Goal: Task Accomplishment & Management: Manage account settings

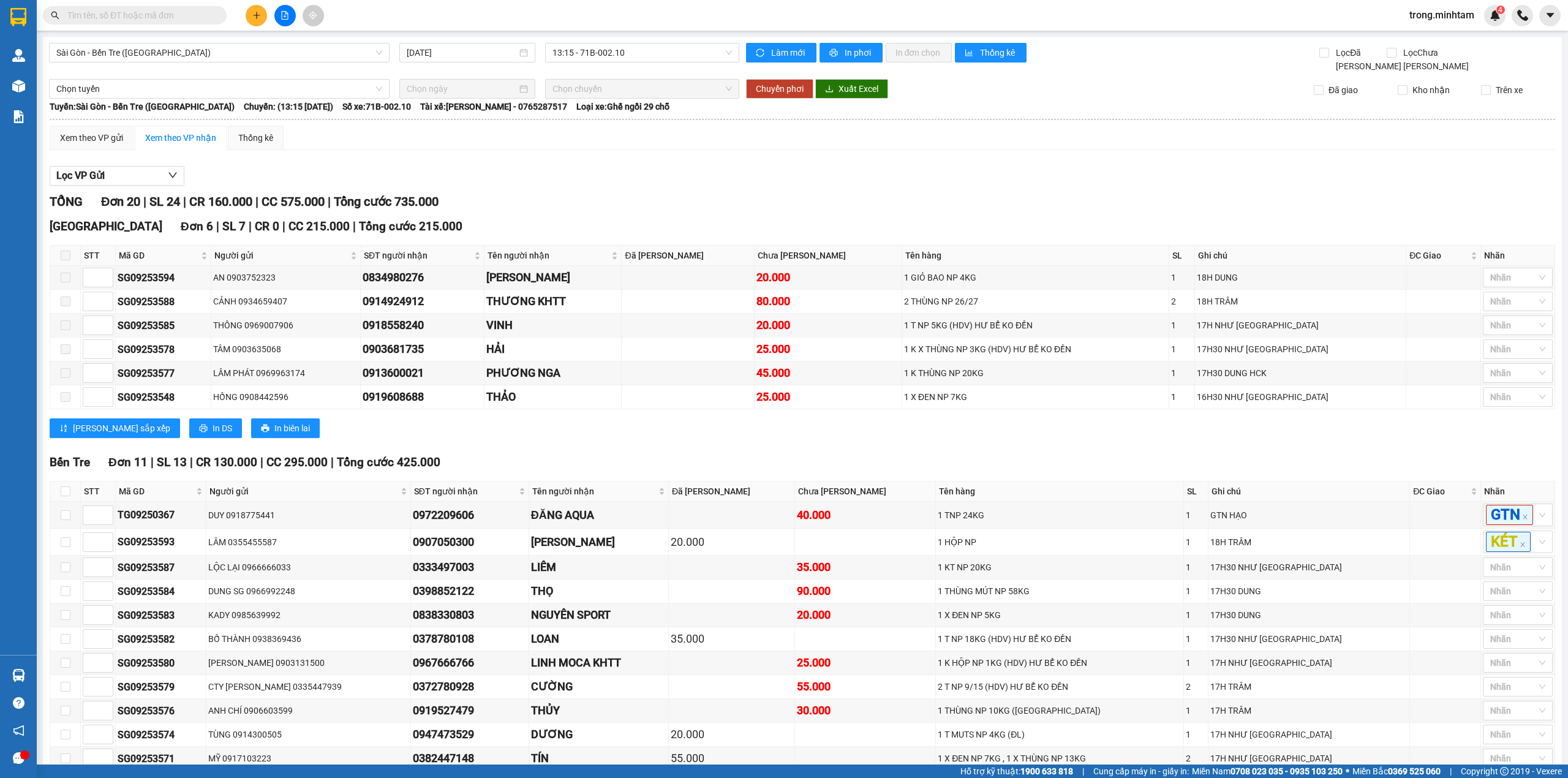
scroll to position [263, 0]
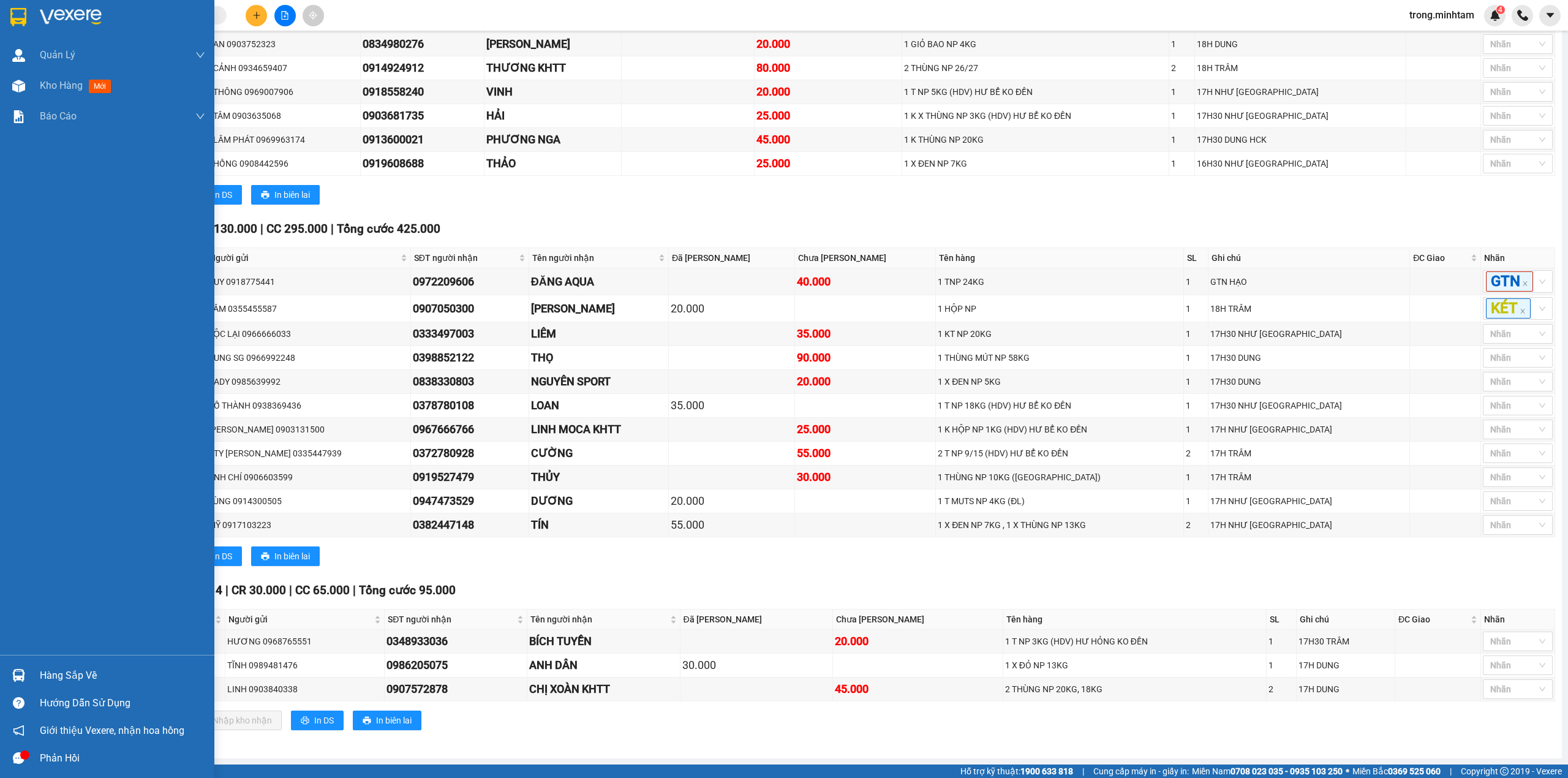
click at [50, 683] on div "Hàng sắp về" at bounding box center [122, 676] width 165 height 18
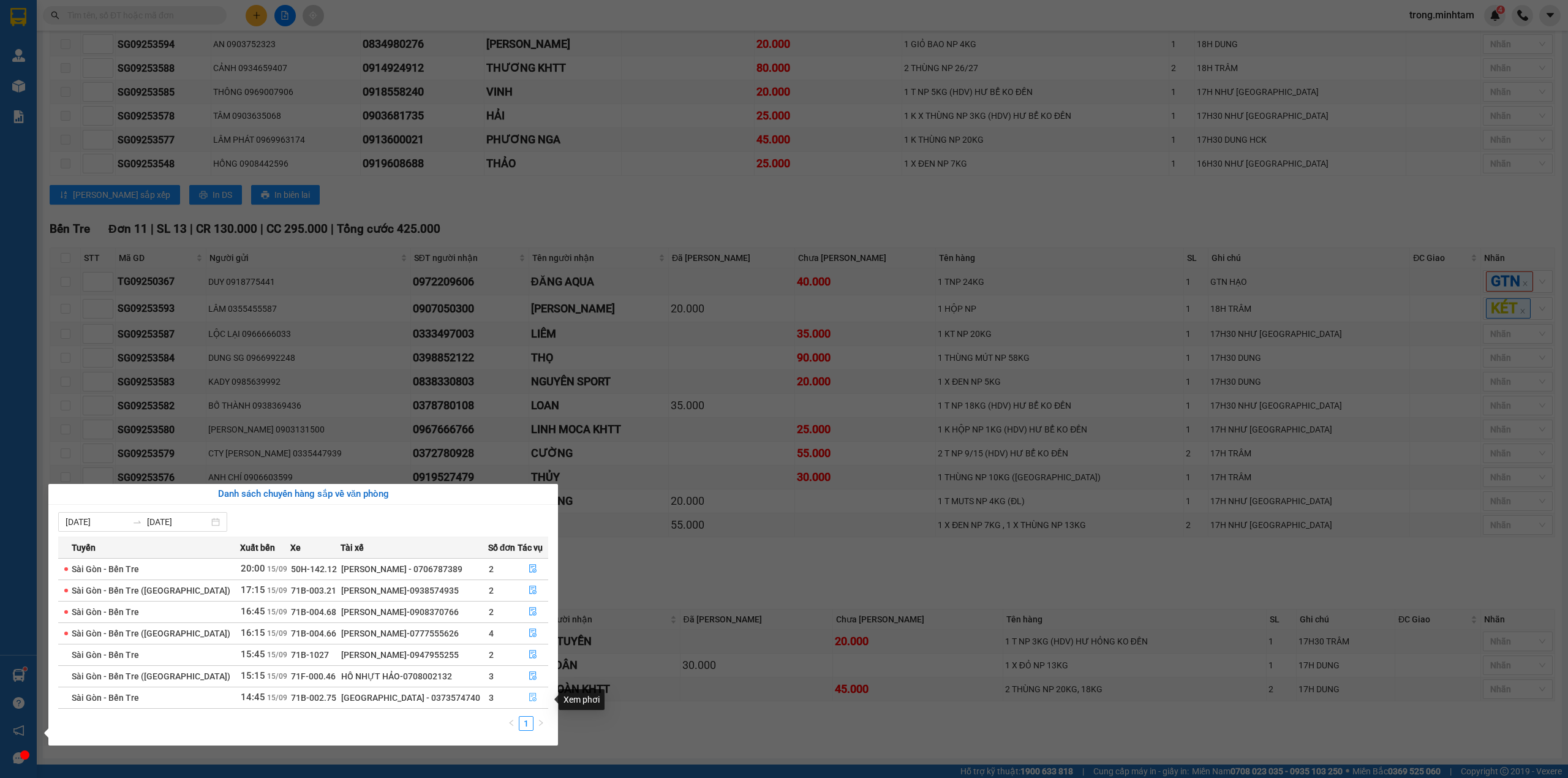
click at [522, 701] on button "button" at bounding box center [533, 698] width 30 height 20
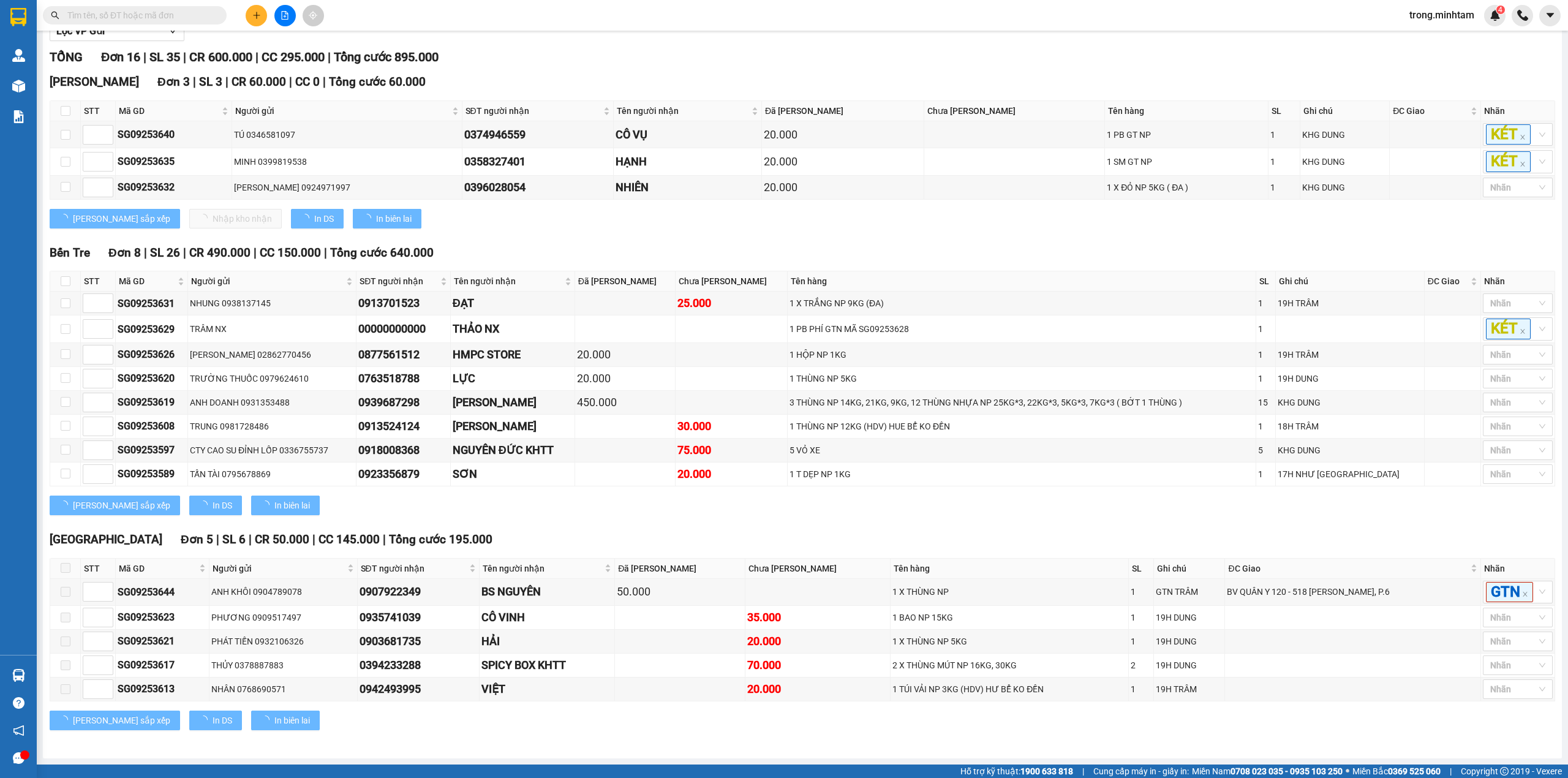
scroll to position [172, 0]
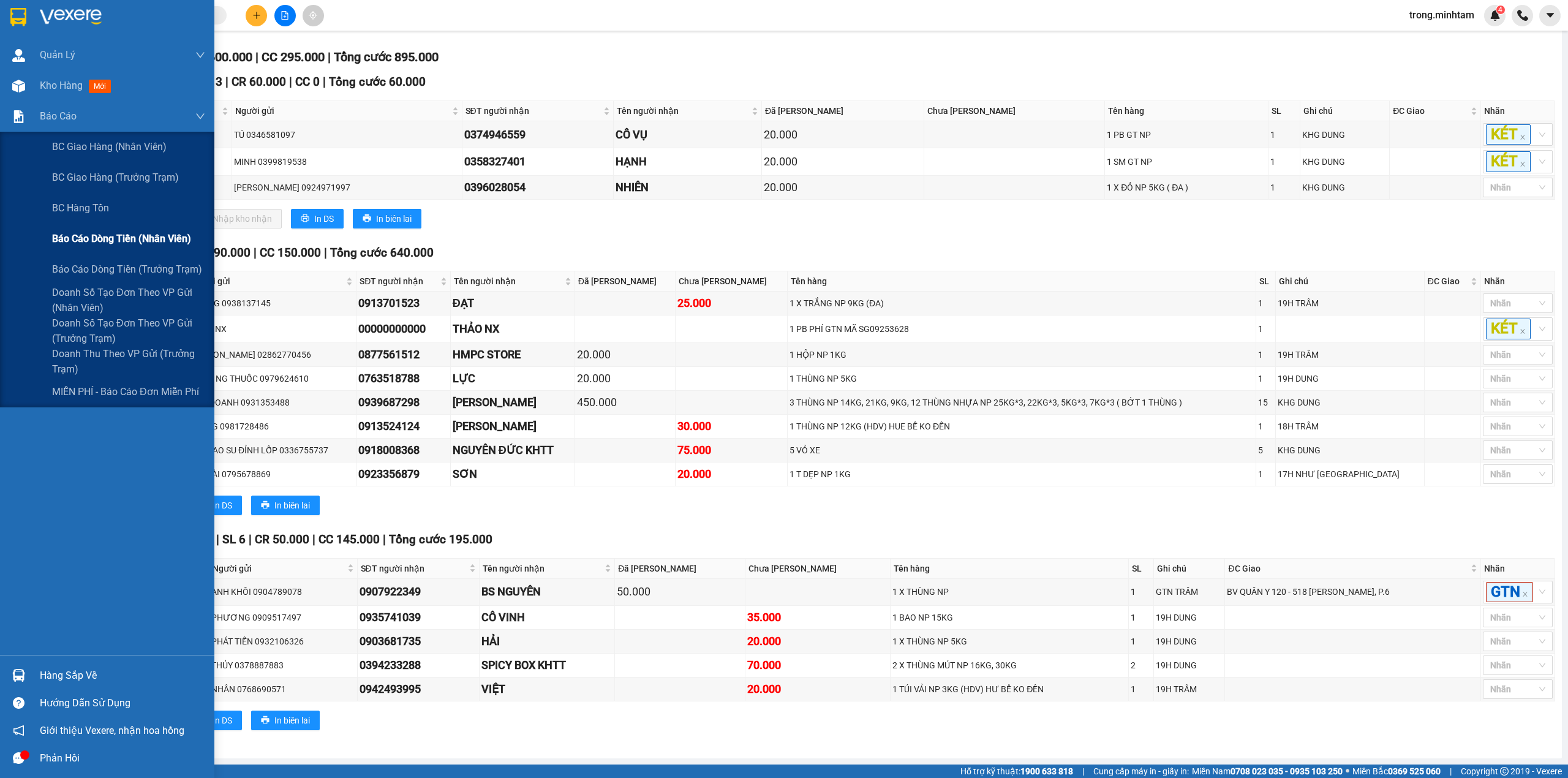
click at [128, 237] on span "Báo cáo dòng tiền (nhân viên)" at bounding box center [121, 239] width 139 height 15
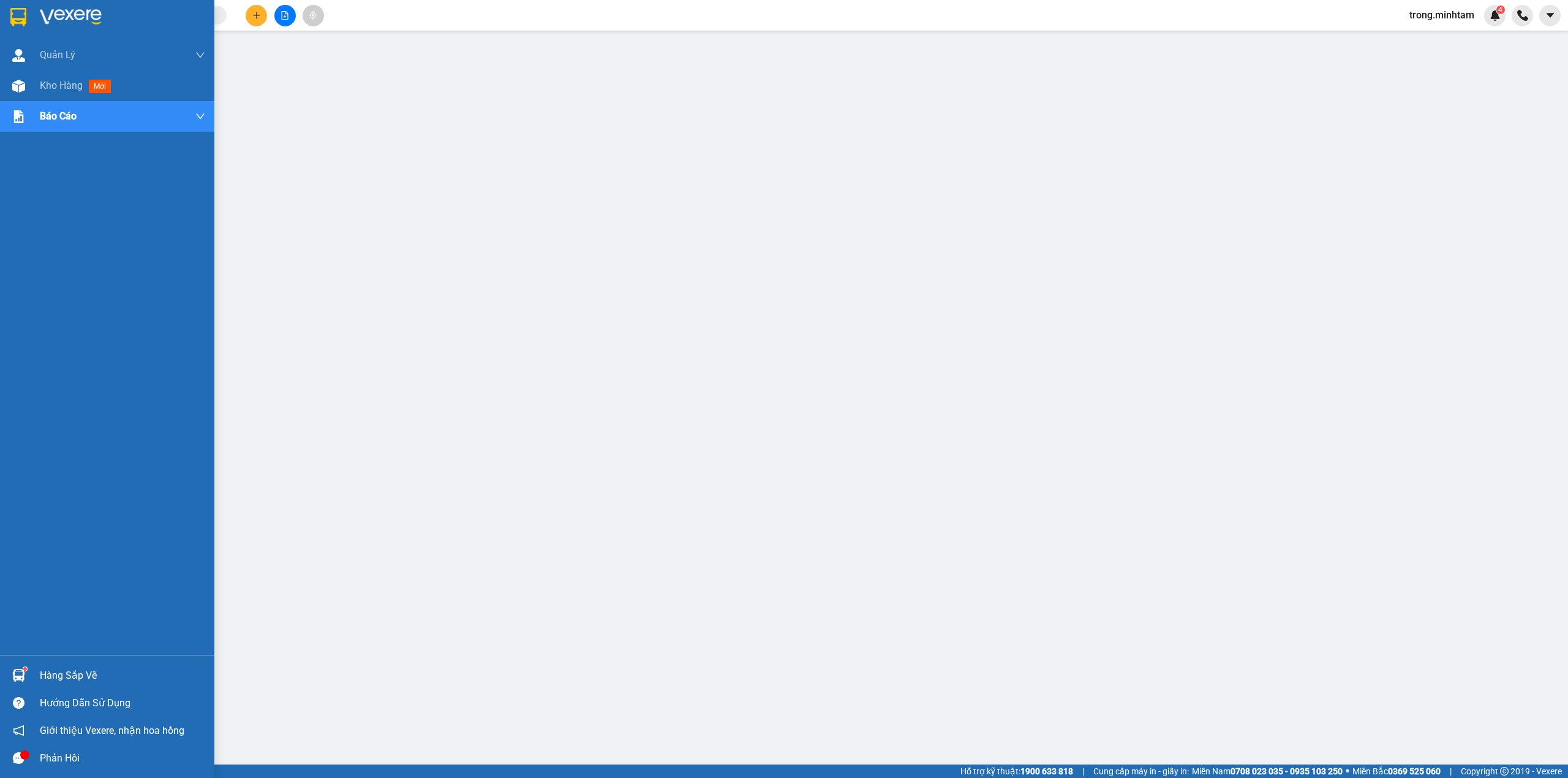
click at [74, 673] on div "Hàng sắp về" at bounding box center [122, 676] width 165 height 18
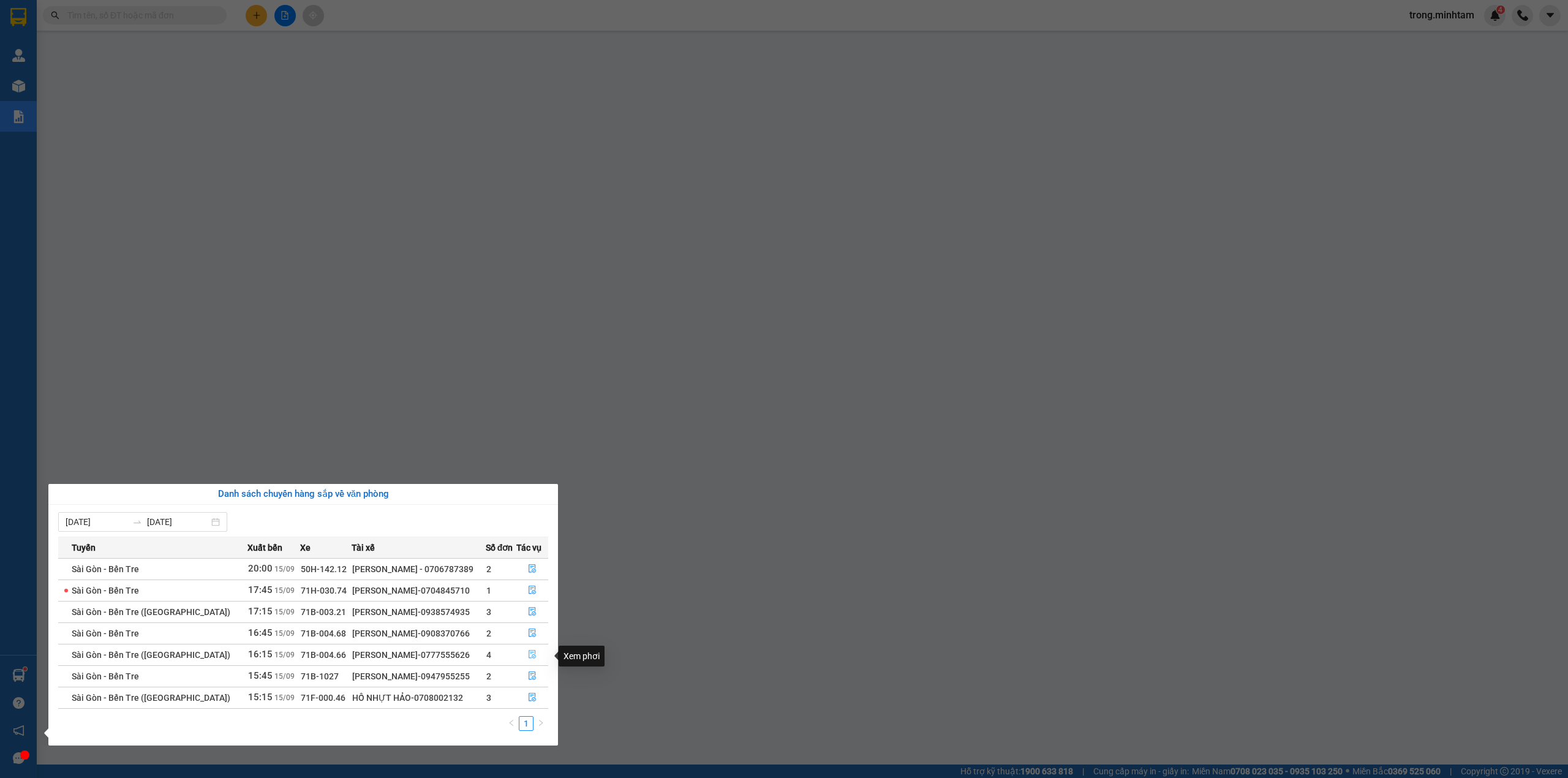
click at [531, 655] on icon "file-done" at bounding box center [532, 654] width 8 height 8
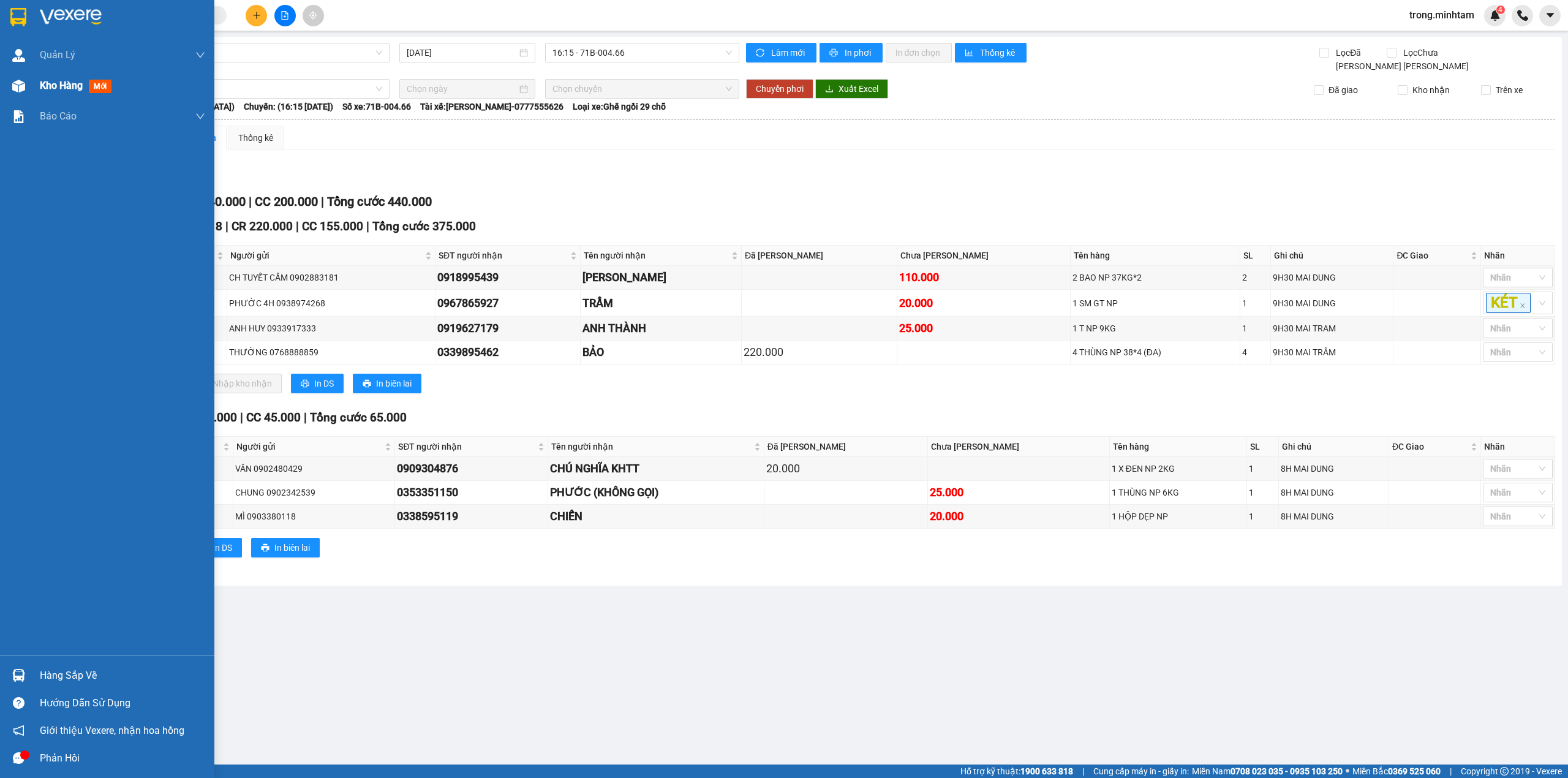
click at [76, 91] on span "Kho hàng" at bounding box center [61, 86] width 43 height 12
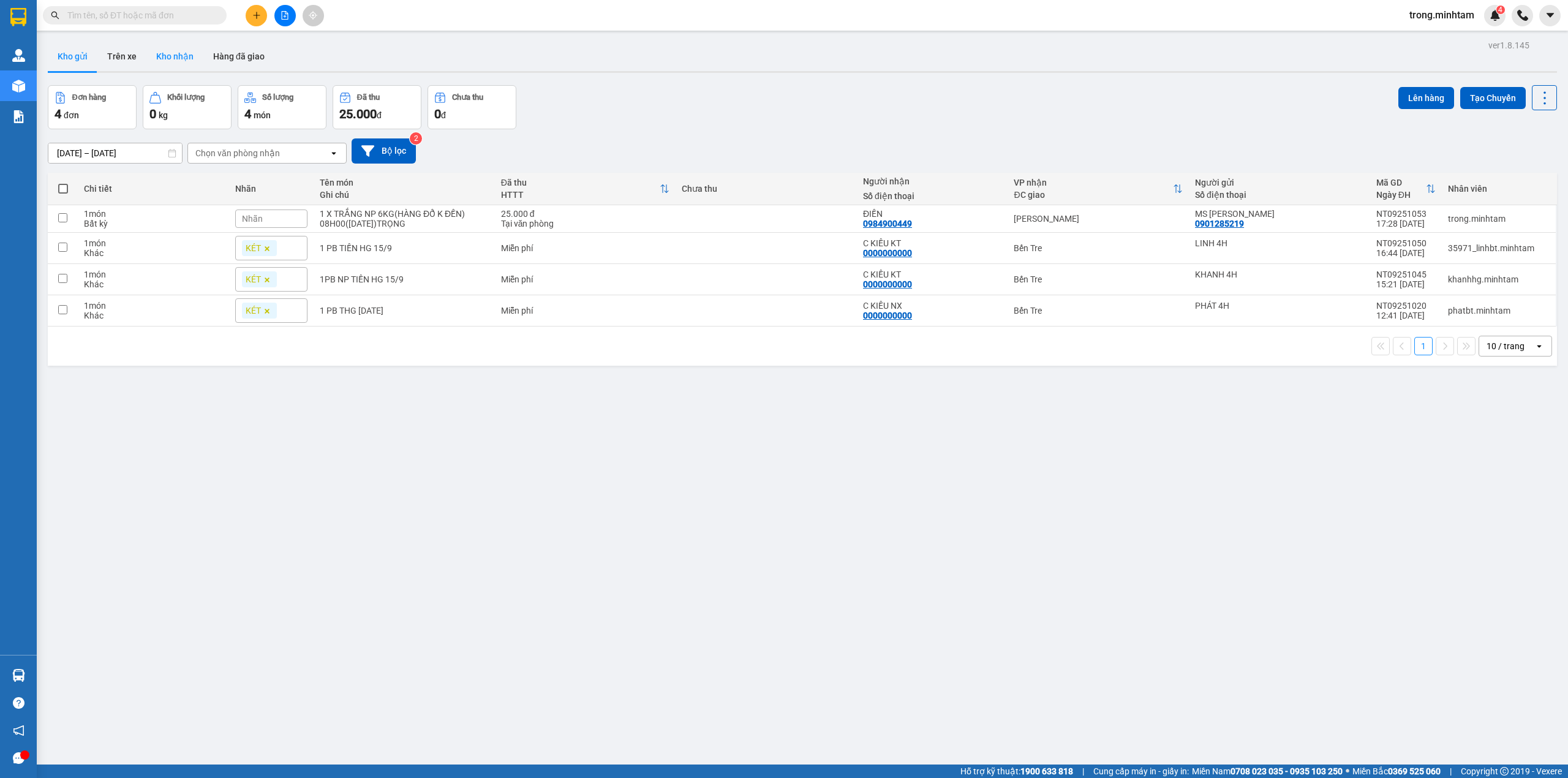
click at [167, 62] on button "Kho nhận" at bounding box center [175, 56] width 57 height 29
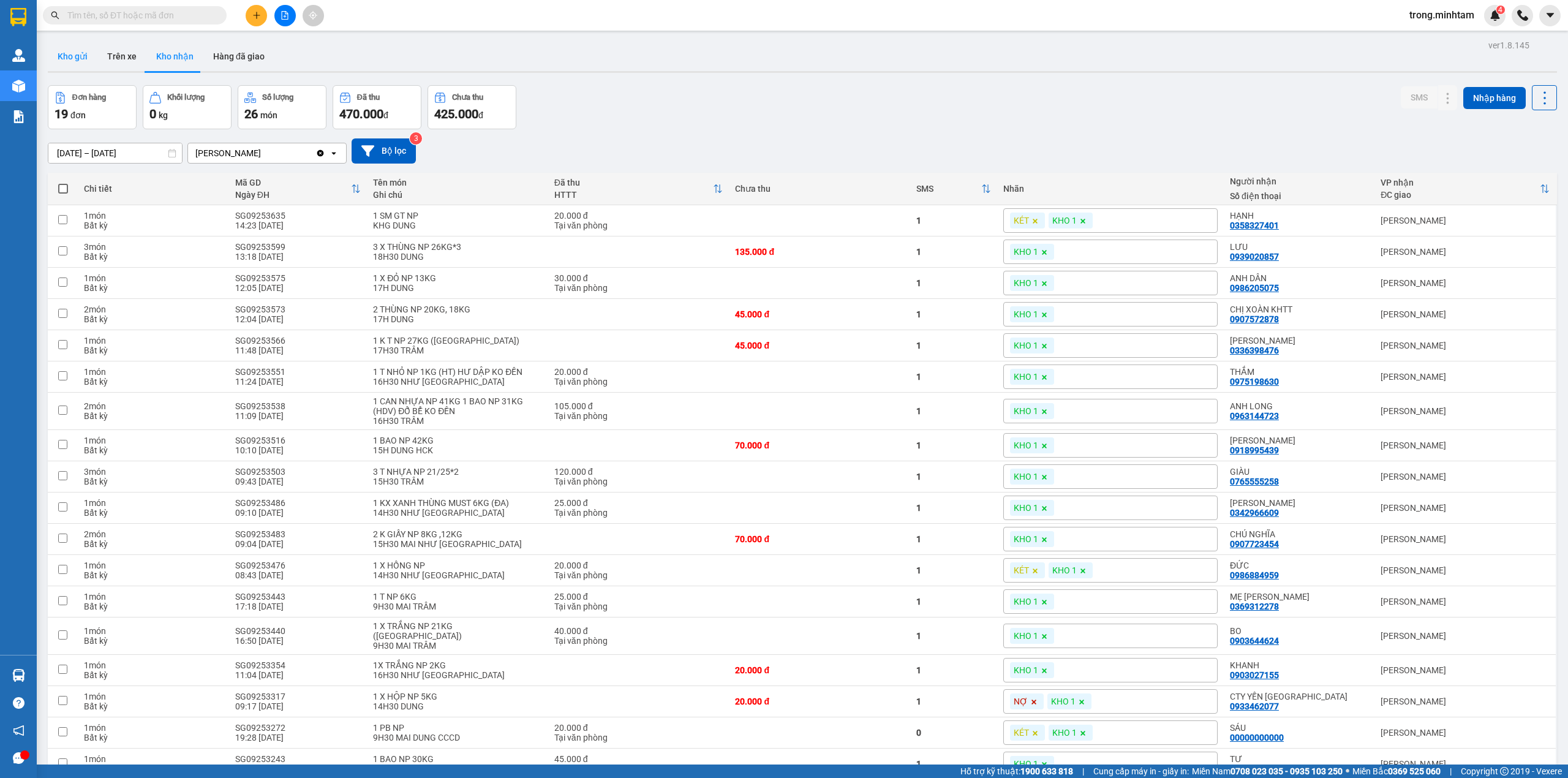
click at [72, 66] on button "Kho gửi" at bounding box center [73, 56] width 50 height 29
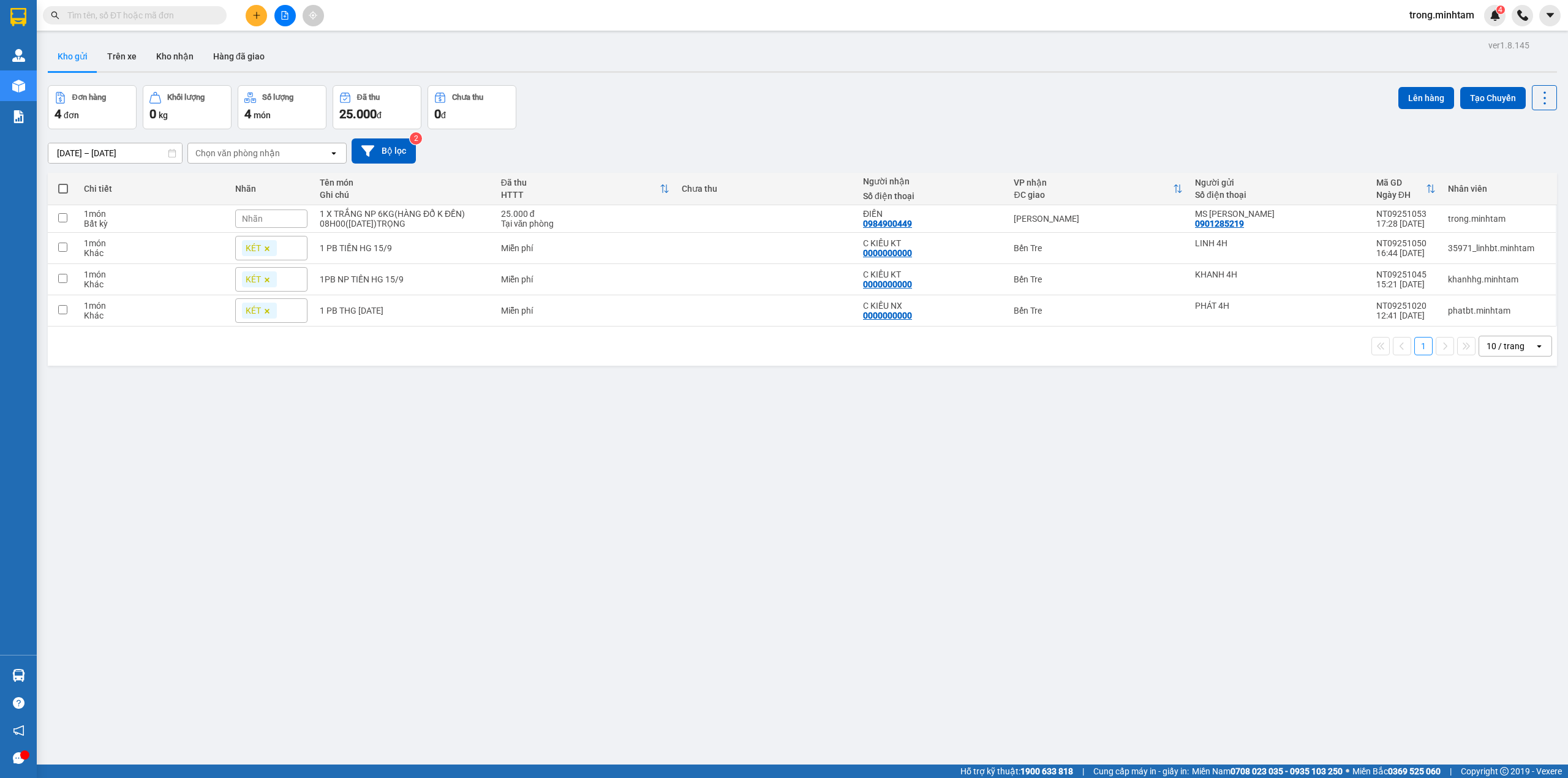
click at [145, 20] on input "text" at bounding box center [140, 15] width 145 height 14
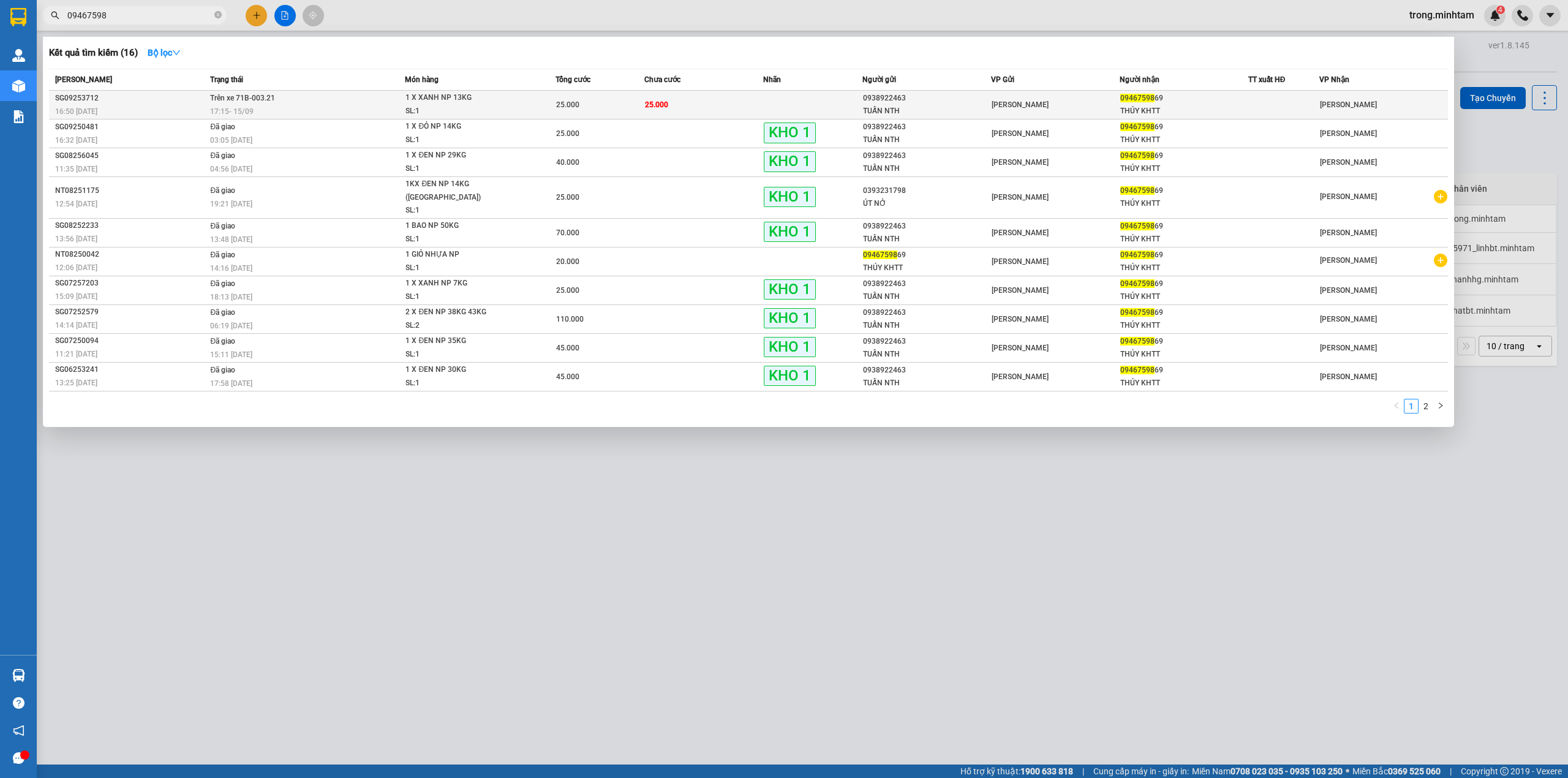
type input "09467598"
click at [805, 95] on td at bounding box center [813, 105] width 99 height 29
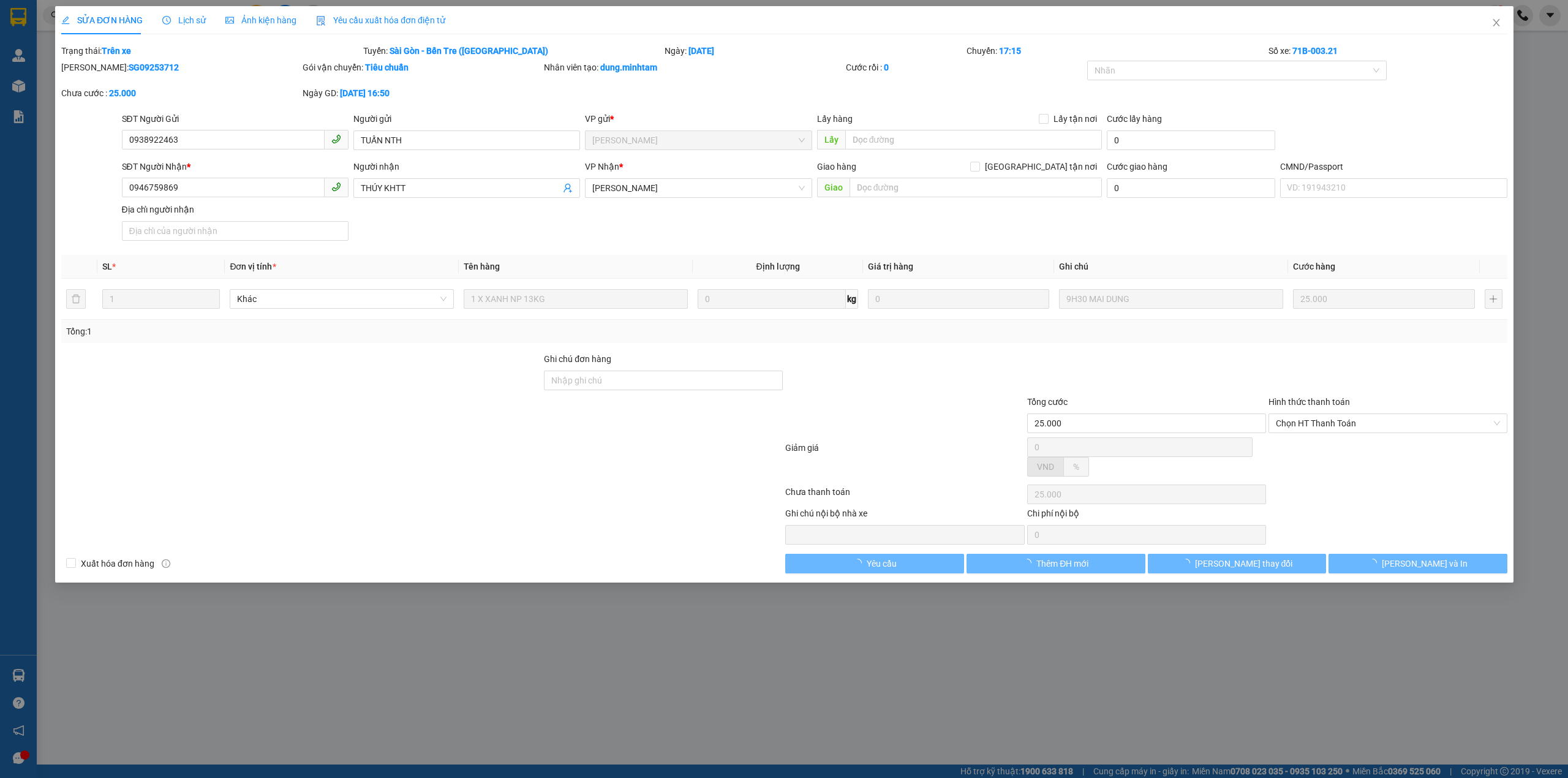
type input "0938922463"
type input "TUẤN NTH"
type input "0946759869"
type input "THÚY KHTT"
type input "25.000"
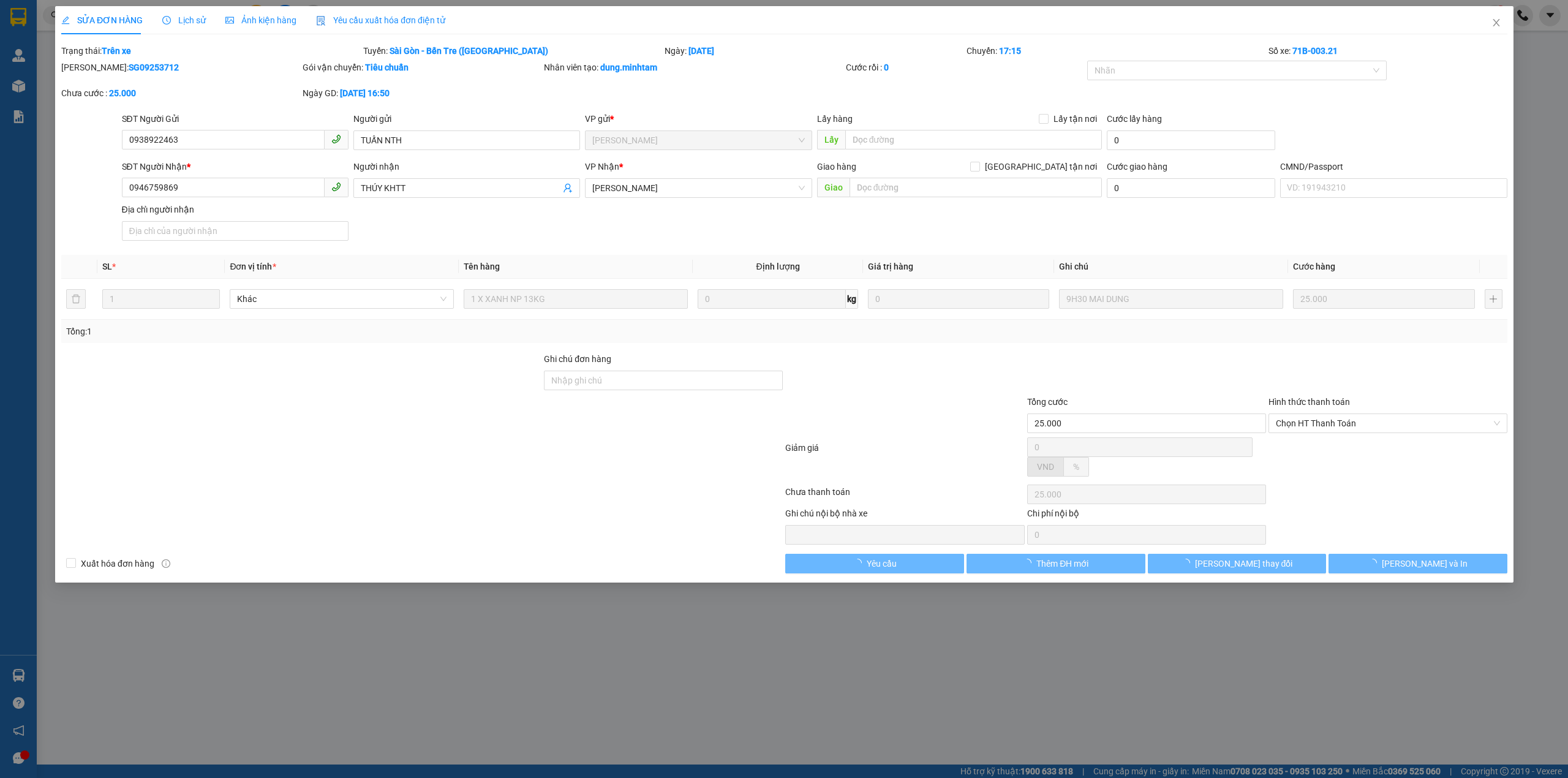
type input "25.000"
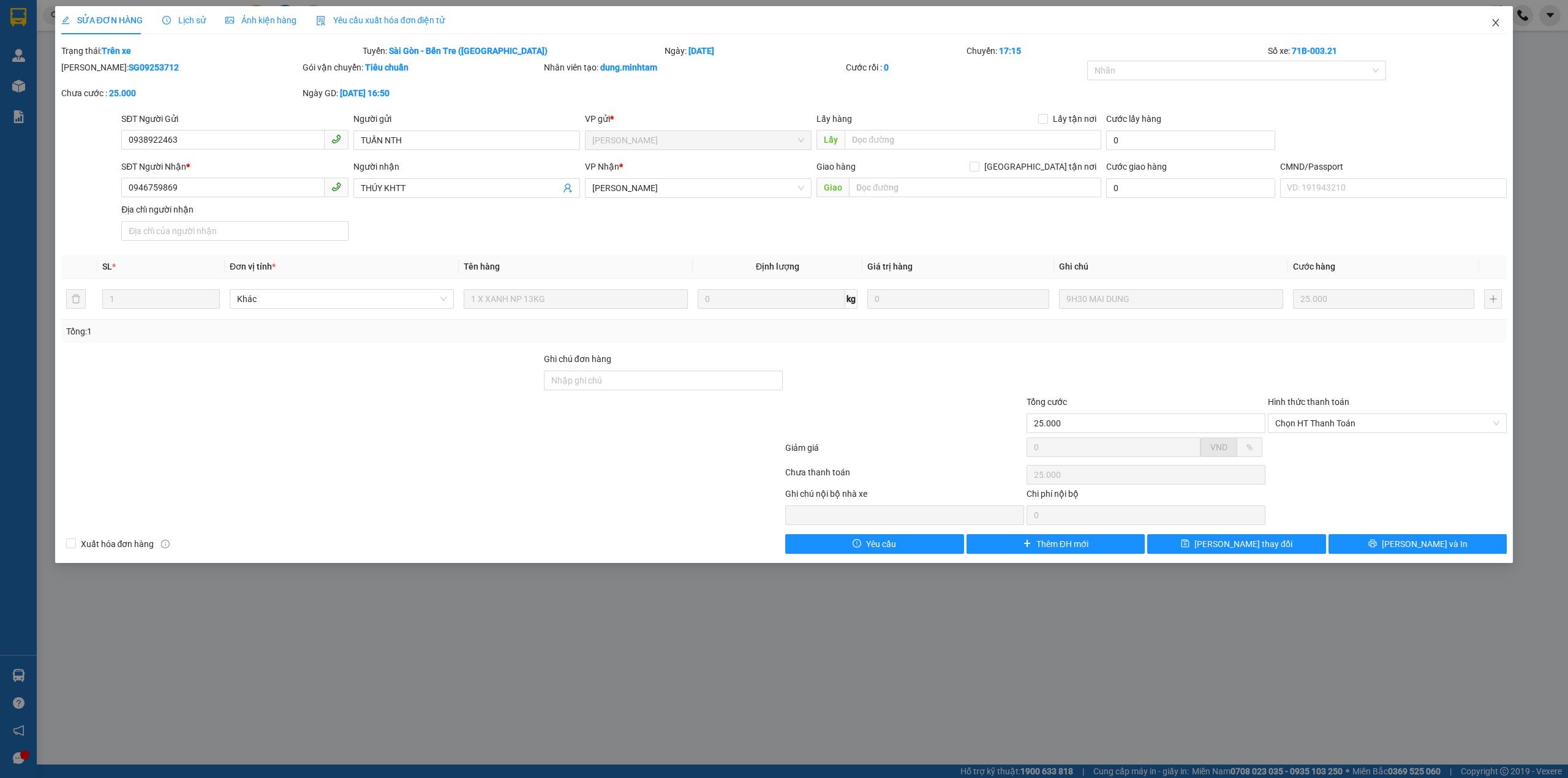
click at [1497, 25] on icon "close" at bounding box center [1495, 23] width 10 height 10
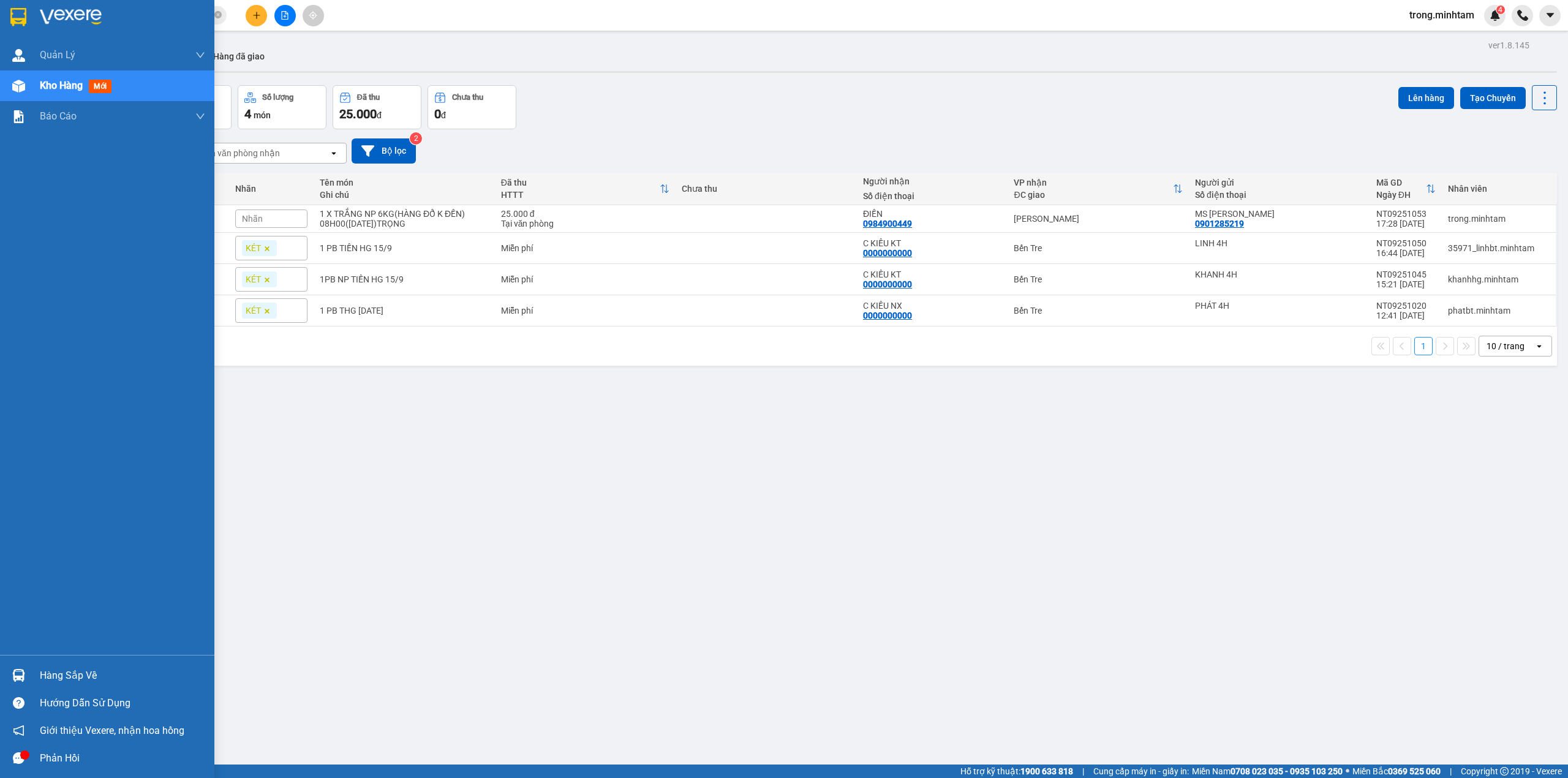
click at [52, 675] on div "Hàng sắp về" at bounding box center [122, 676] width 165 height 18
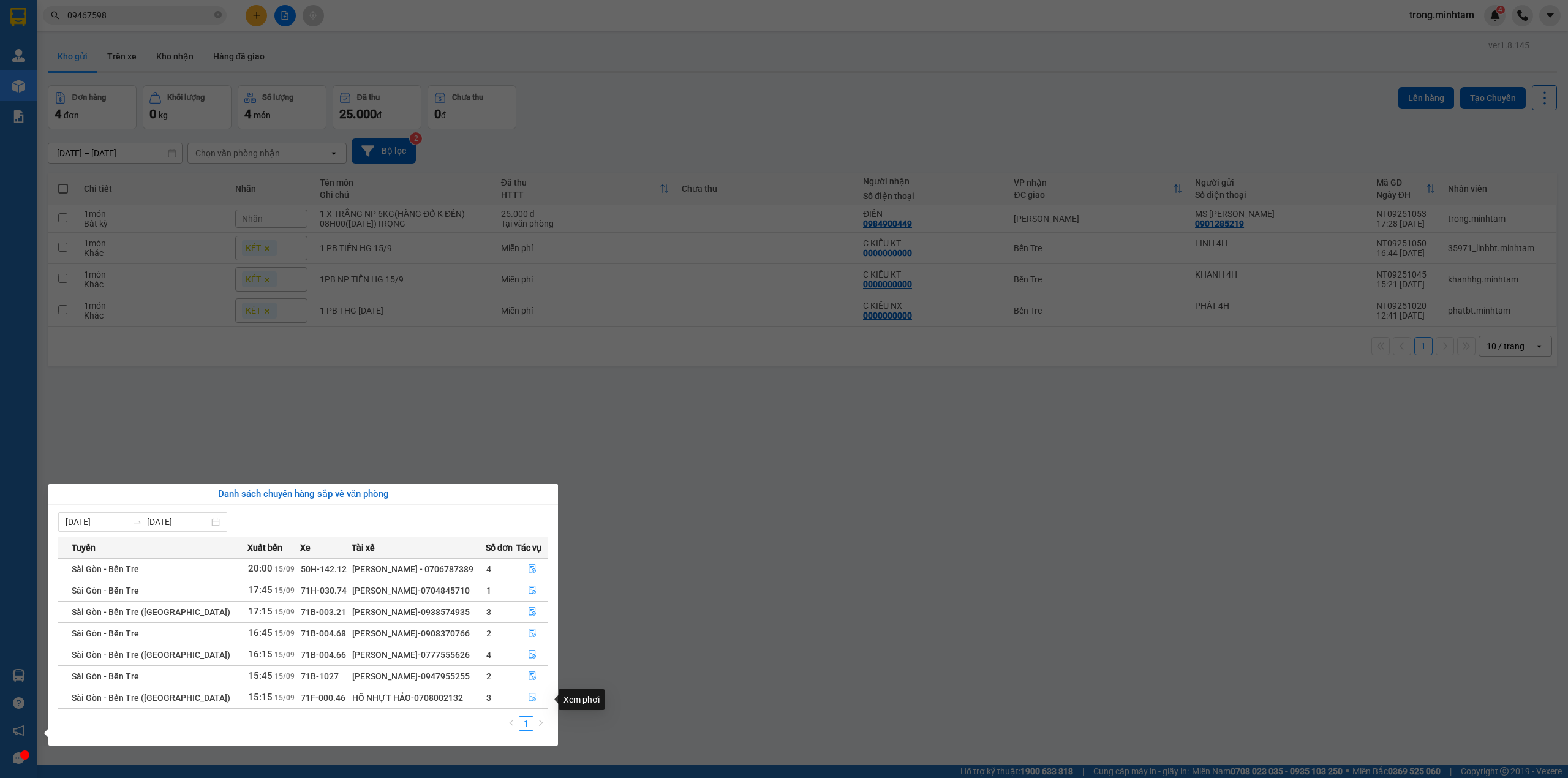
click at [522, 698] on button "button" at bounding box center [533, 698] width 32 height 20
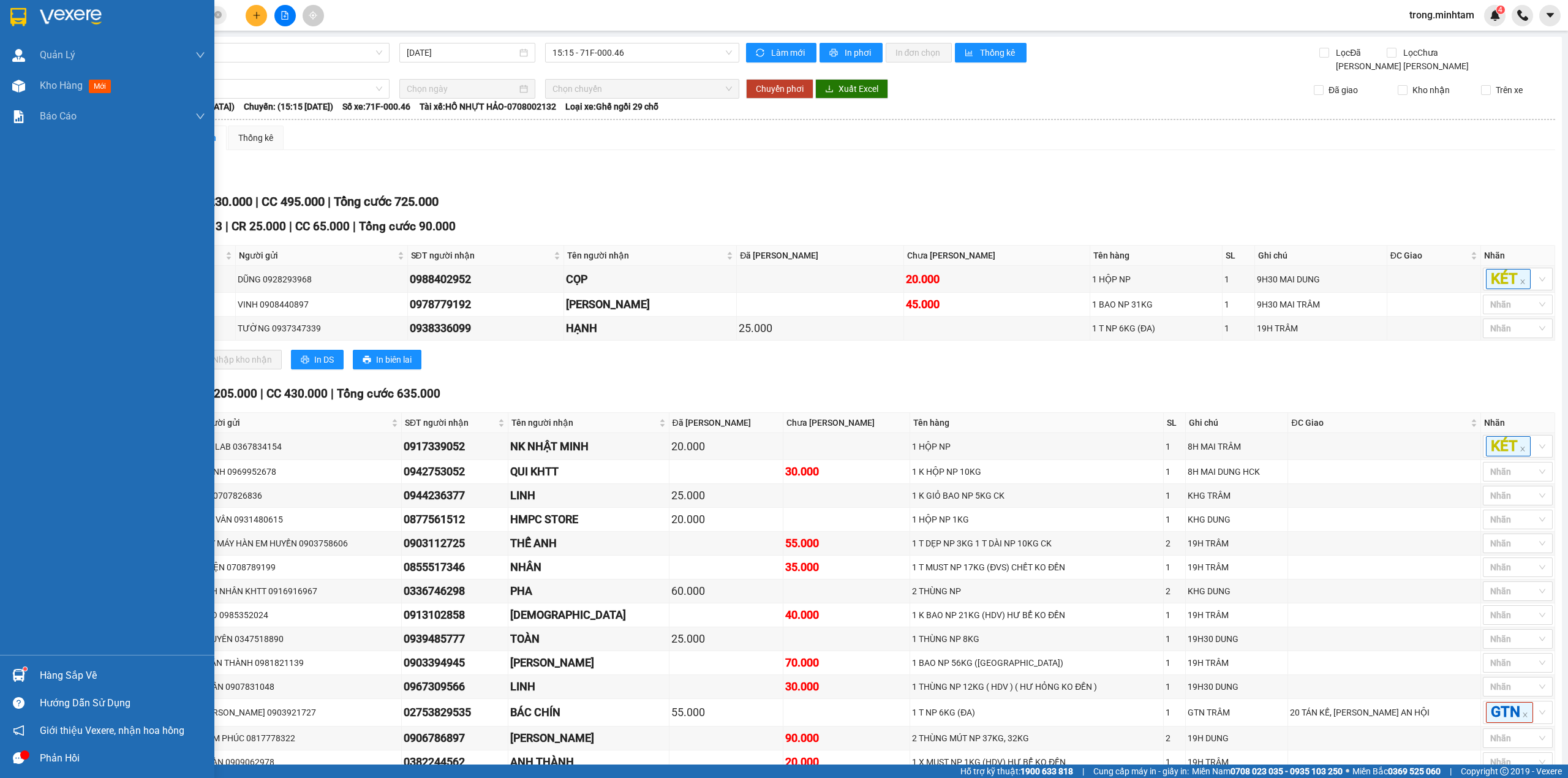
click at [53, 671] on div "Hàng sắp về" at bounding box center [122, 676] width 165 height 18
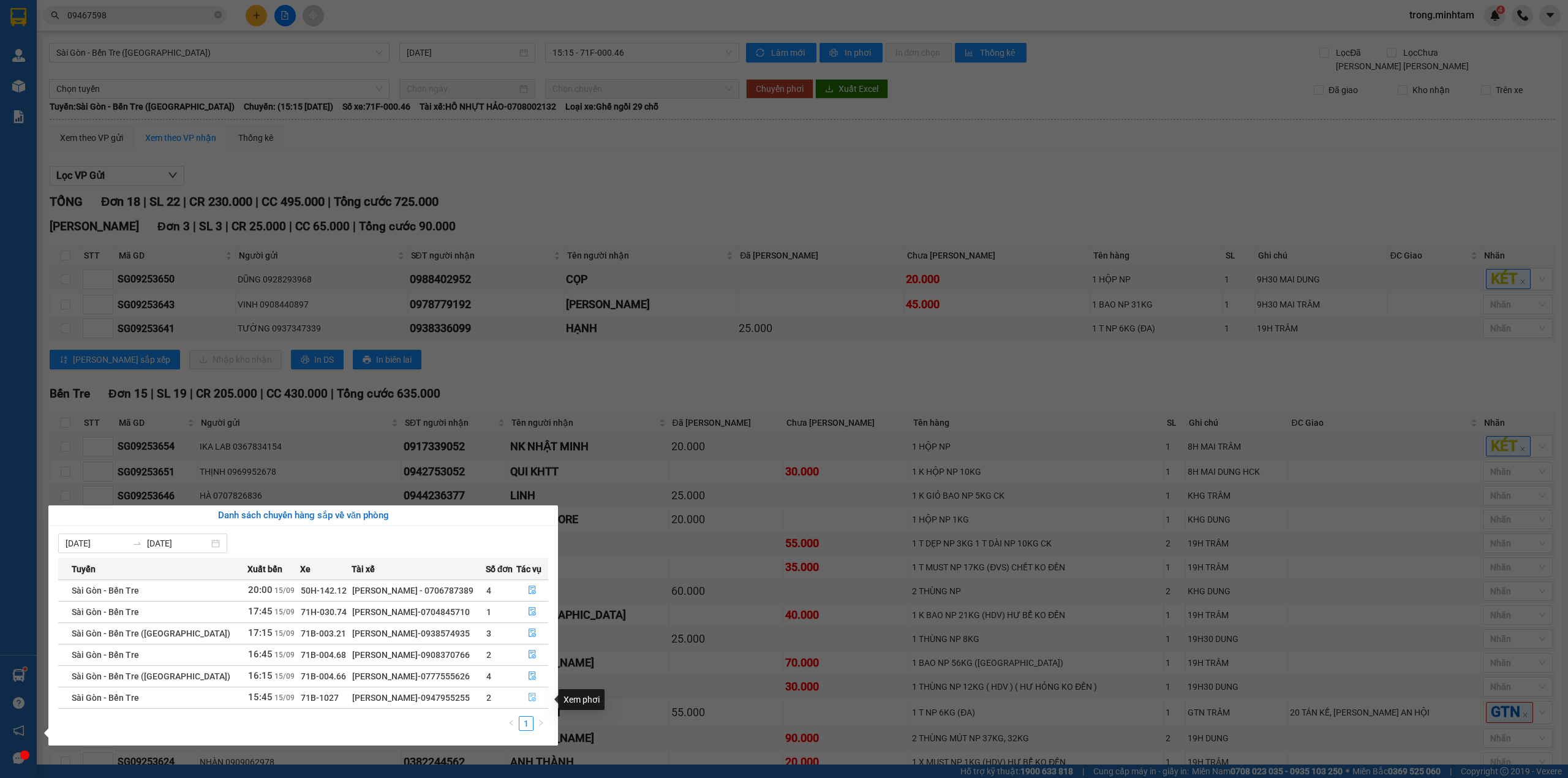
click at [531, 701] on icon "file-done" at bounding box center [532, 697] width 8 height 8
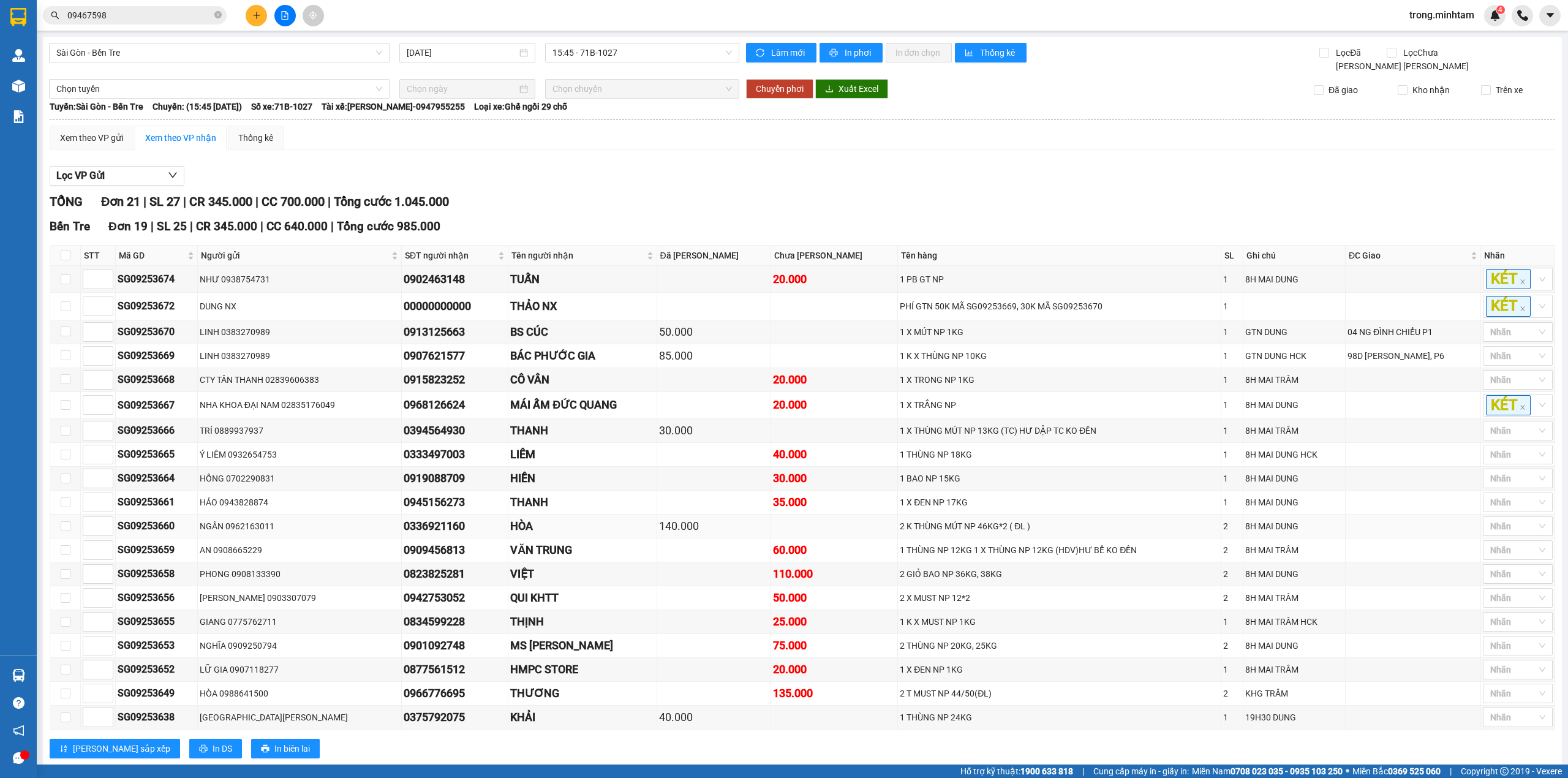
scroll to position [184, 0]
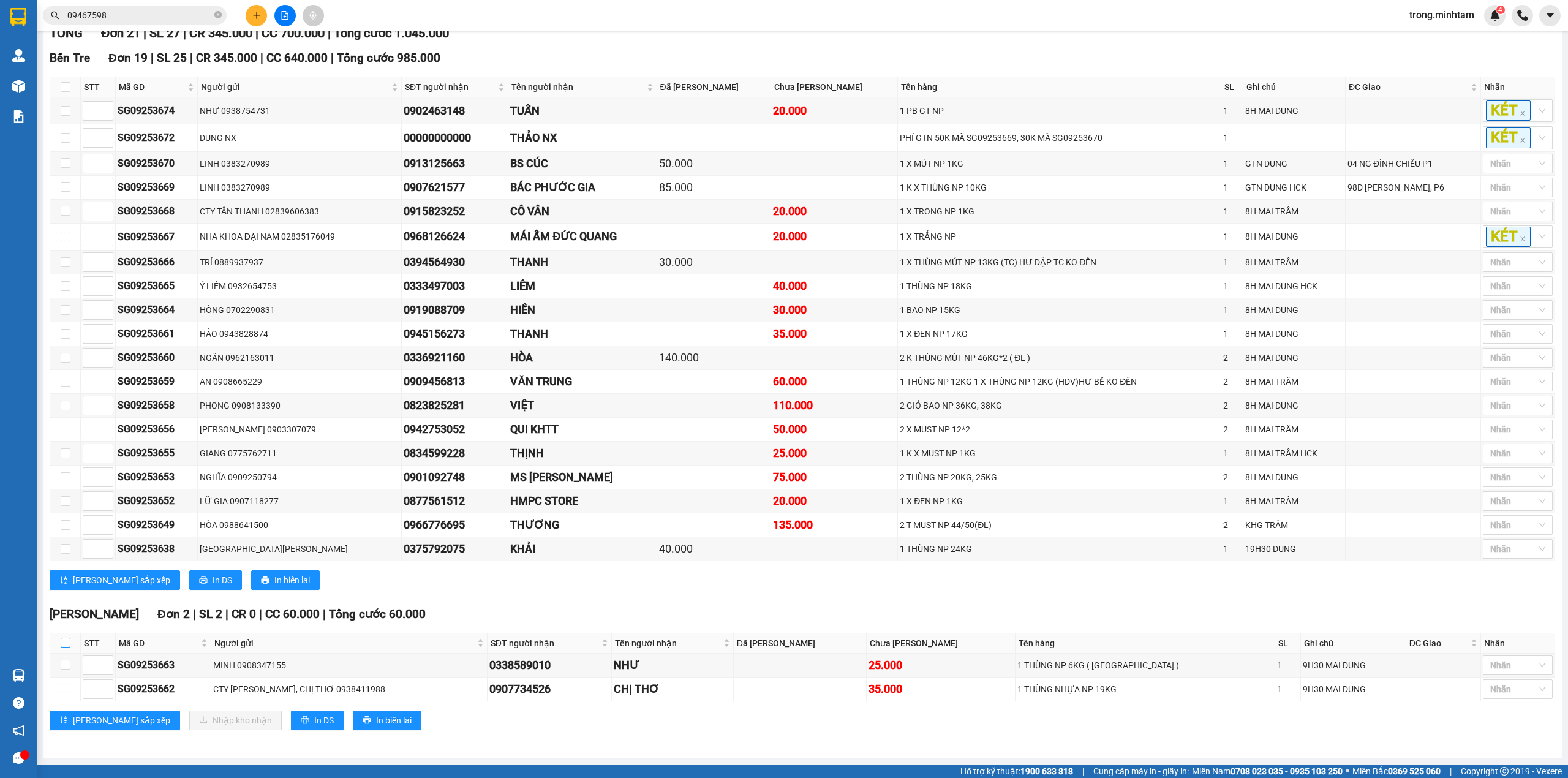
click at [68, 648] on label at bounding box center [65, 644] width 10 height 14
click at [68, 648] on input "checkbox" at bounding box center [65, 643] width 10 height 10
checkbox input "true"
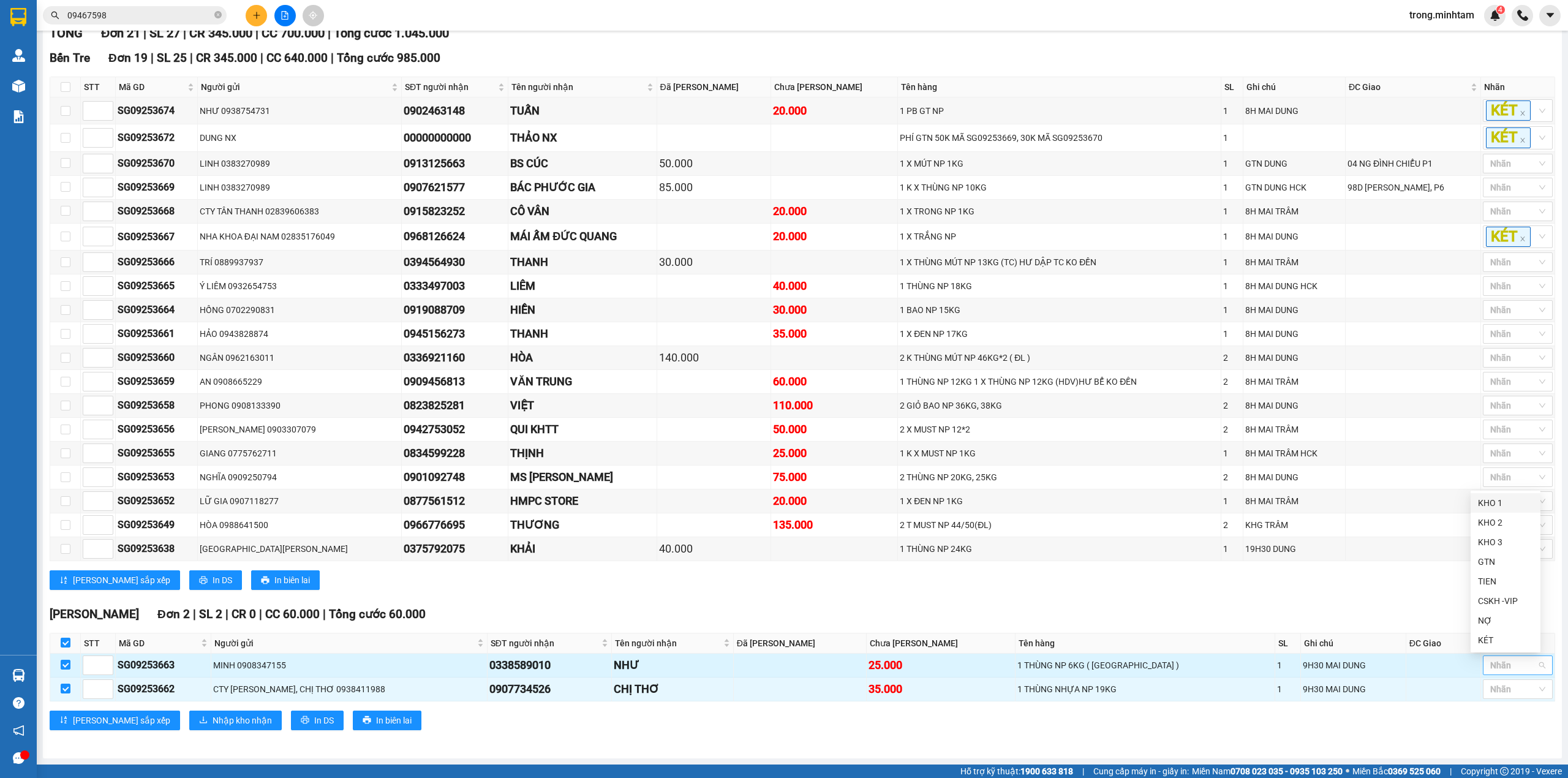
click at [1495, 660] on div at bounding box center [1512, 666] width 52 height 15
click at [1500, 501] on div "KHO 1" at bounding box center [1505, 503] width 55 height 14
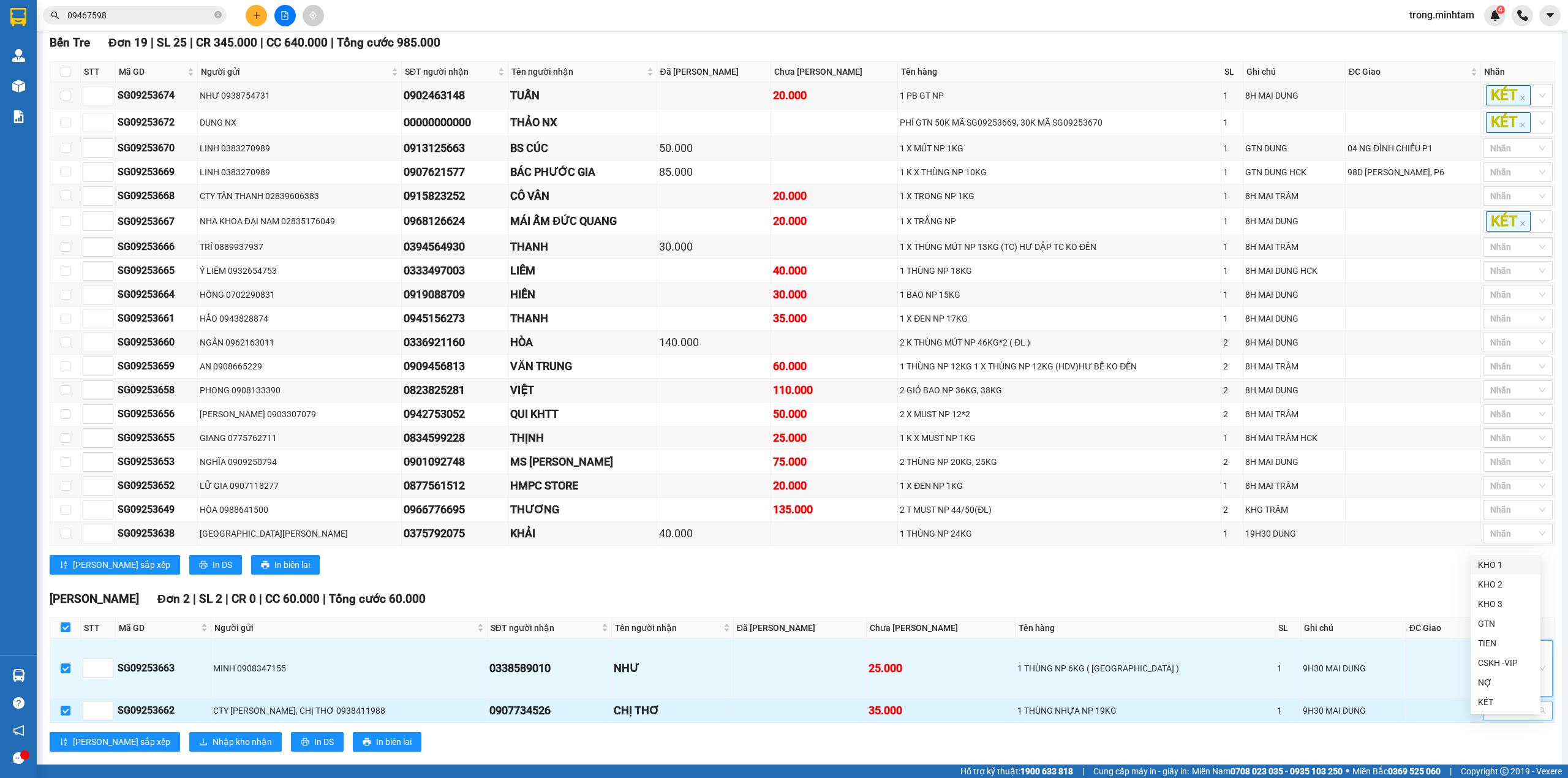
click at [1491, 719] on div at bounding box center [1512, 711] width 52 height 15
click at [1506, 569] on div "KHO 1" at bounding box center [1505, 565] width 55 height 14
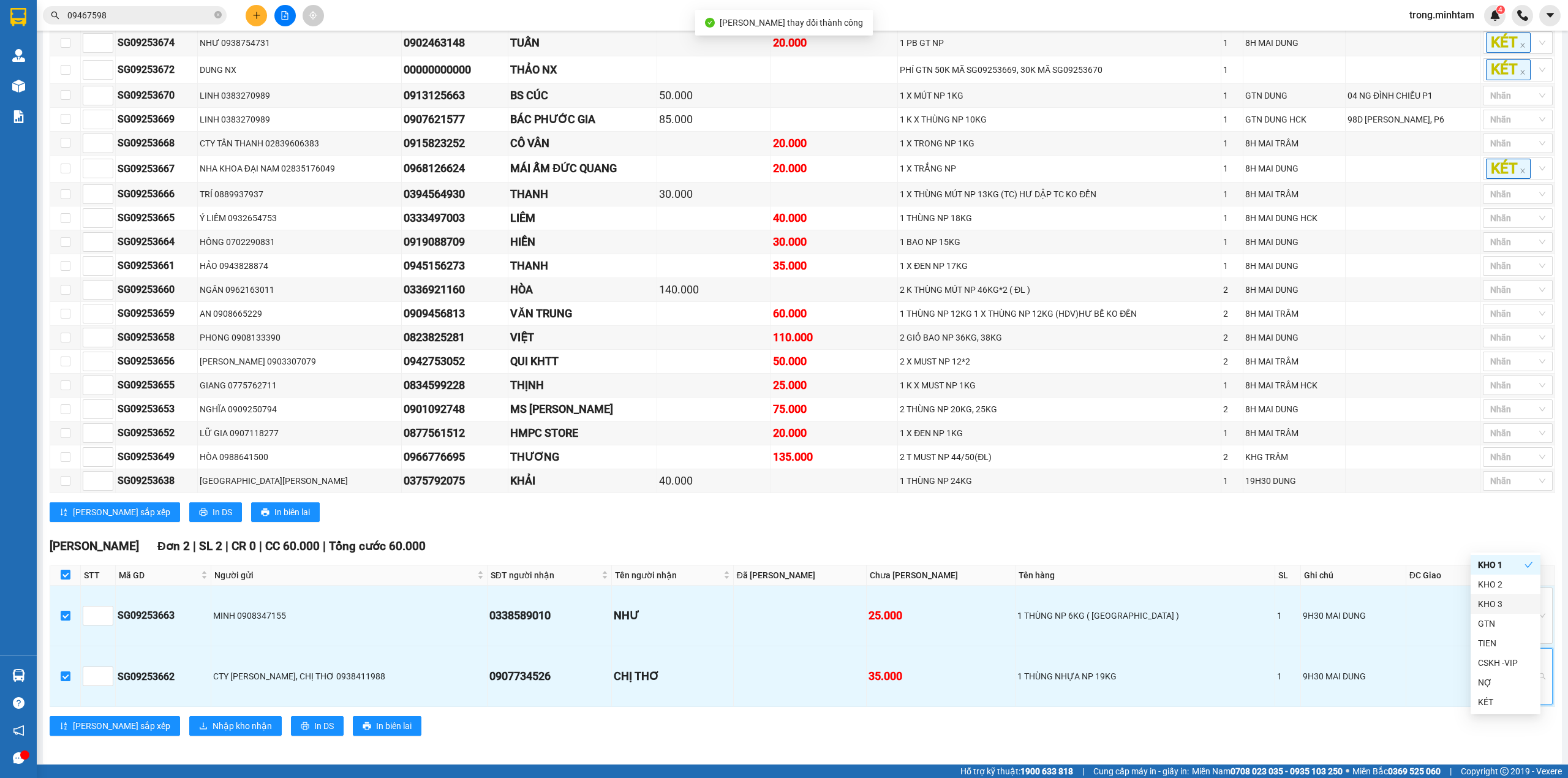
scroll to position [258, 0]
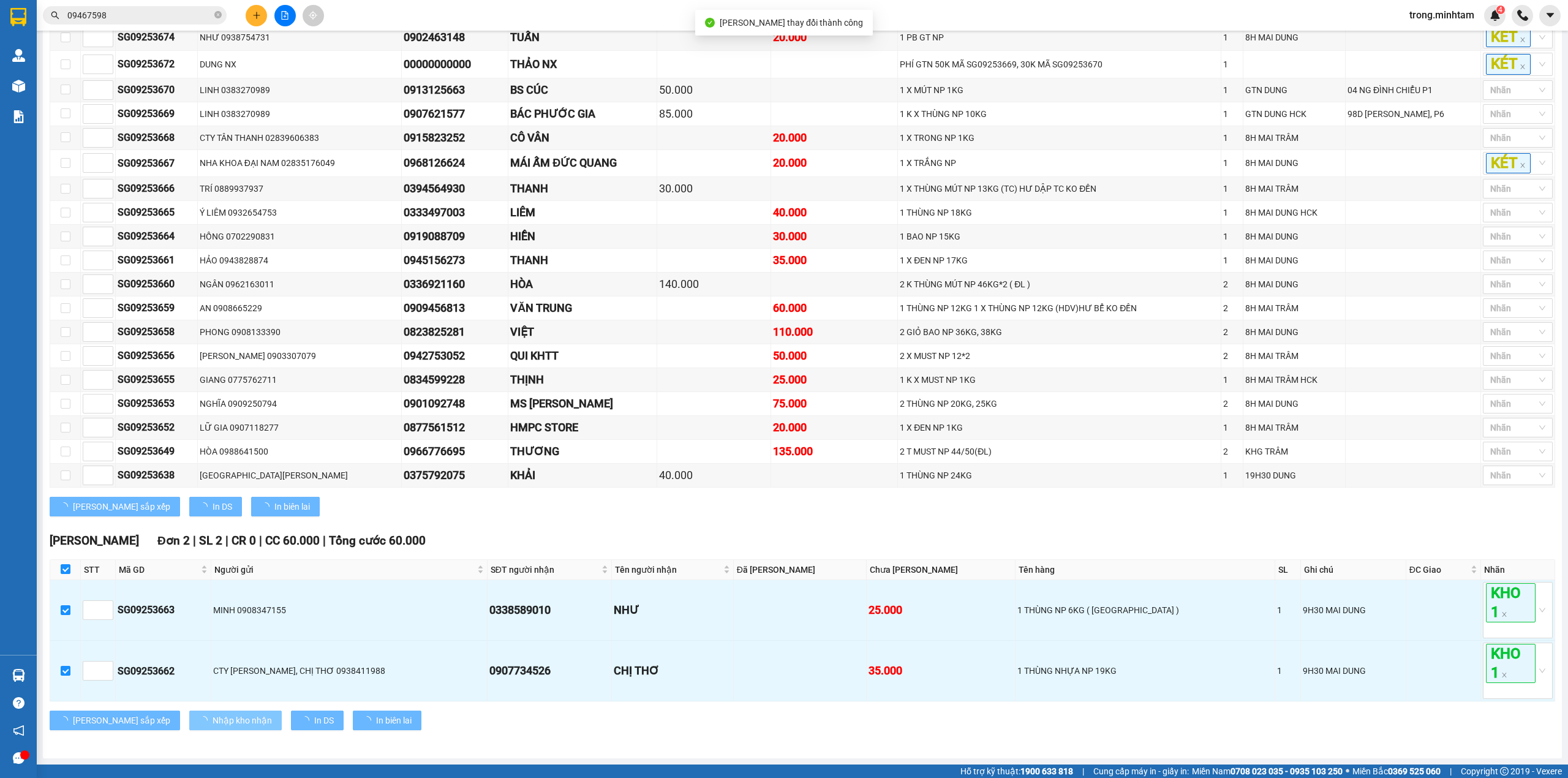
click at [212, 728] on span "Nhập kho nhận" at bounding box center [242, 721] width 59 height 14
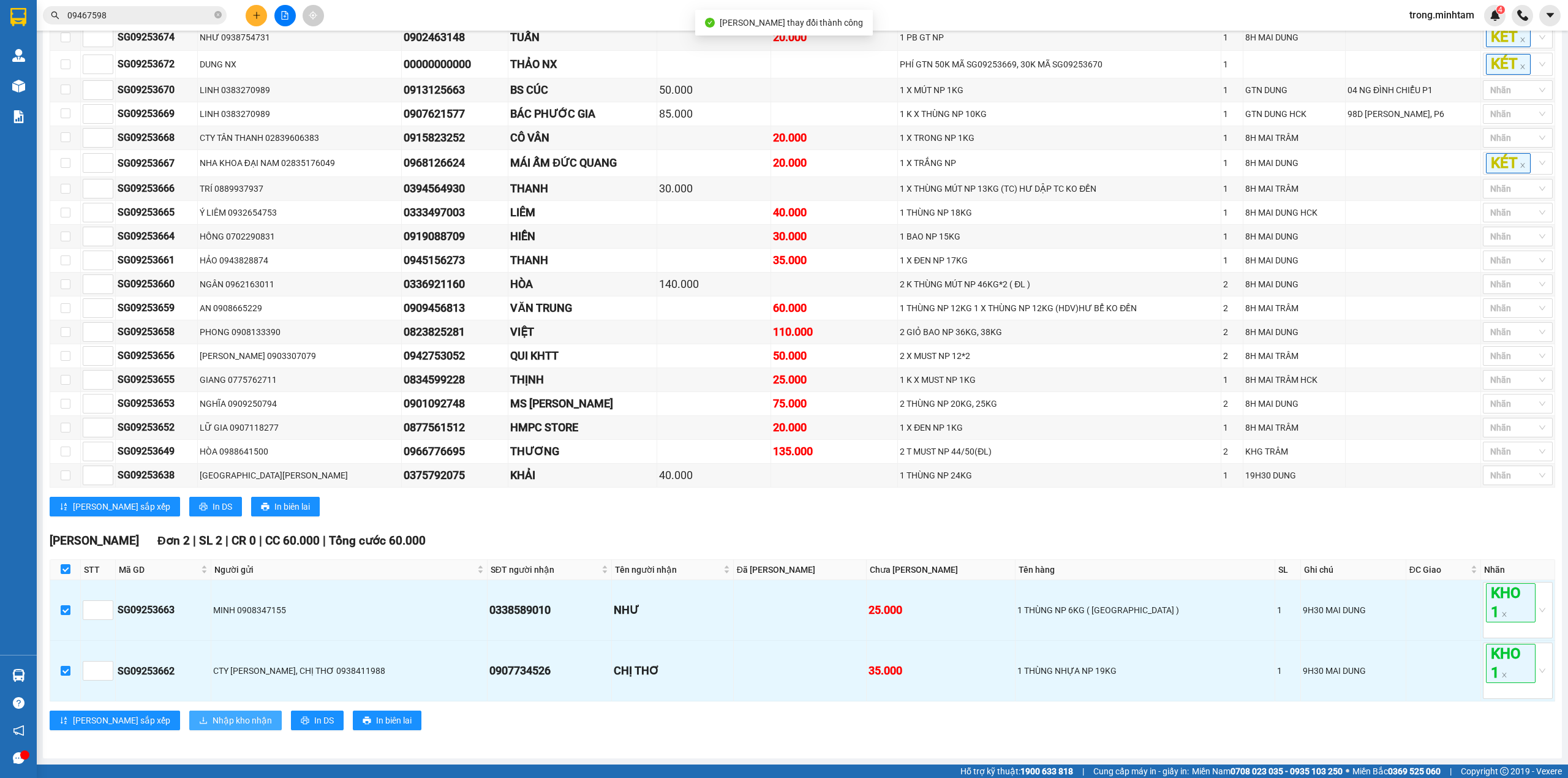
click at [212, 728] on span "Nhập kho nhận" at bounding box center [242, 721] width 59 height 14
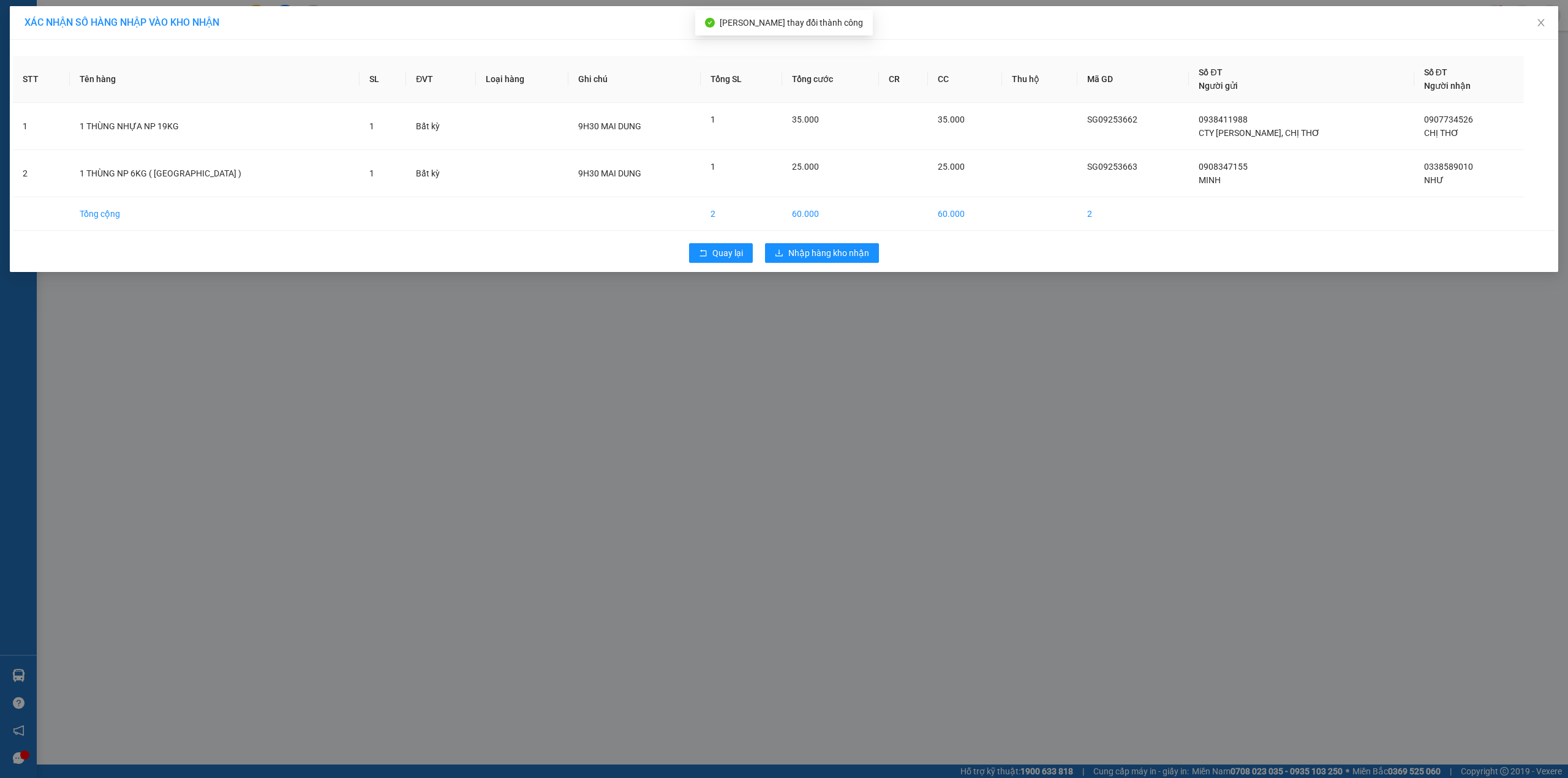
click at [817, 265] on div "Quay lại Nhập hàng kho nhận" at bounding box center [784, 253] width 1542 height 32
click at [817, 260] on span "Nhập hàng kho nhận" at bounding box center [829, 253] width 81 height 14
click at [1534, 37] on link at bounding box center [1535, 32] width 8 height 14
click at [1539, 28] on icon "close" at bounding box center [1541, 23] width 10 height 10
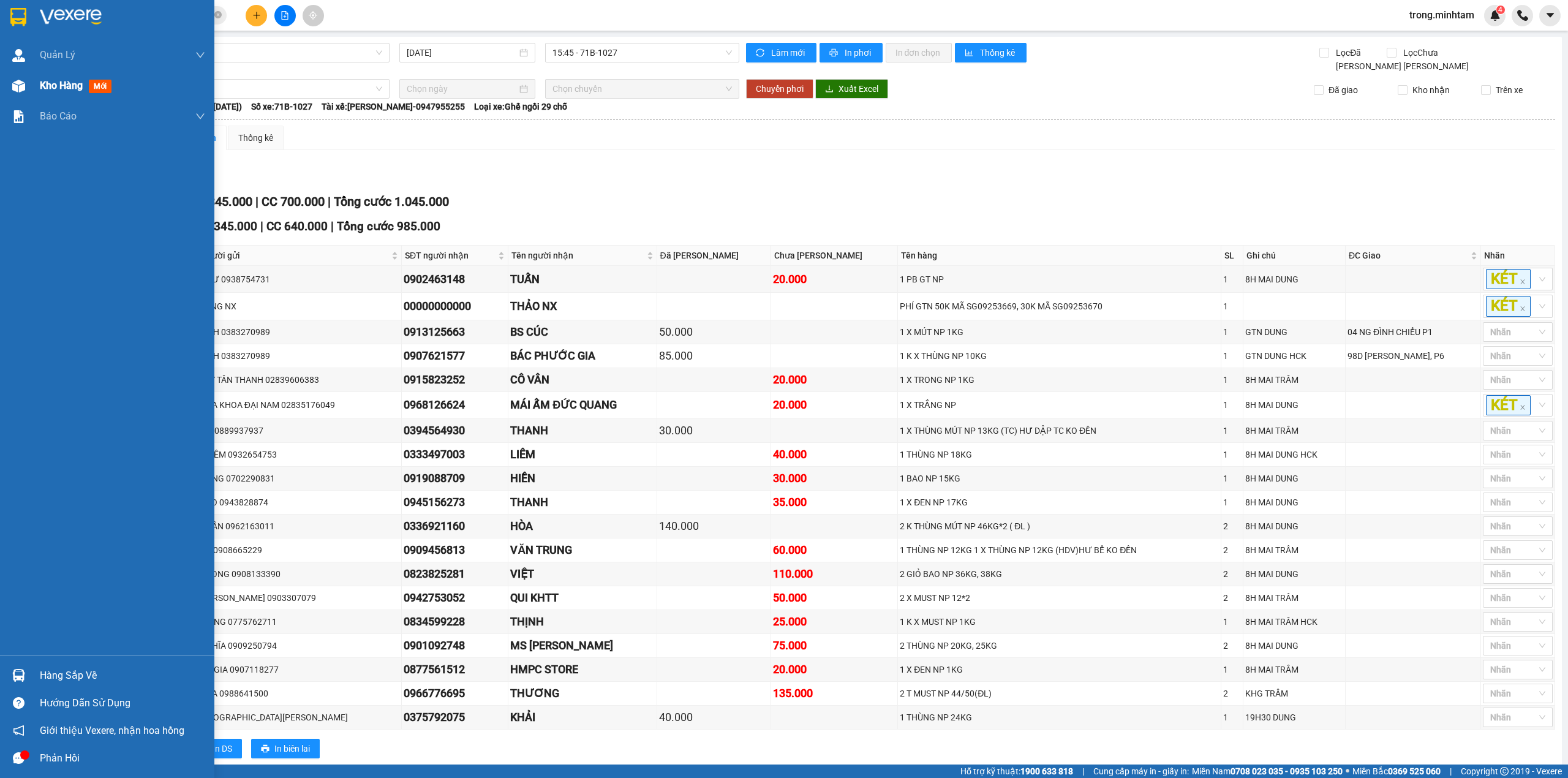
drag, startPoint x: 59, startPoint y: 74, endPoint x: 65, endPoint y: 81, distance: 9.2
click at [59, 81] on div "Kho hàng mới" at bounding box center [122, 86] width 165 height 31
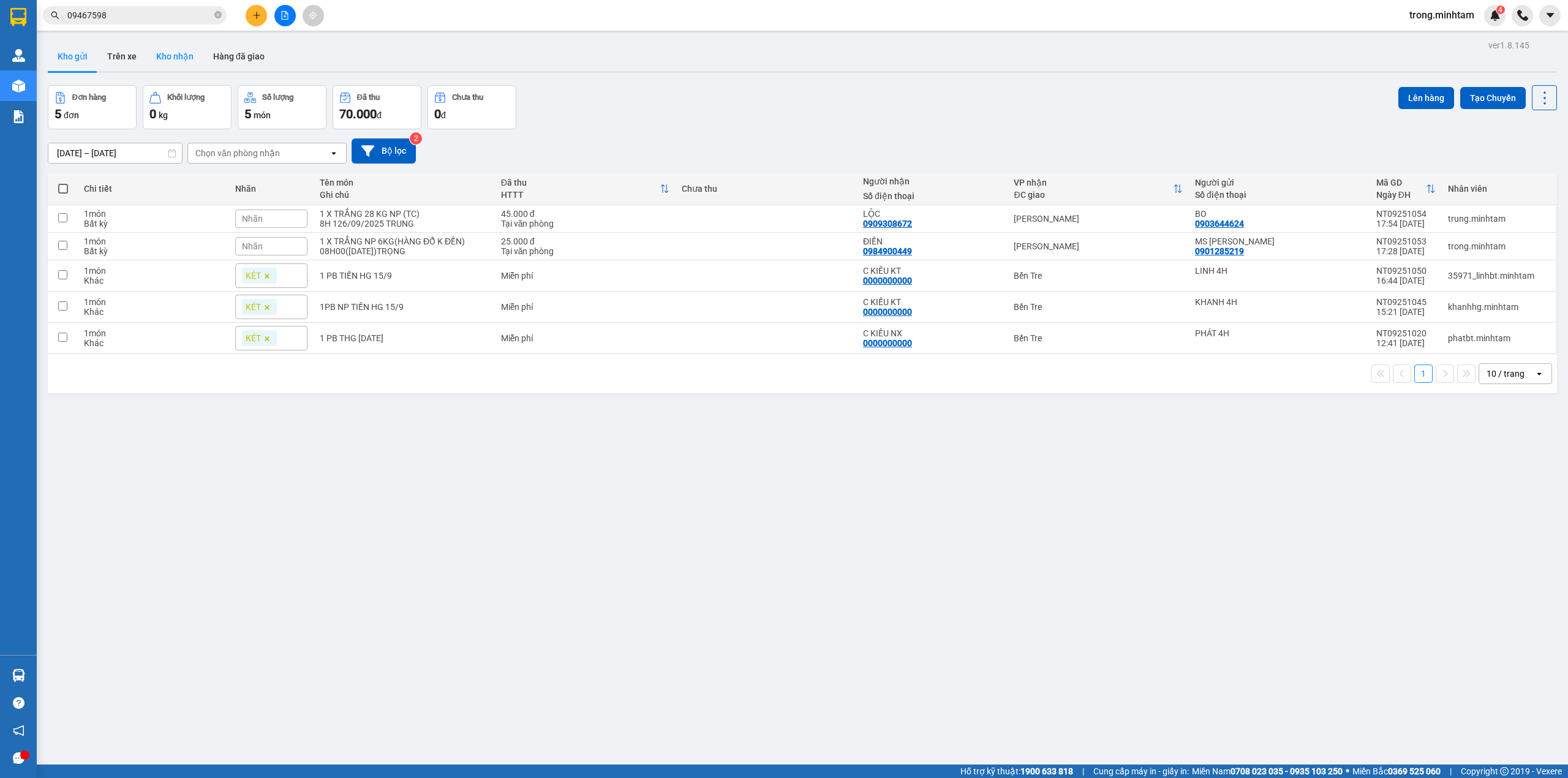
click at [185, 55] on button "Kho nhận" at bounding box center [175, 56] width 57 height 29
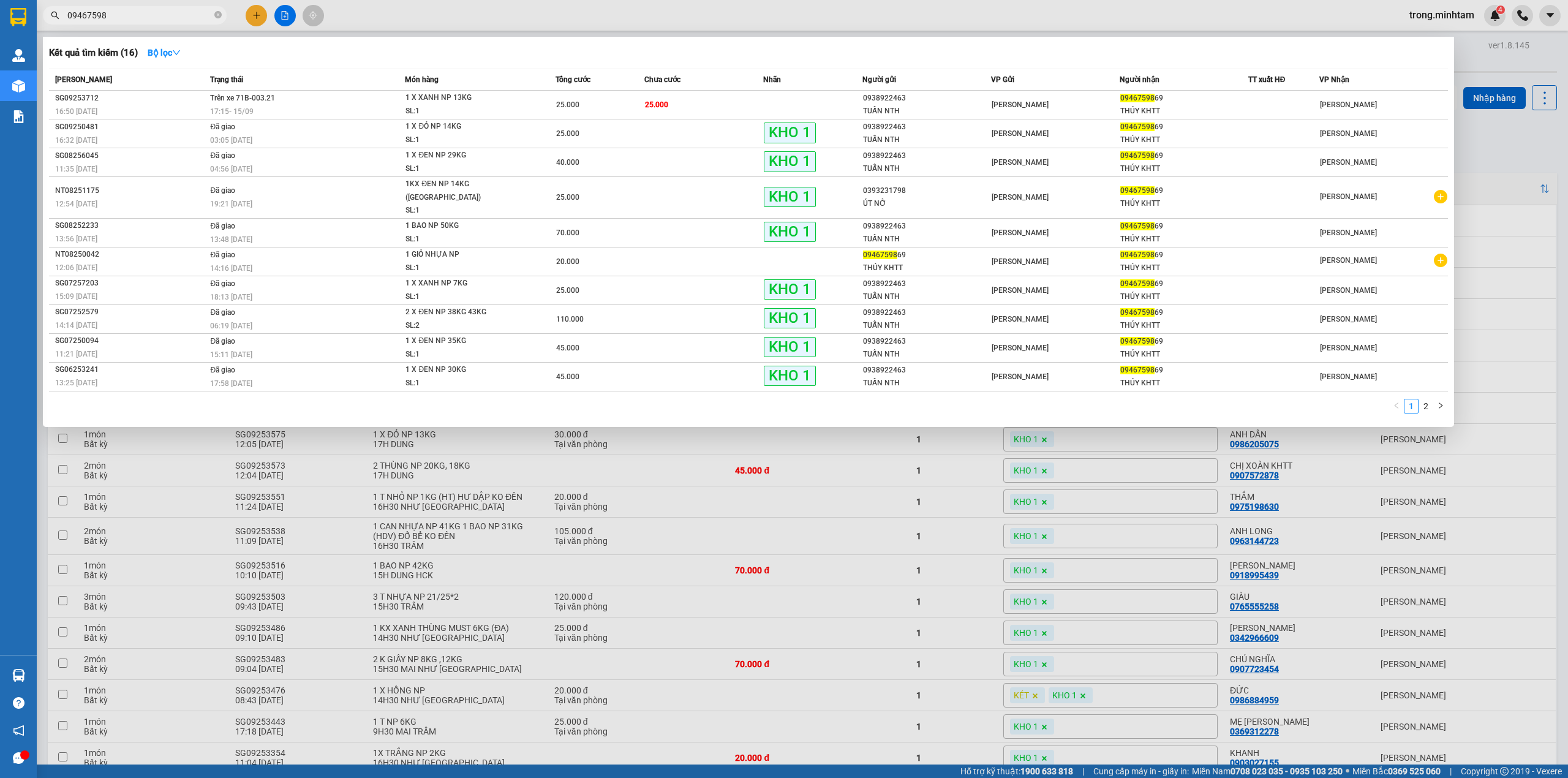
click at [223, 18] on span "09467598" at bounding box center [134, 15] width 184 height 18
click at [221, 15] on icon "close-circle" at bounding box center [218, 15] width 8 height 8
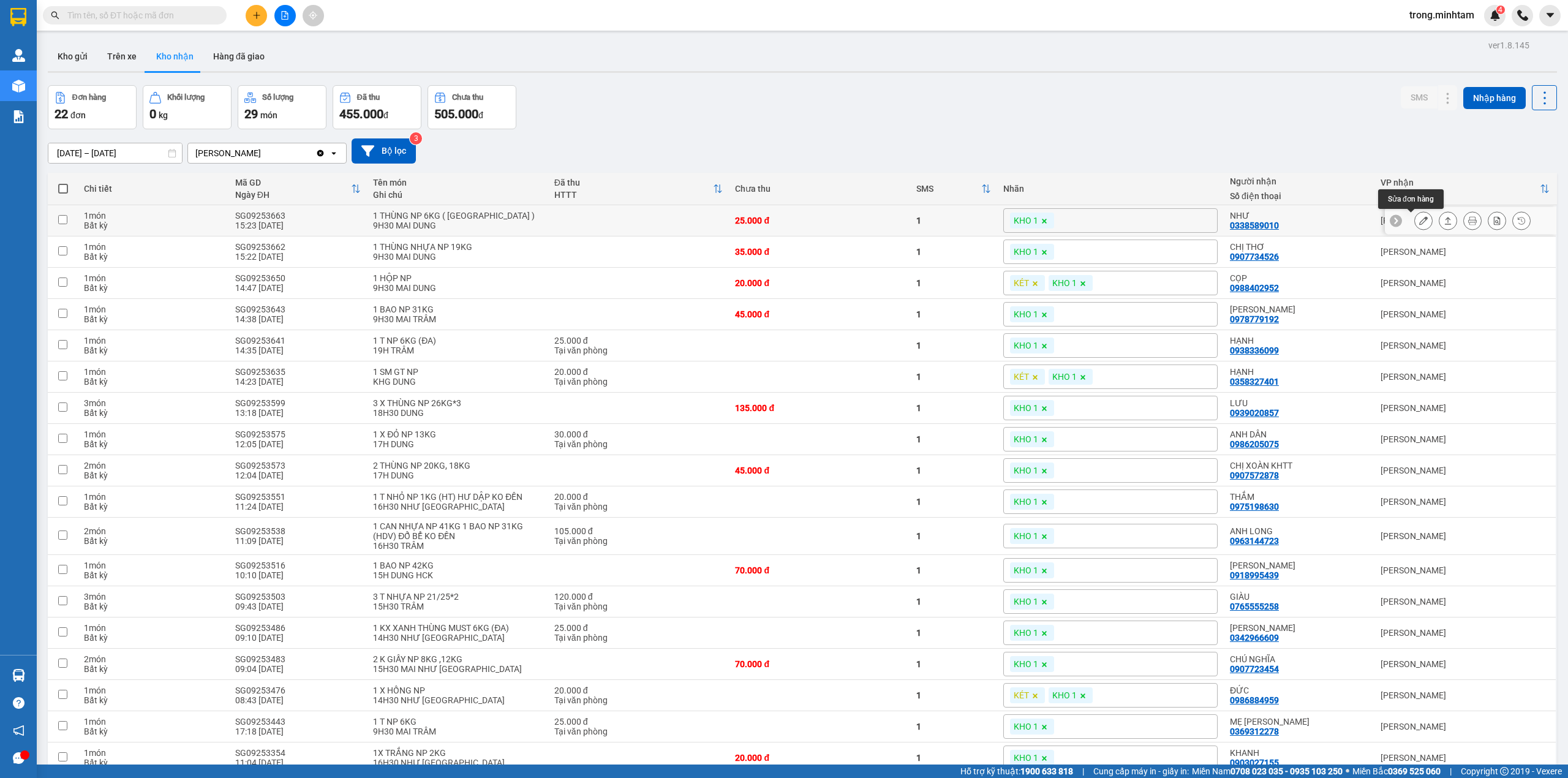
click at [1415, 228] on button at bounding box center [1423, 221] width 17 height 22
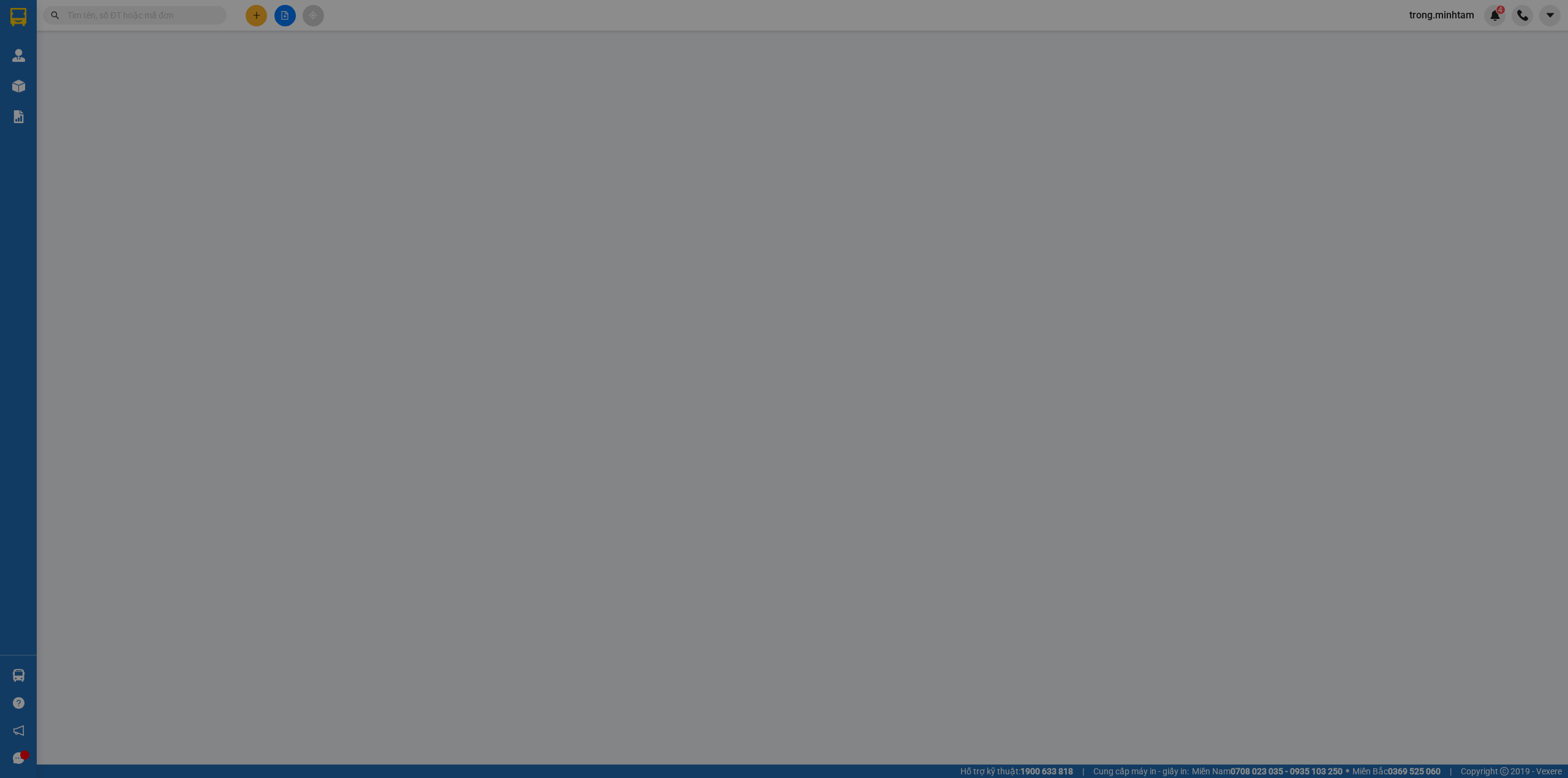
type input "0908347155"
type input "MINH"
type input "0338589010"
type input "NHƯ"
type input "25.000"
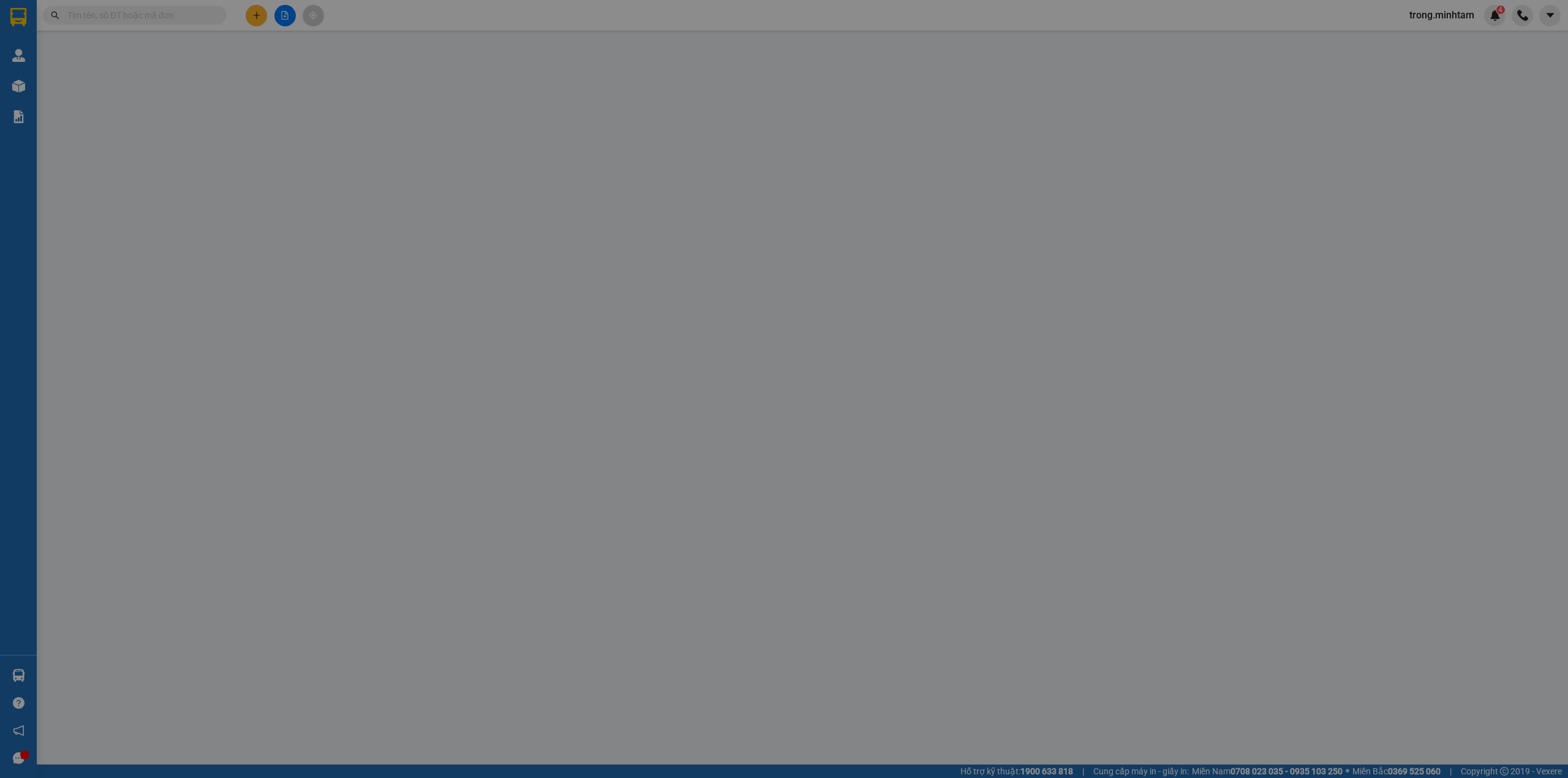
type input "25.000"
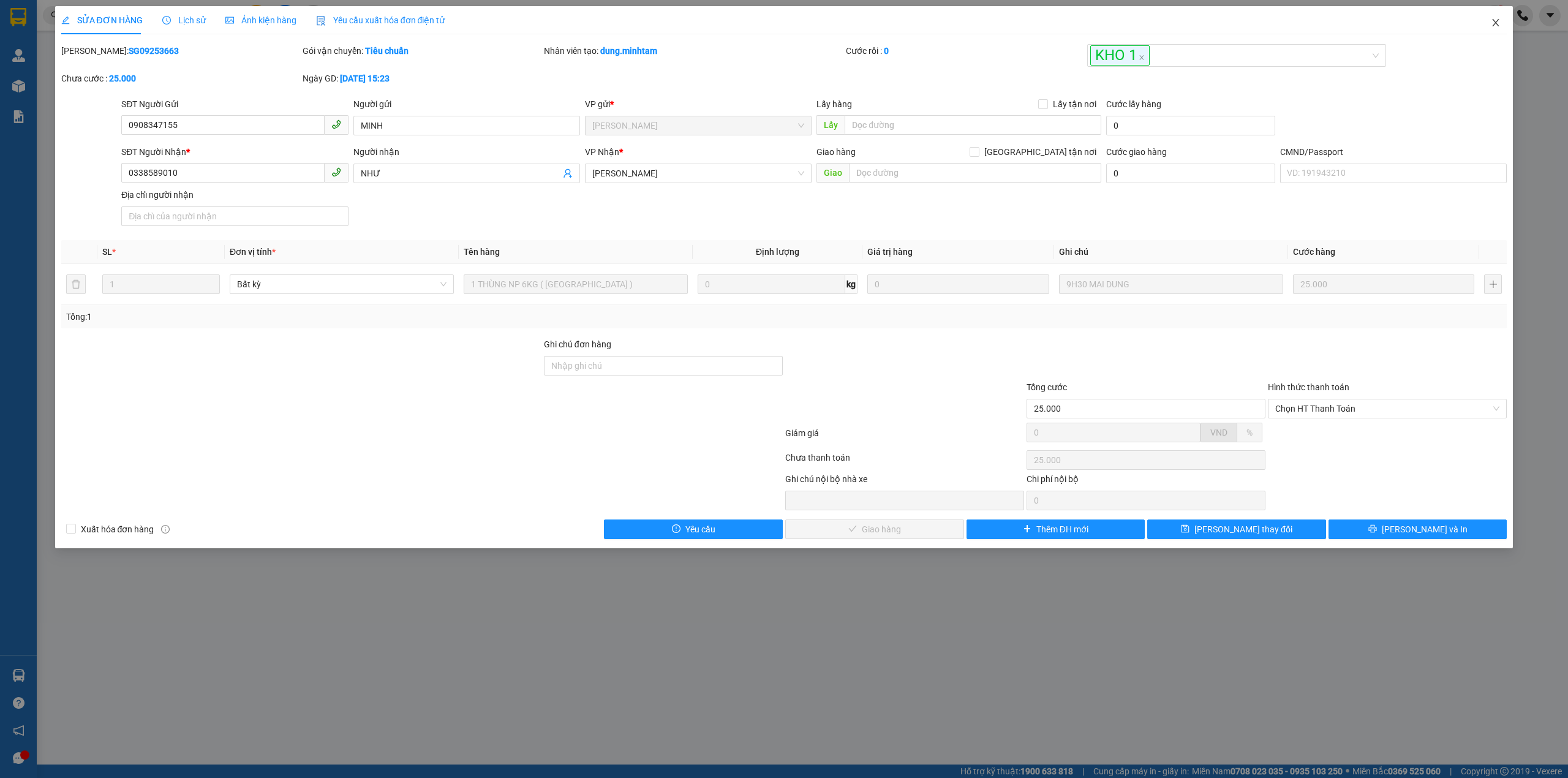
click at [1494, 23] on icon "close" at bounding box center [1495, 23] width 10 height 10
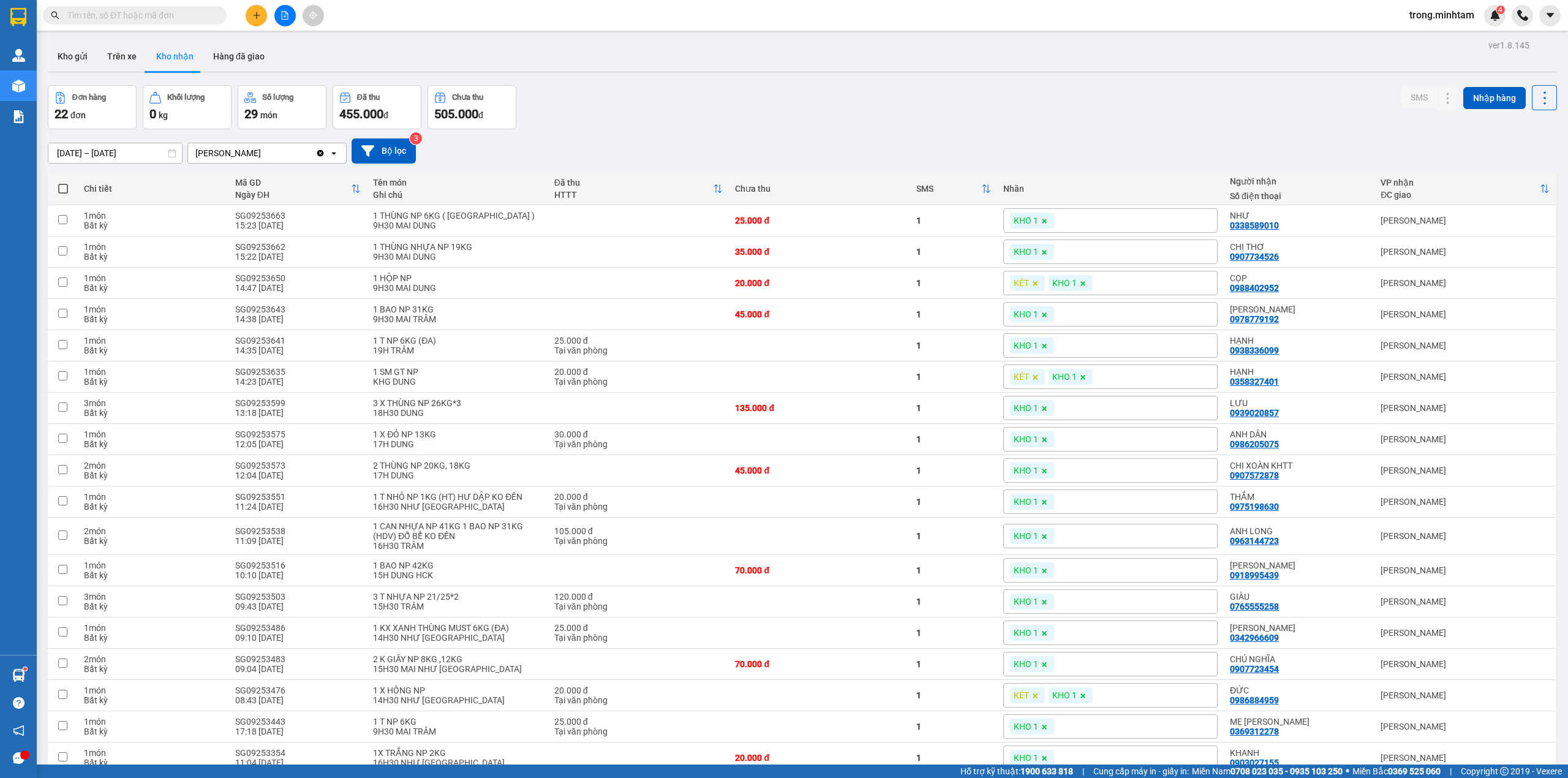
drag, startPoint x: 84, startPoint y: 59, endPoint x: 184, endPoint y: 38, distance: 102.2
click at [84, 59] on button "Kho gửi" at bounding box center [73, 56] width 50 height 29
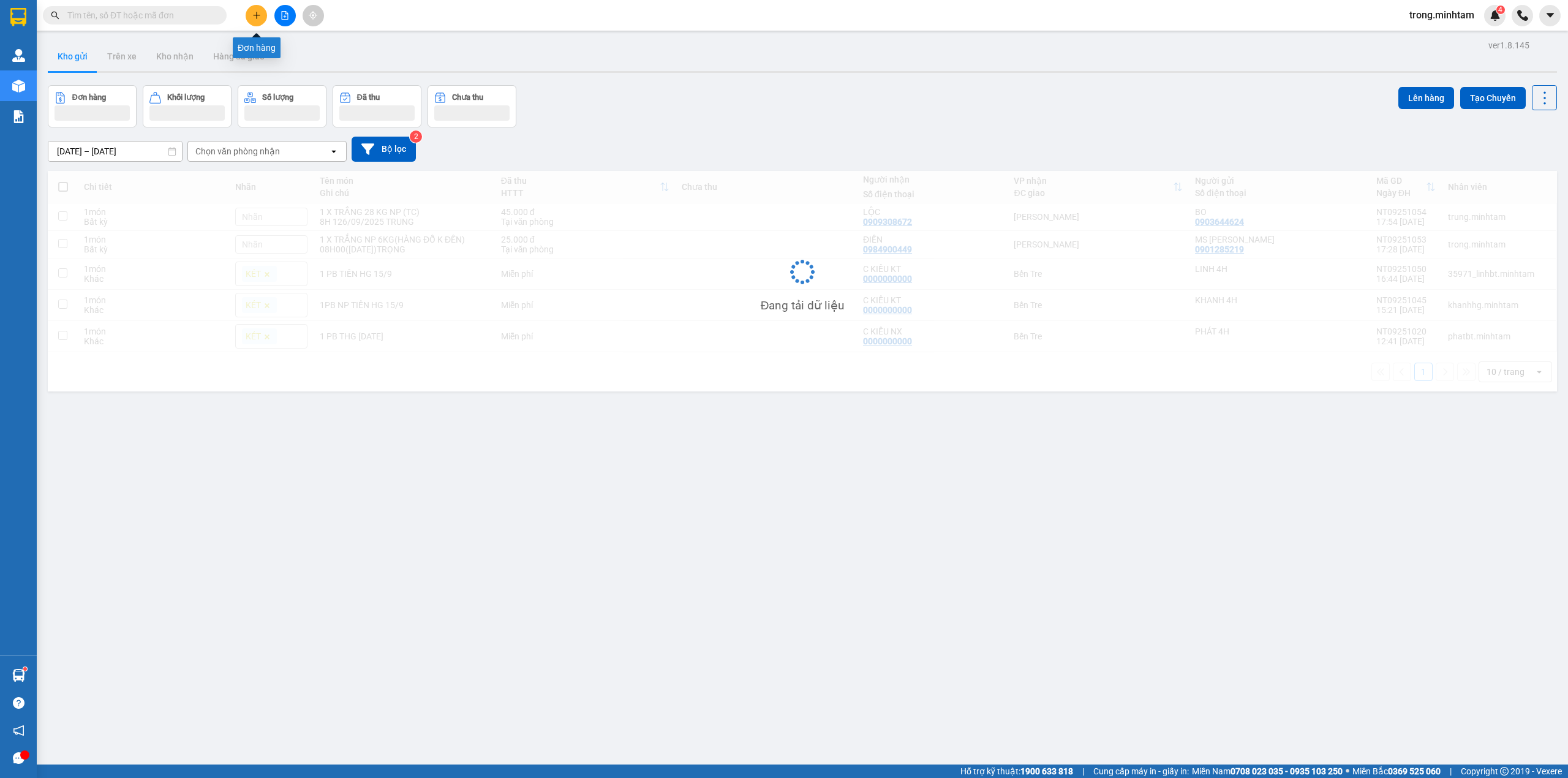
click at [256, 20] on button at bounding box center [256, 16] width 22 height 22
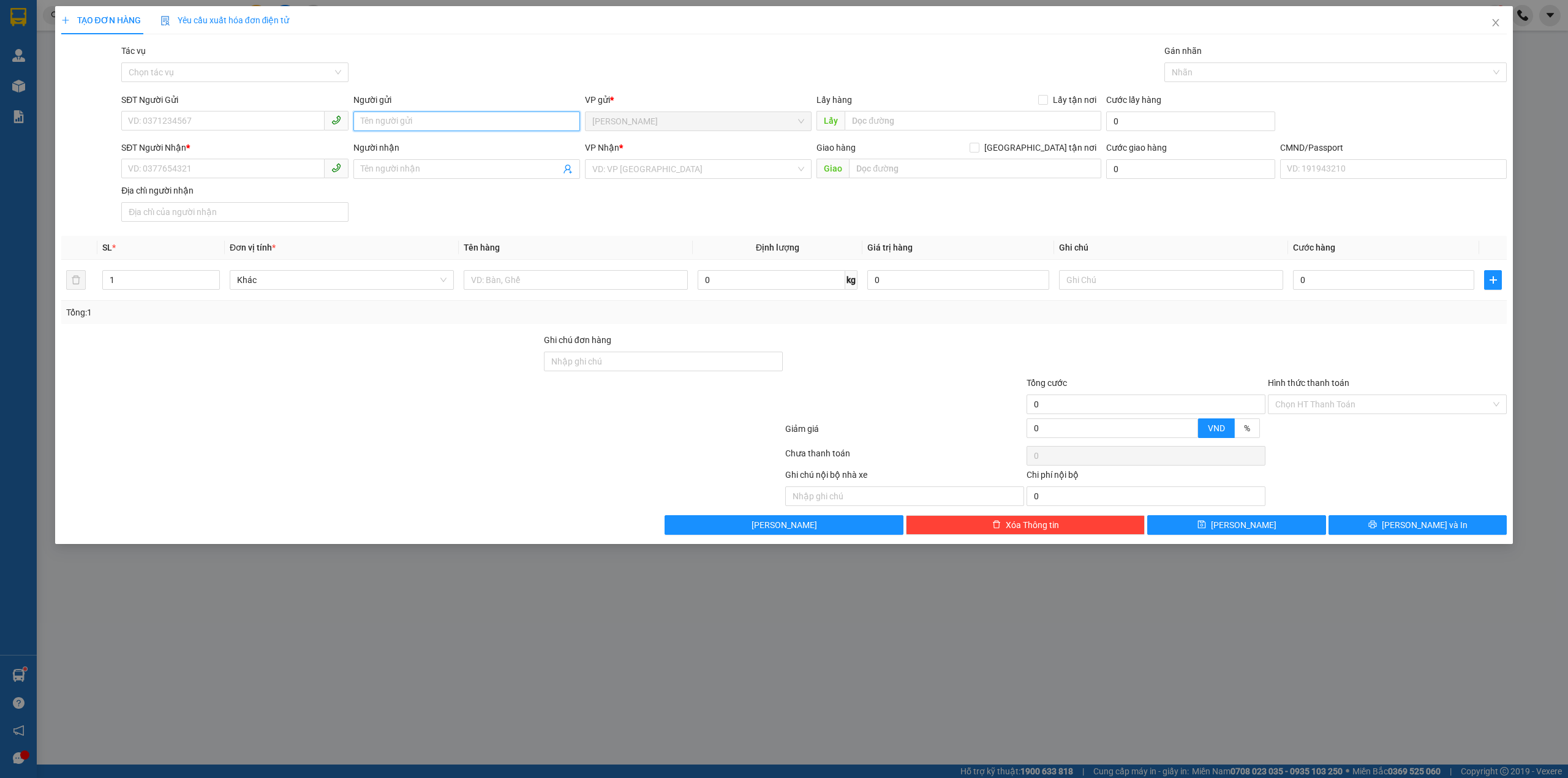
click at [495, 130] on input "Người gửi" at bounding box center [467, 122] width 227 height 20
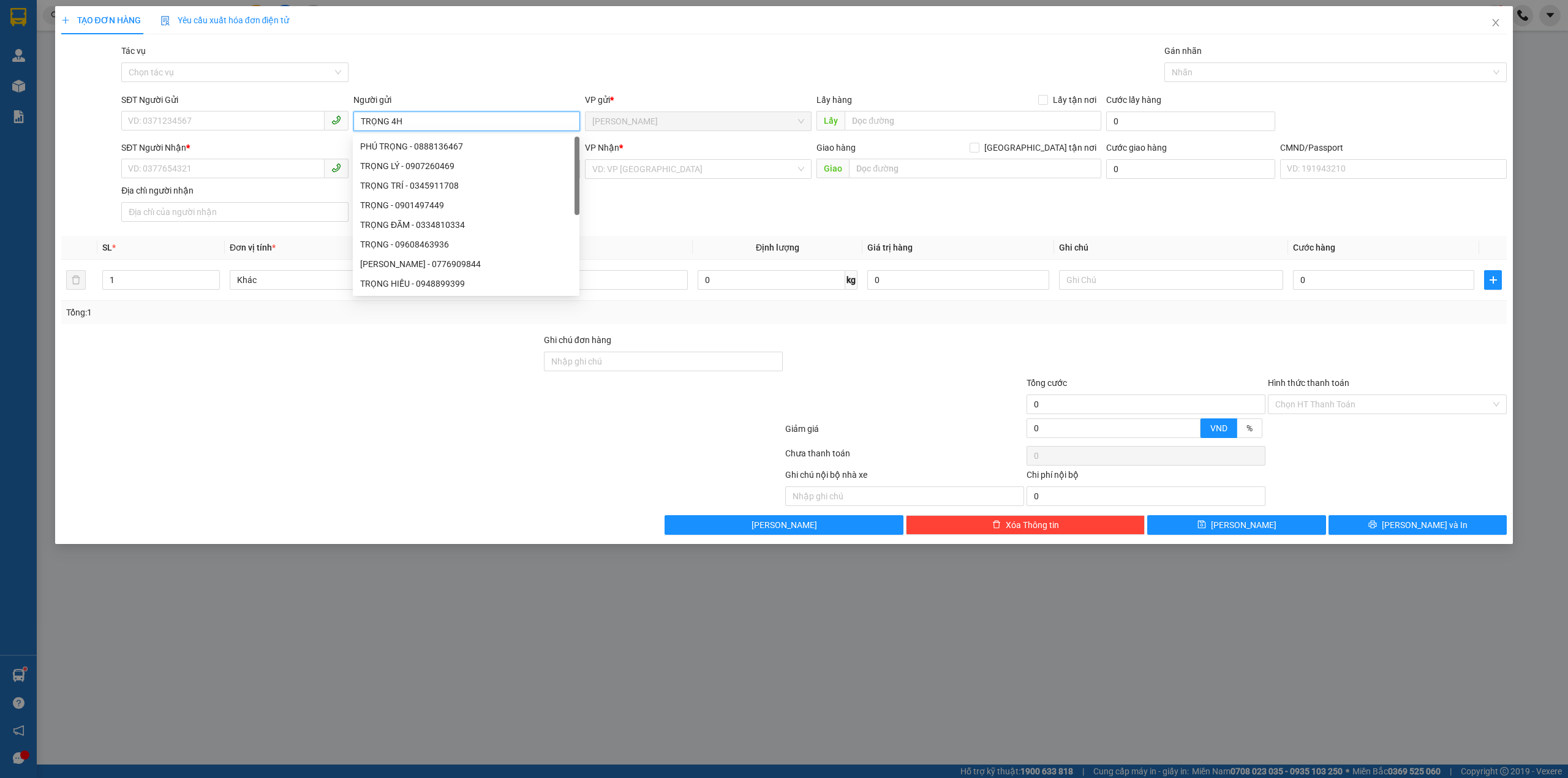
type input "TRỌNG 4H"
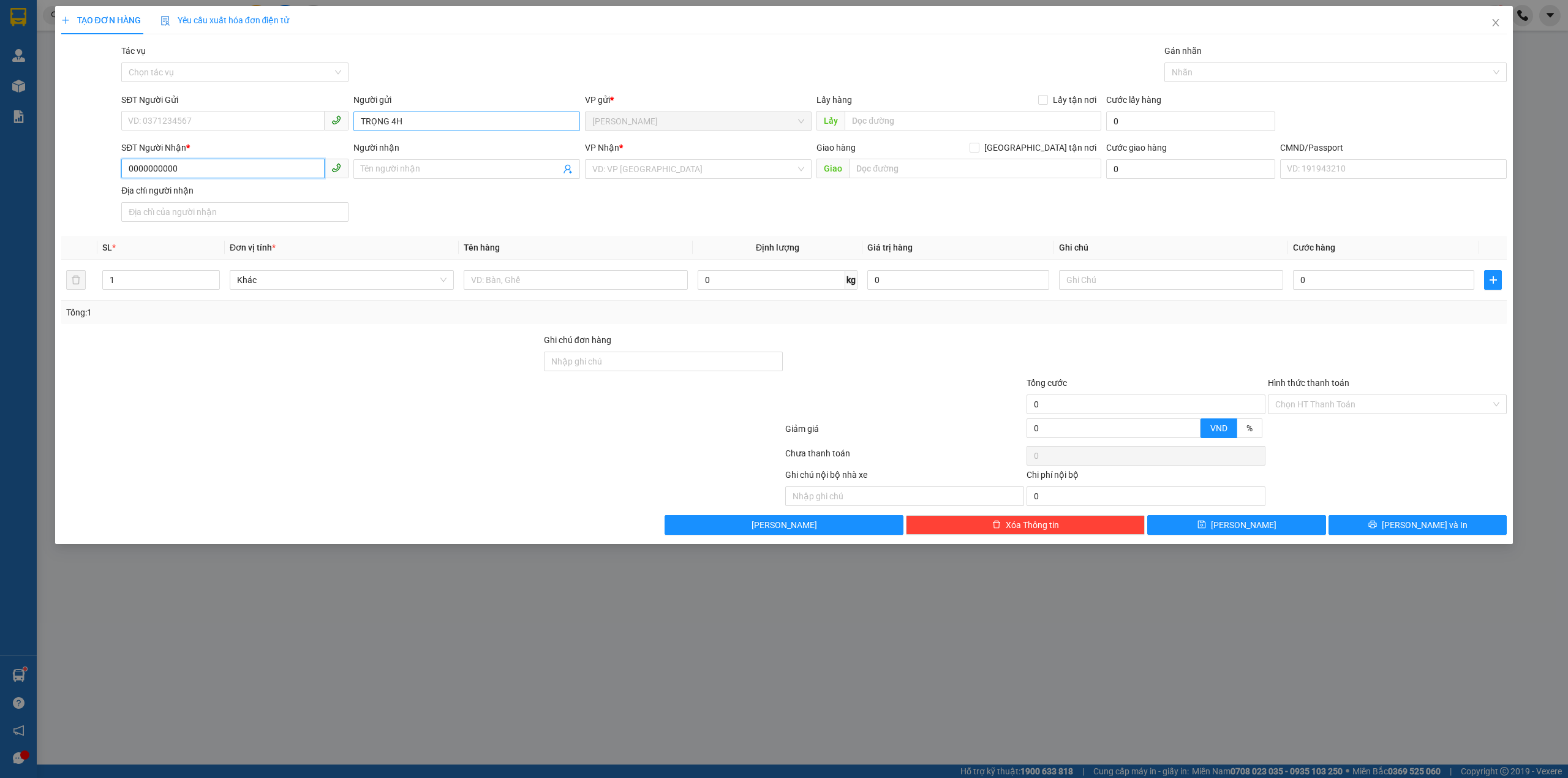
type input "0000000000"
type input "CHỊ KIỀU NX"
click at [609, 255] on div "Bến Tre" at bounding box center [698, 253] width 212 height 14
click at [483, 290] on input "text" at bounding box center [576, 280] width 224 height 20
type input "1PB TIỀN NP"
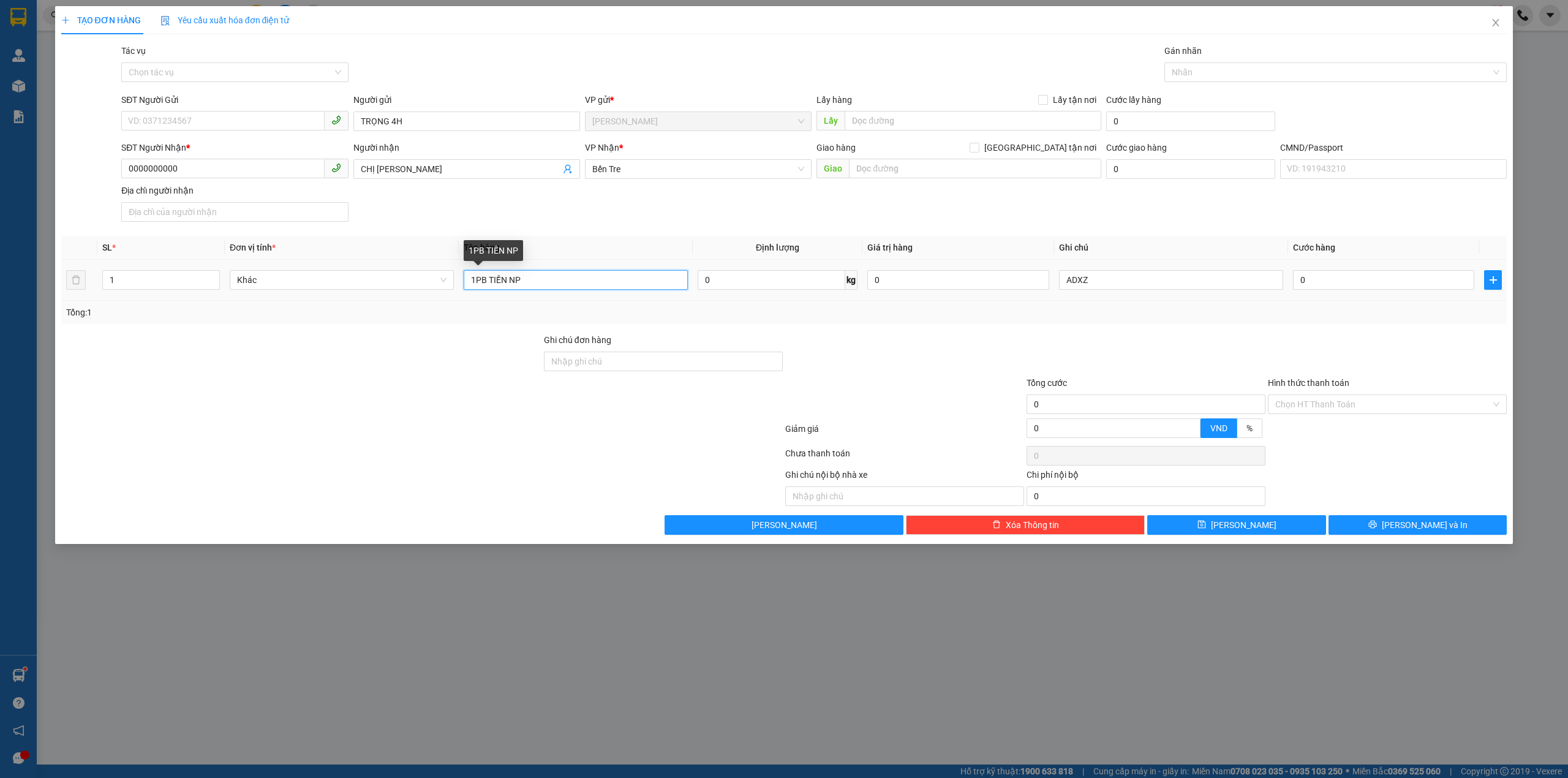
click at [561, 273] on input "1PB TIỀN NP" at bounding box center [576, 280] width 224 height 20
type input "TIỀN HG NGÀY 15/09/2025"
click at [1344, 419] on div "Hình thức thanh toán Chọn HT Thanh Toán" at bounding box center [1387, 397] width 239 height 43
click at [1324, 406] on input "Hình thức thanh toán" at bounding box center [1383, 404] width 215 height 18
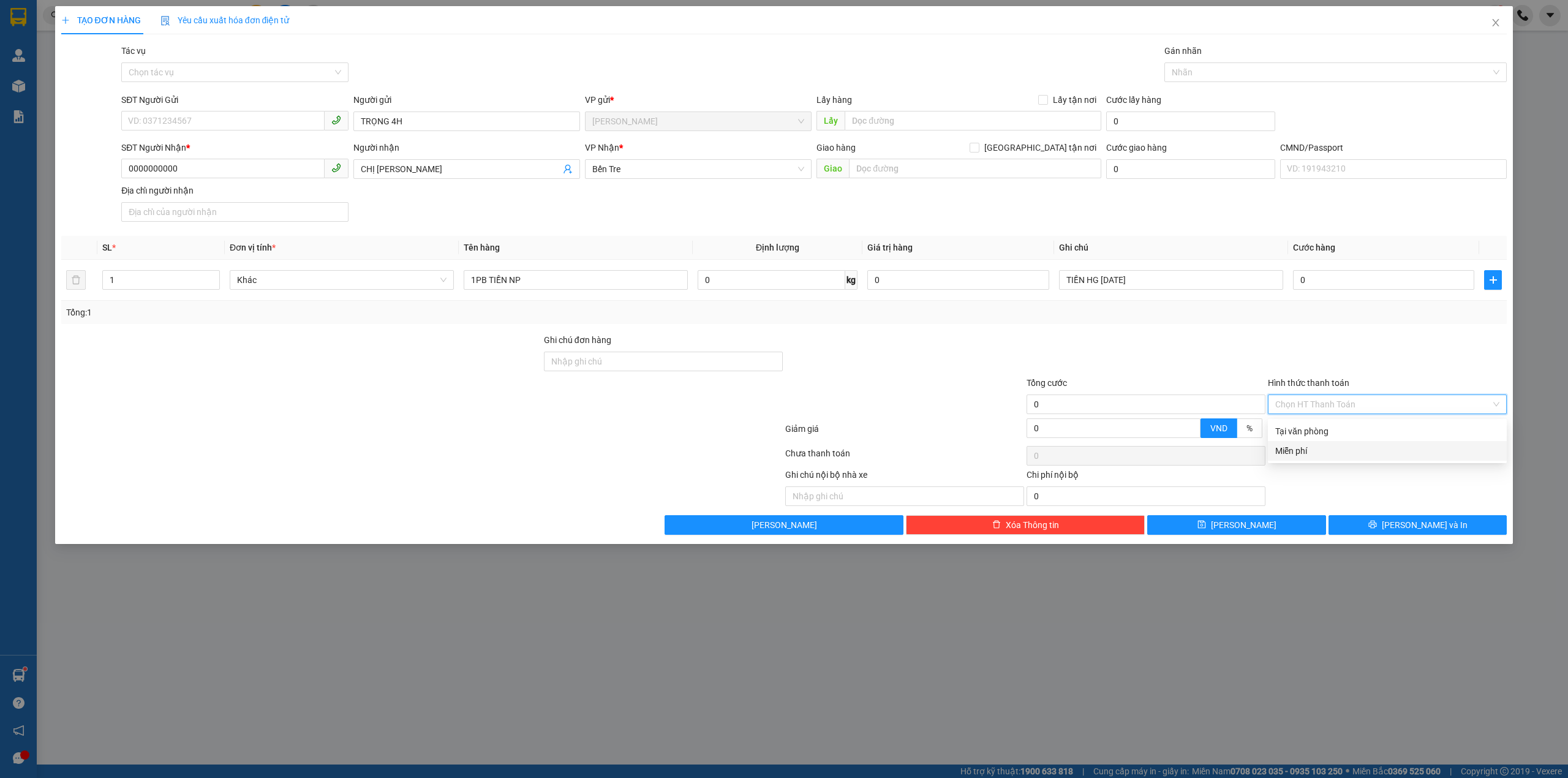
click at [1311, 449] on div "Miễn phí" at bounding box center [1387, 451] width 224 height 14
click at [1214, 78] on div at bounding box center [1330, 73] width 325 height 15
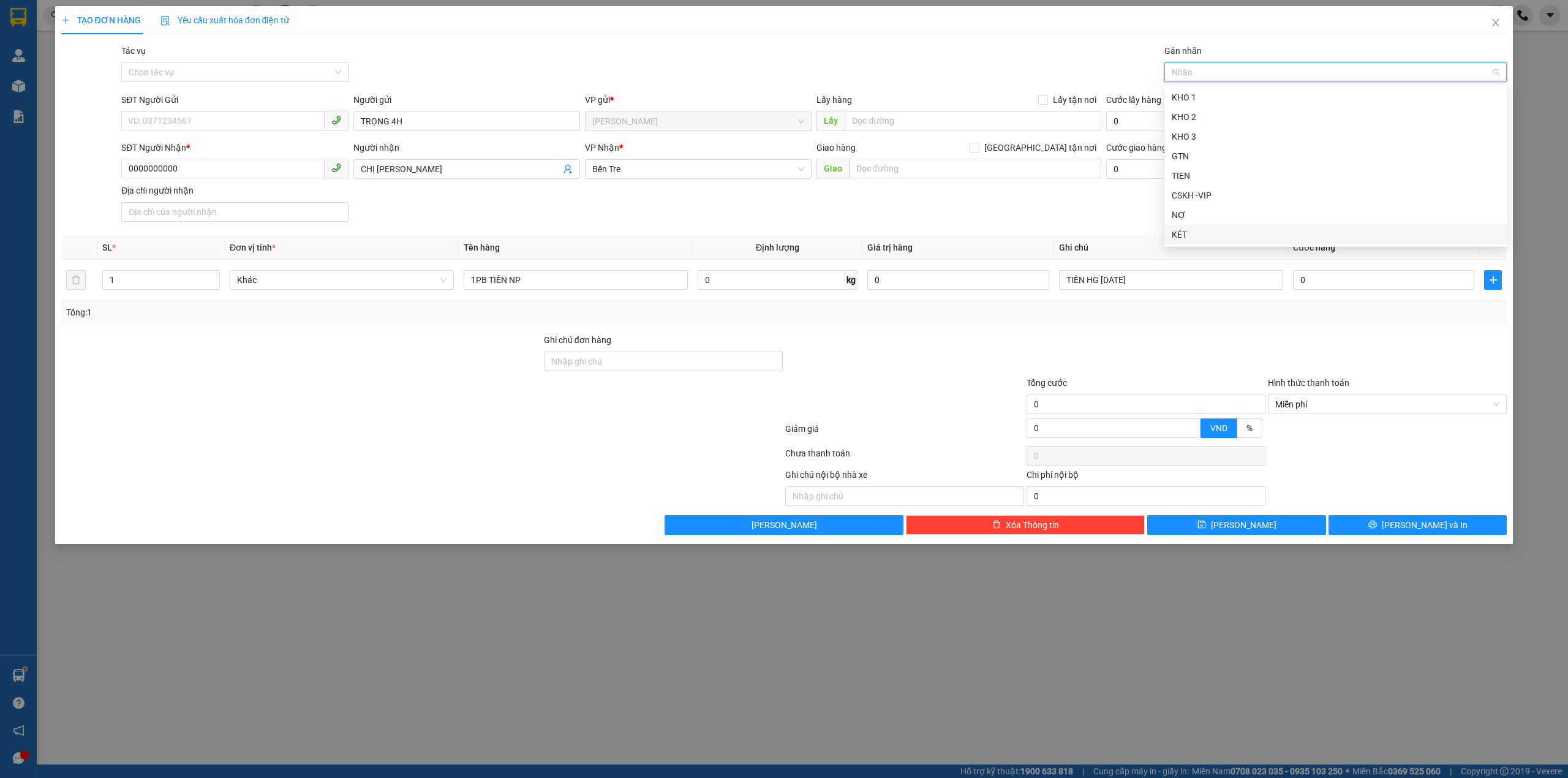
click at [1196, 233] on div "KÉT" at bounding box center [1335, 235] width 328 height 14
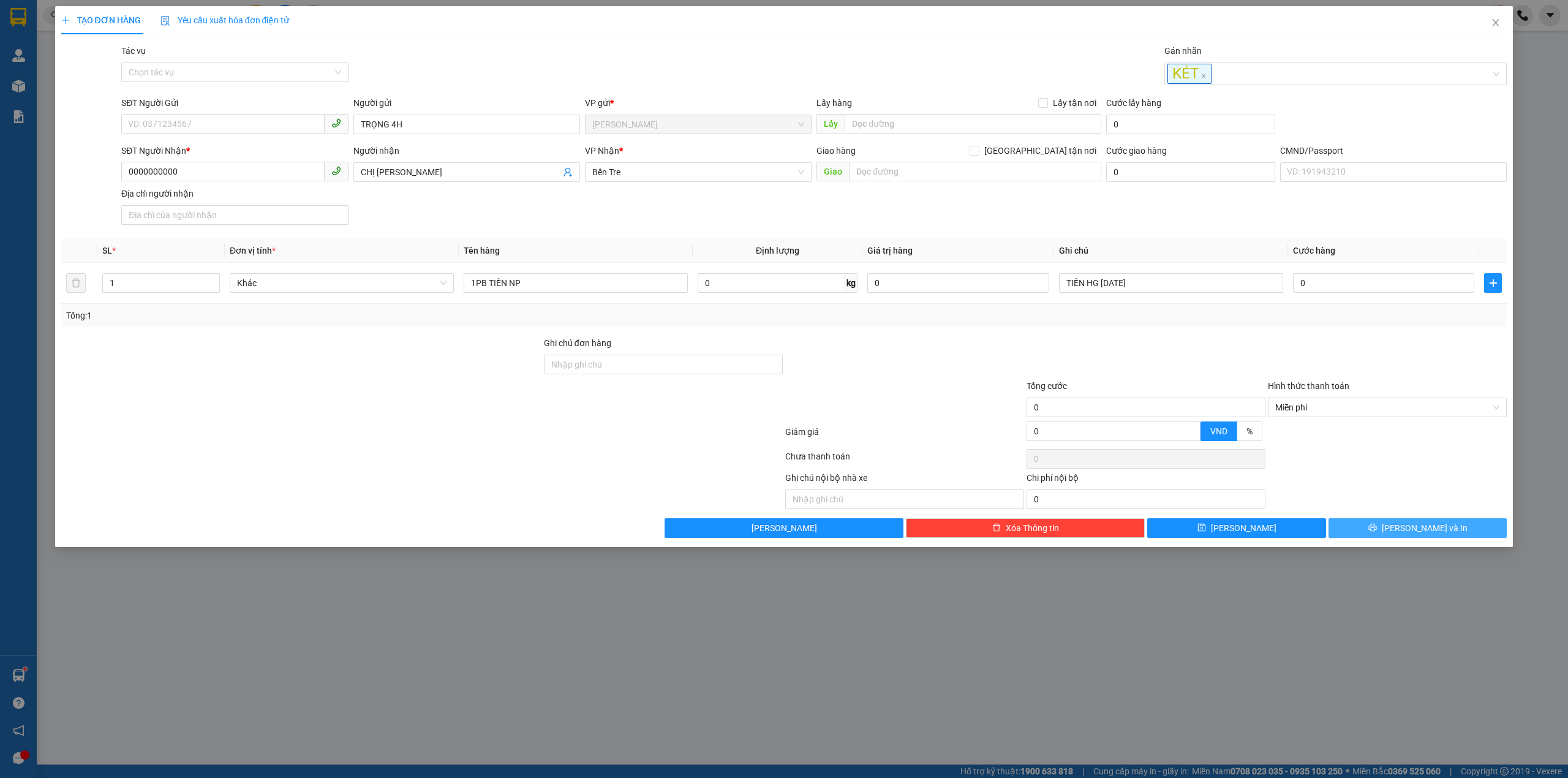
click at [1365, 527] on button "[PERSON_NAME] và In" at bounding box center [1418, 528] width 179 height 20
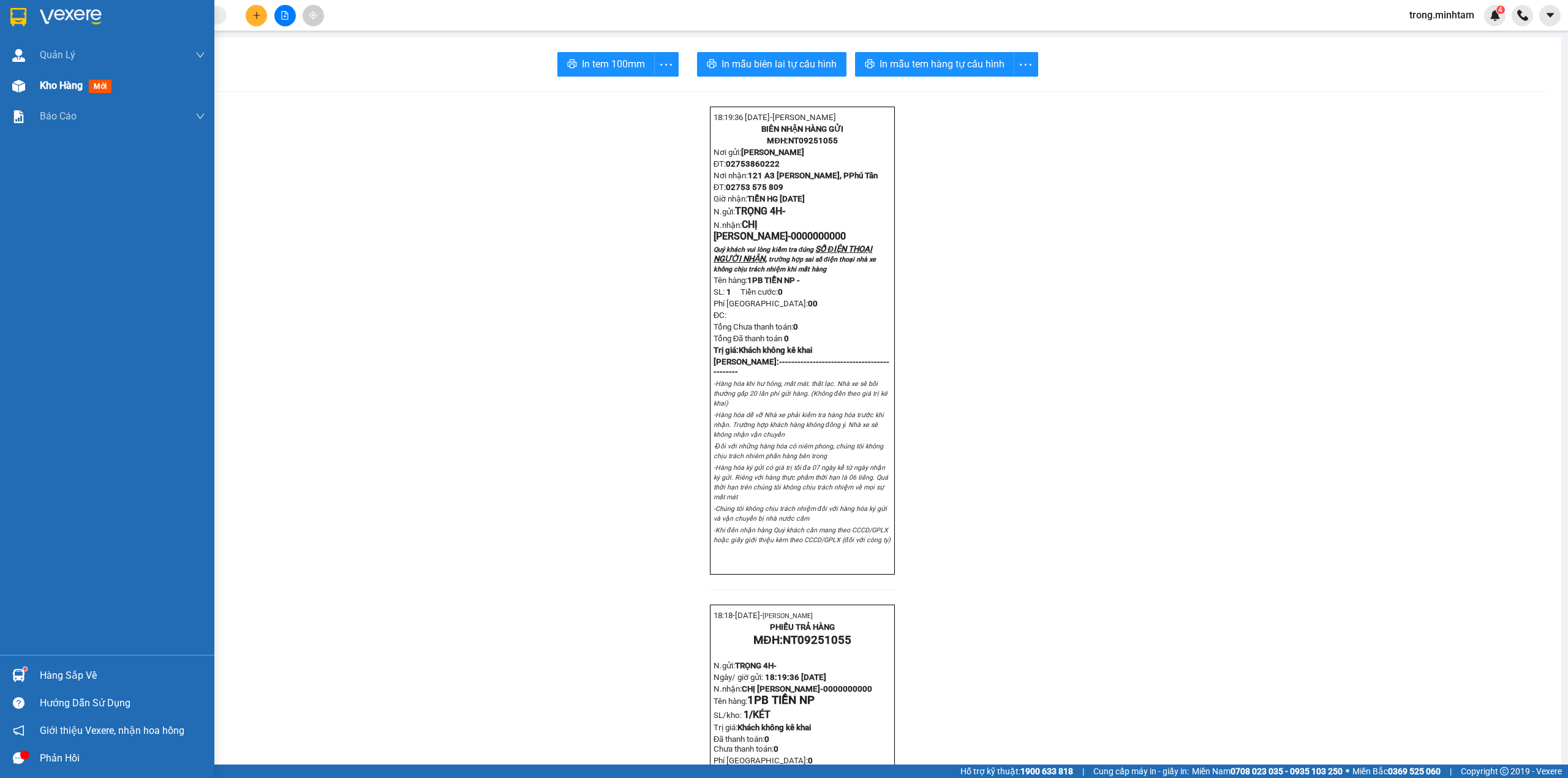
click at [58, 98] on div "Kho hàng mới" at bounding box center [122, 86] width 165 height 31
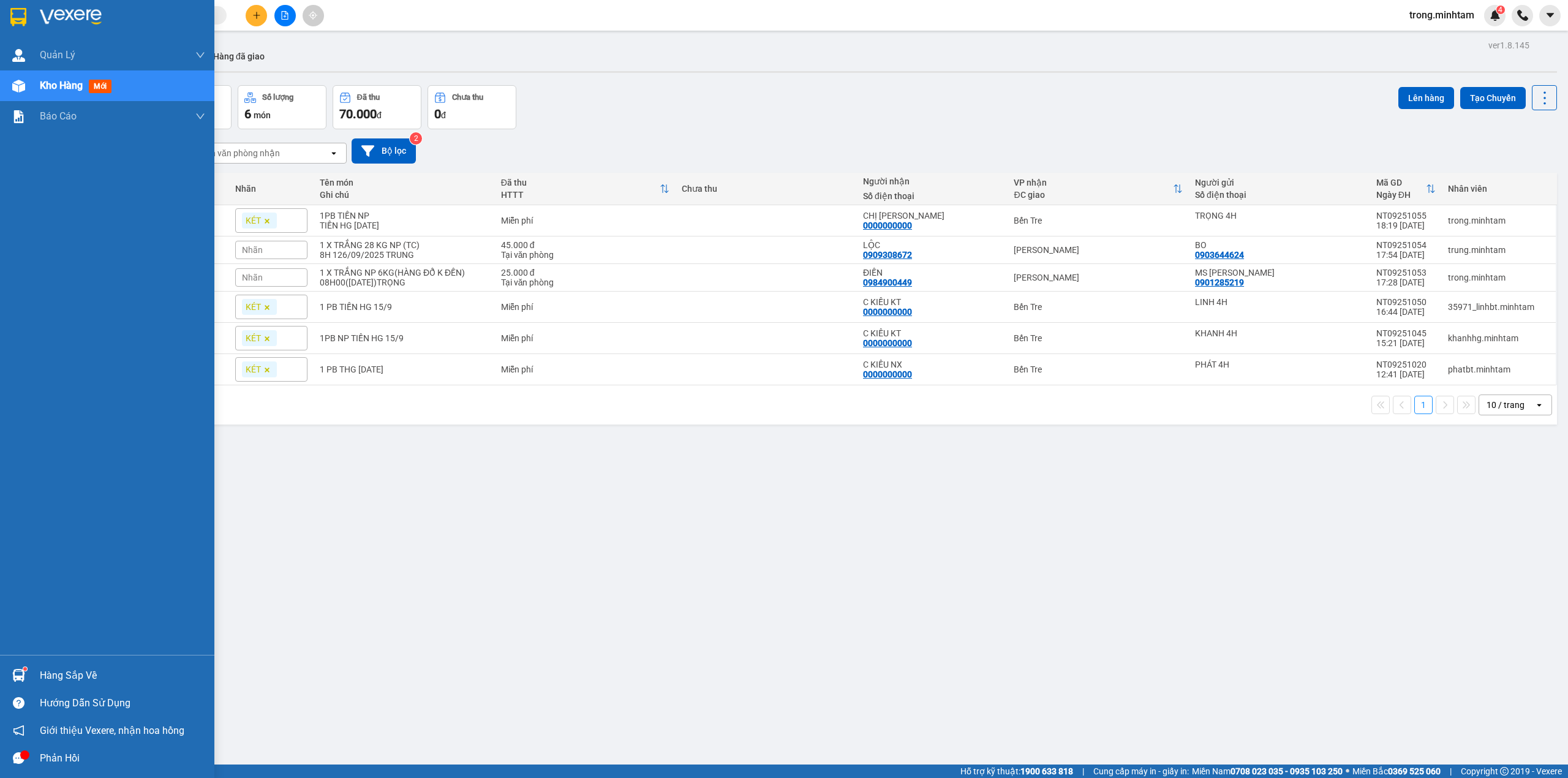
click at [54, 667] on div "Hàng sắp về" at bounding box center [122, 676] width 165 height 18
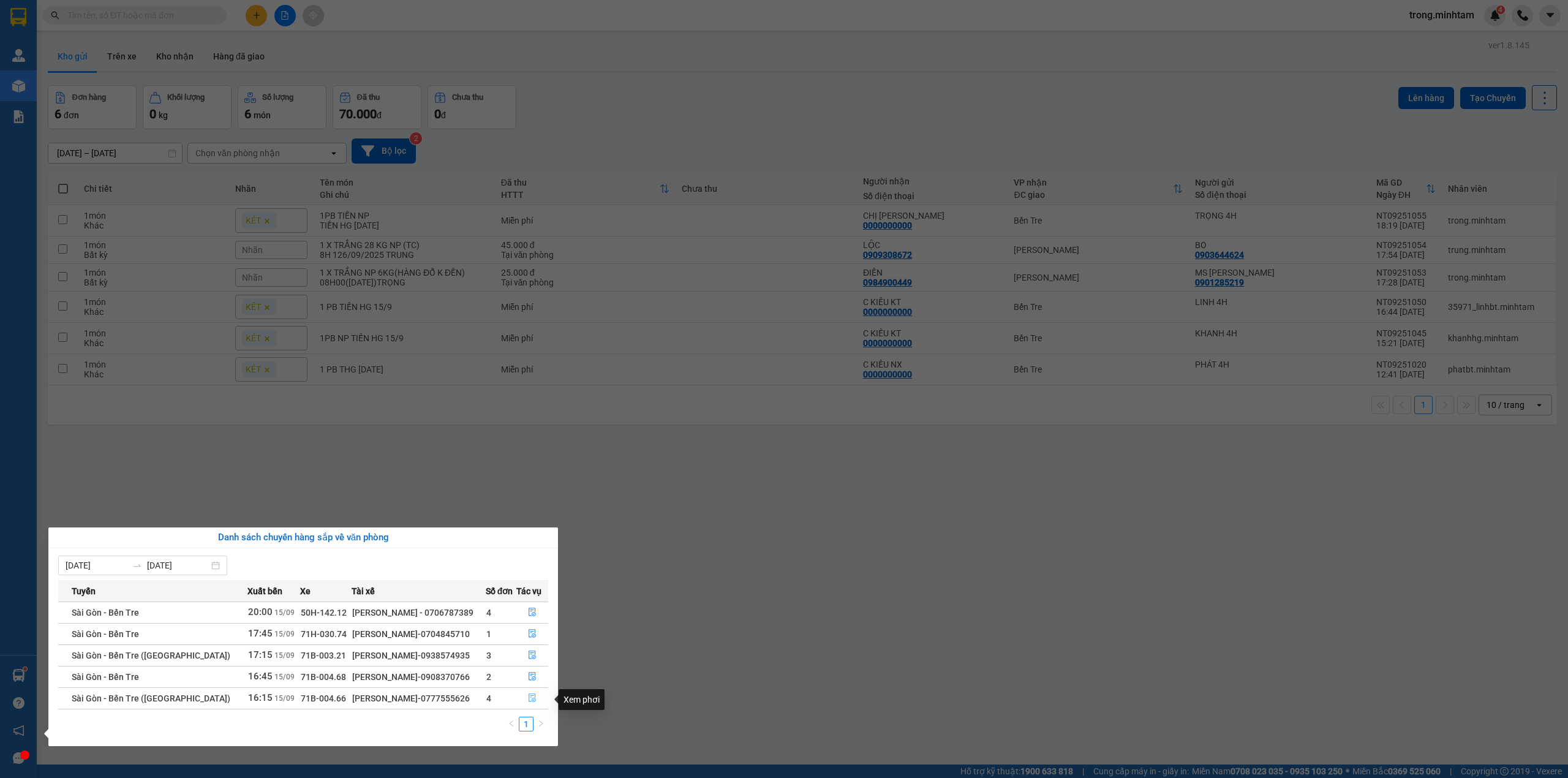
click at [525, 701] on button "button" at bounding box center [533, 698] width 32 height 20
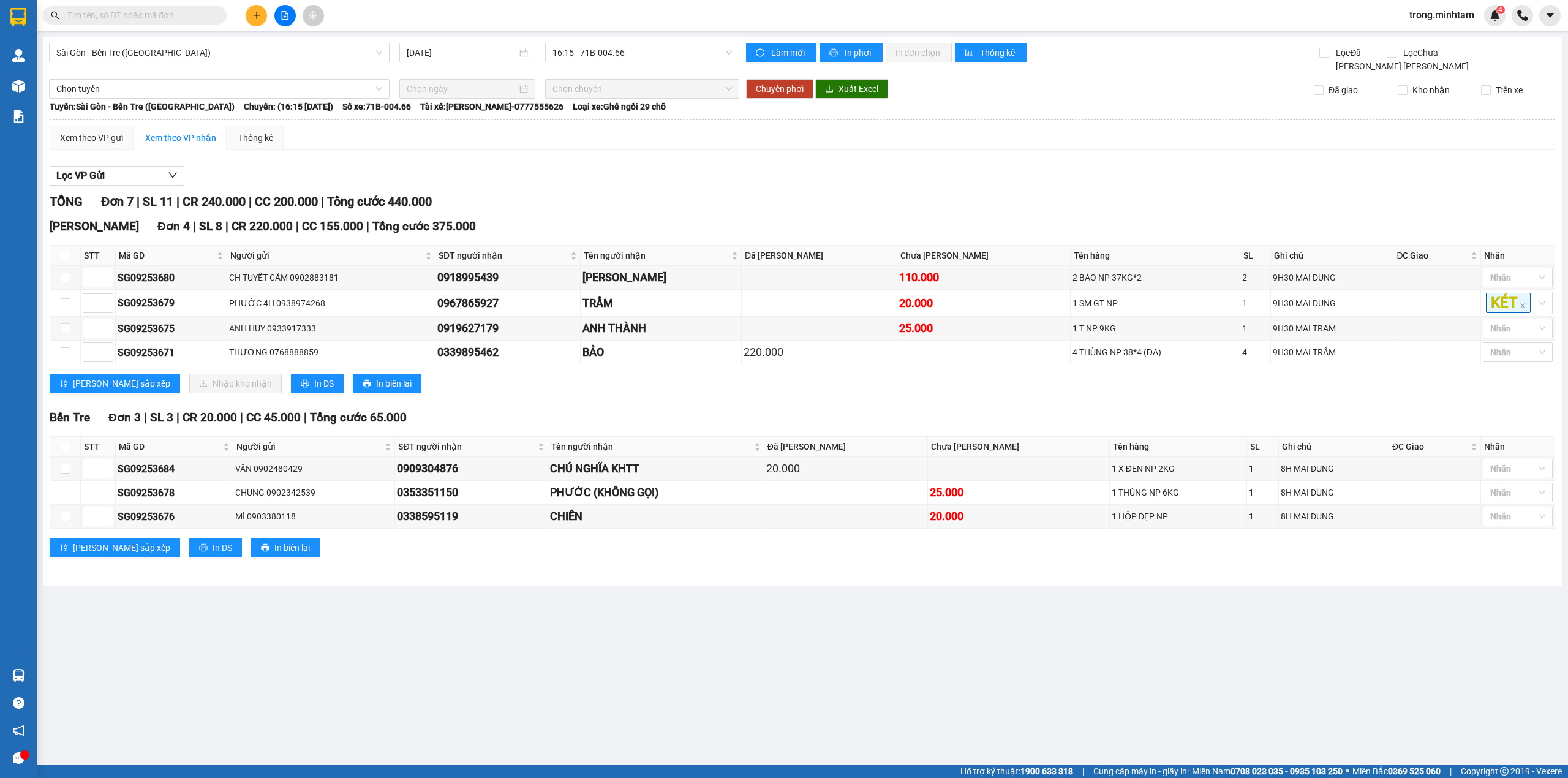
click at [165, 20] on input "text" at bounding box center [140, 15] width 145 height 14
type input "6"
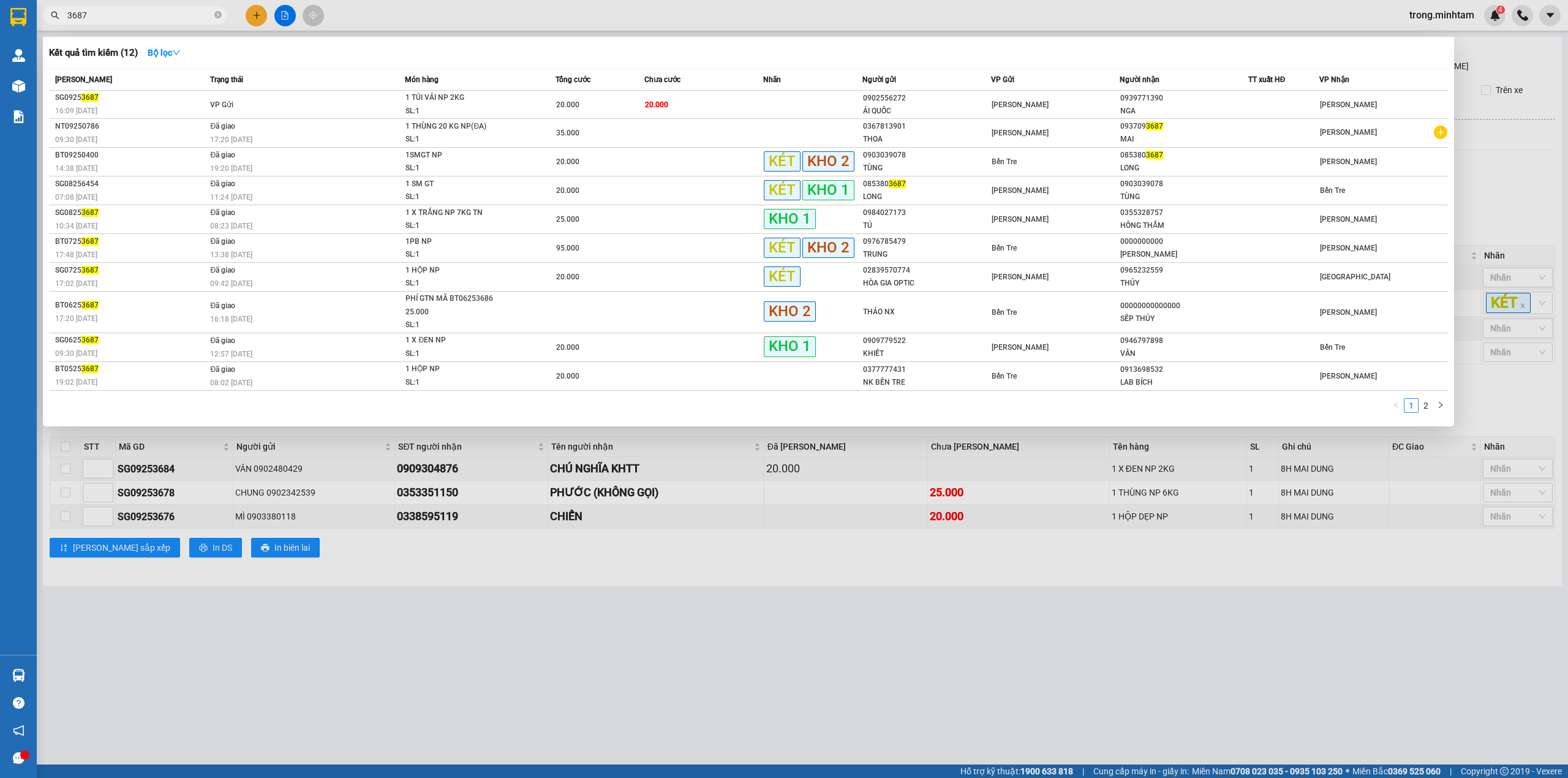
type input "3687"
click at [221, 20] on span "3687" at bounding box center [134, 15] width 184 height 18
click at [219, 16] on icon "close-circle" at bounding box center [218, 15] width 8 height 8
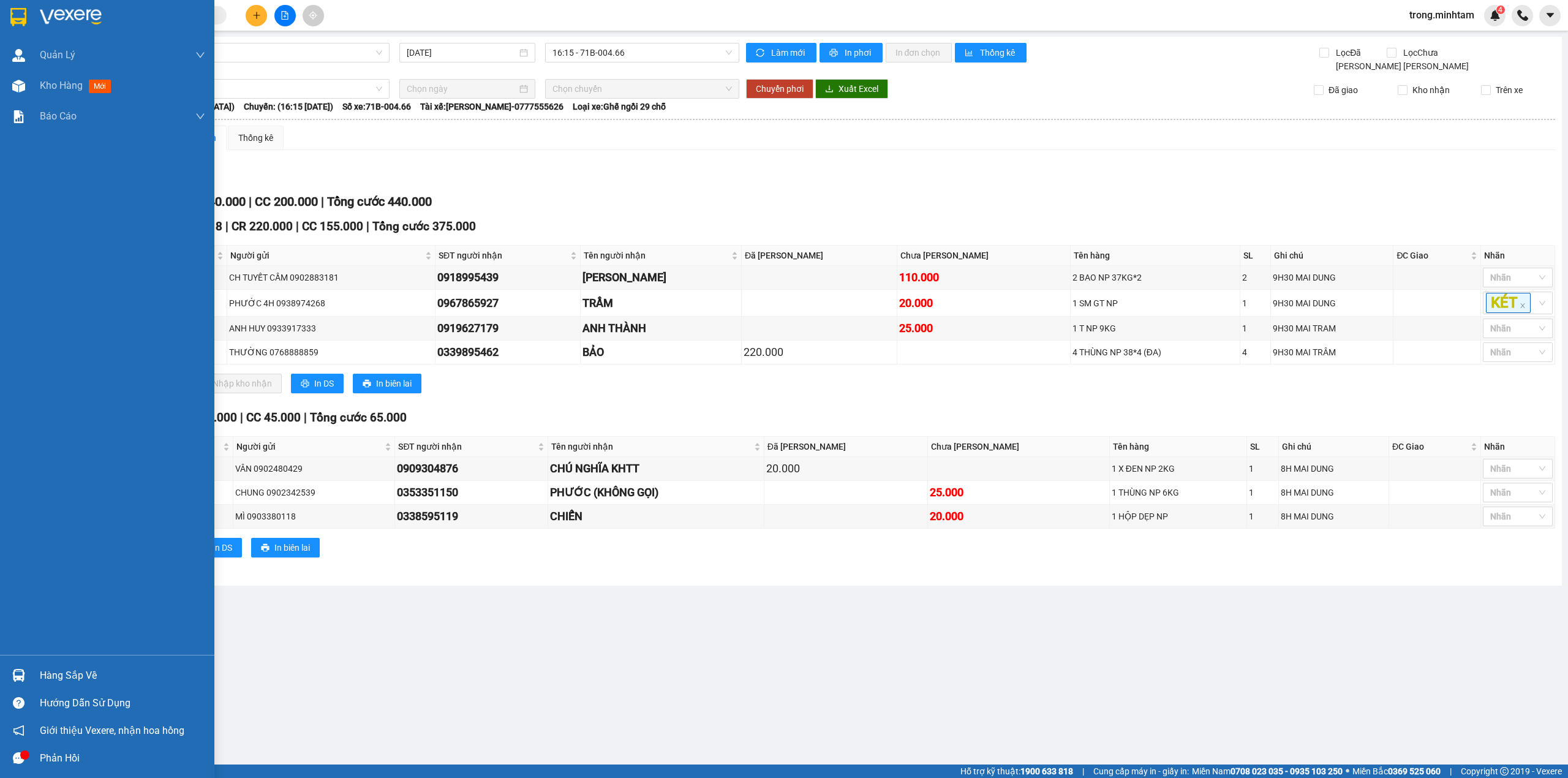
click at [65, 677] on div "Hàng sắp về" at bounding box center [122, 676] width 165 height 18
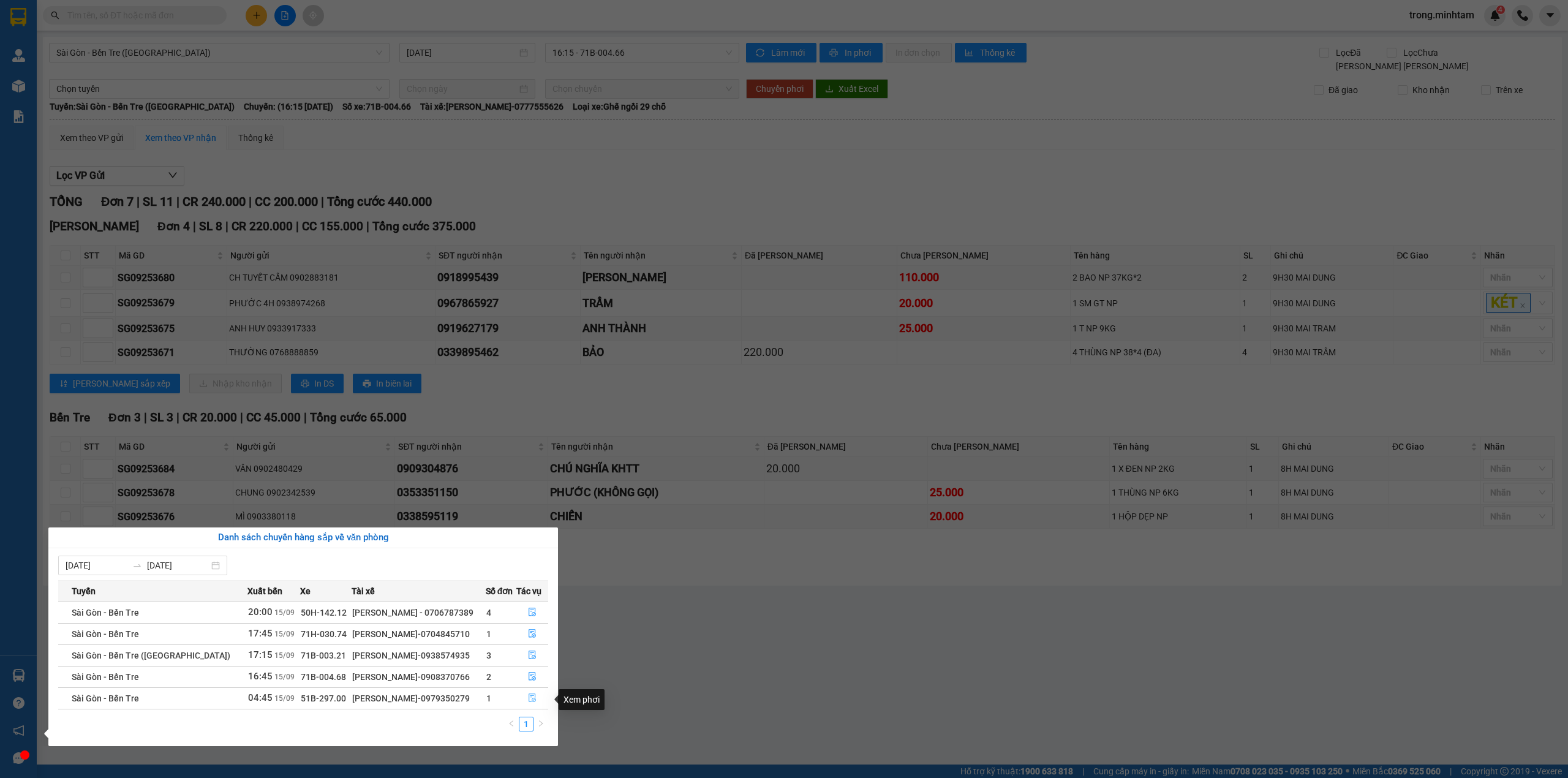
click at [534, 701] on button "button" at bounding box center [533, 698] width 32 height 20
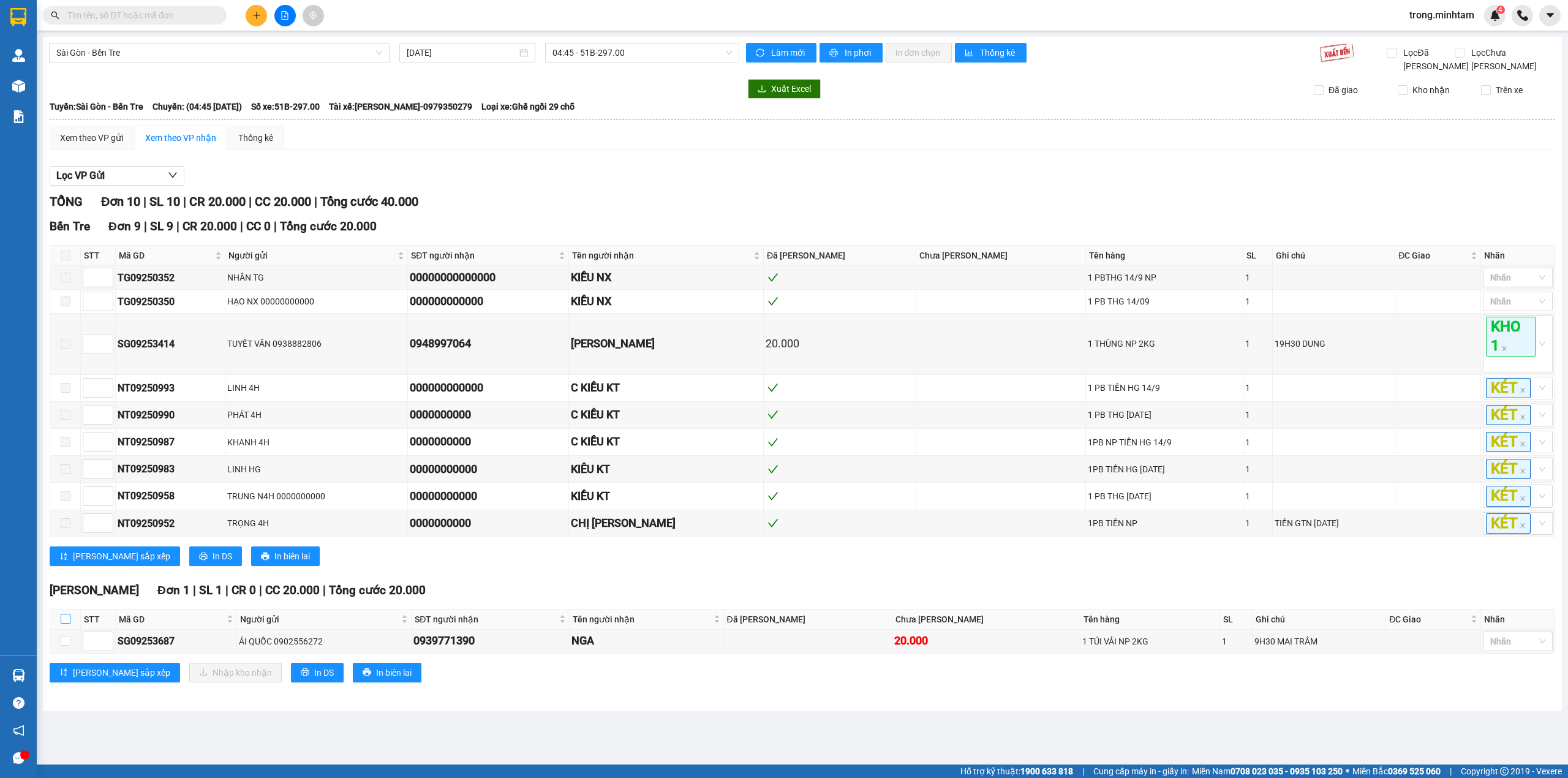
click at [68, 624] on input "checkbox" at bounding box center [65, 619] width 10 height 10
checkbox input "true"
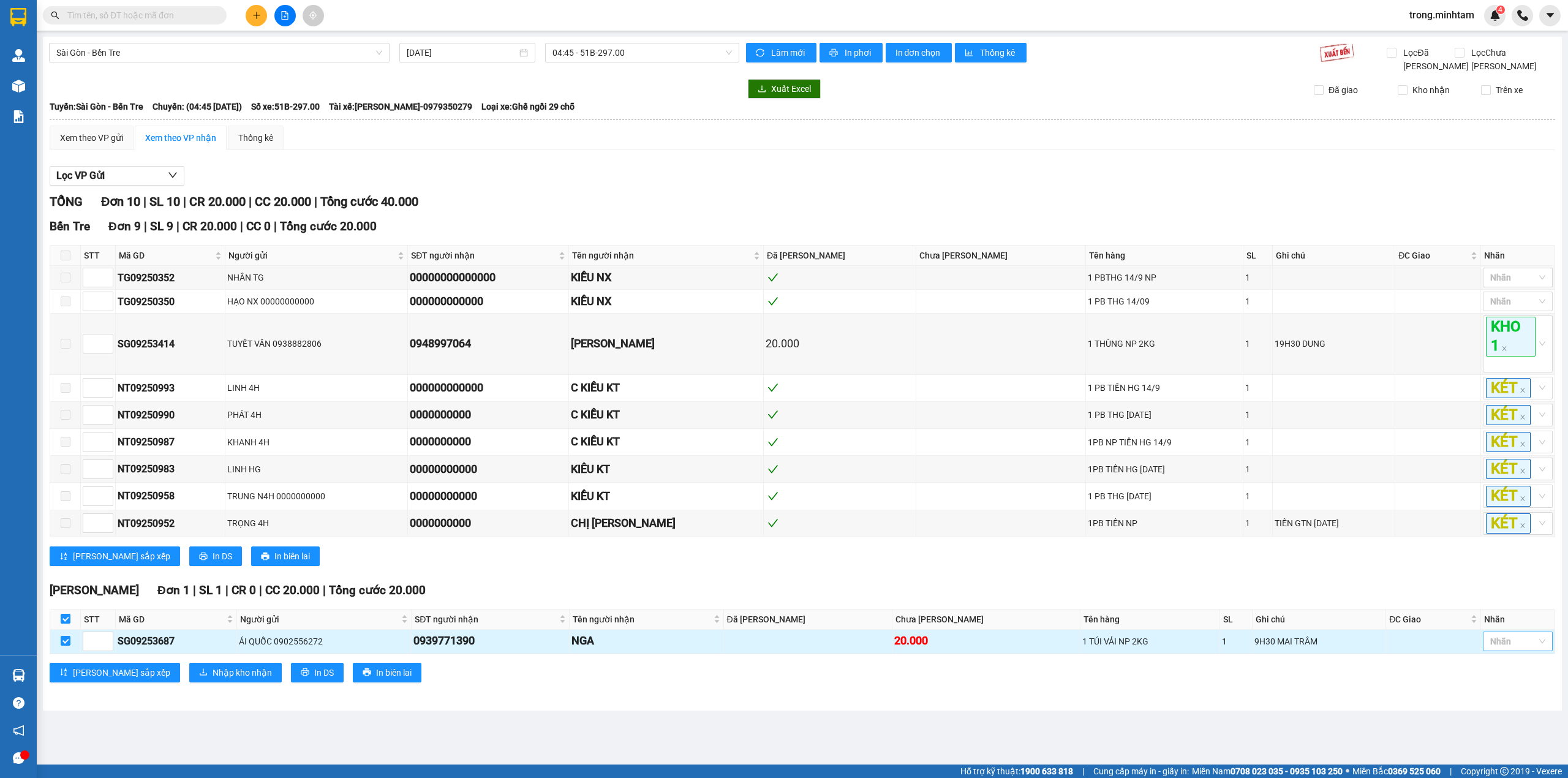
click at [1511, 649] on div at bounding box center [1512, 642] width 52 height 15
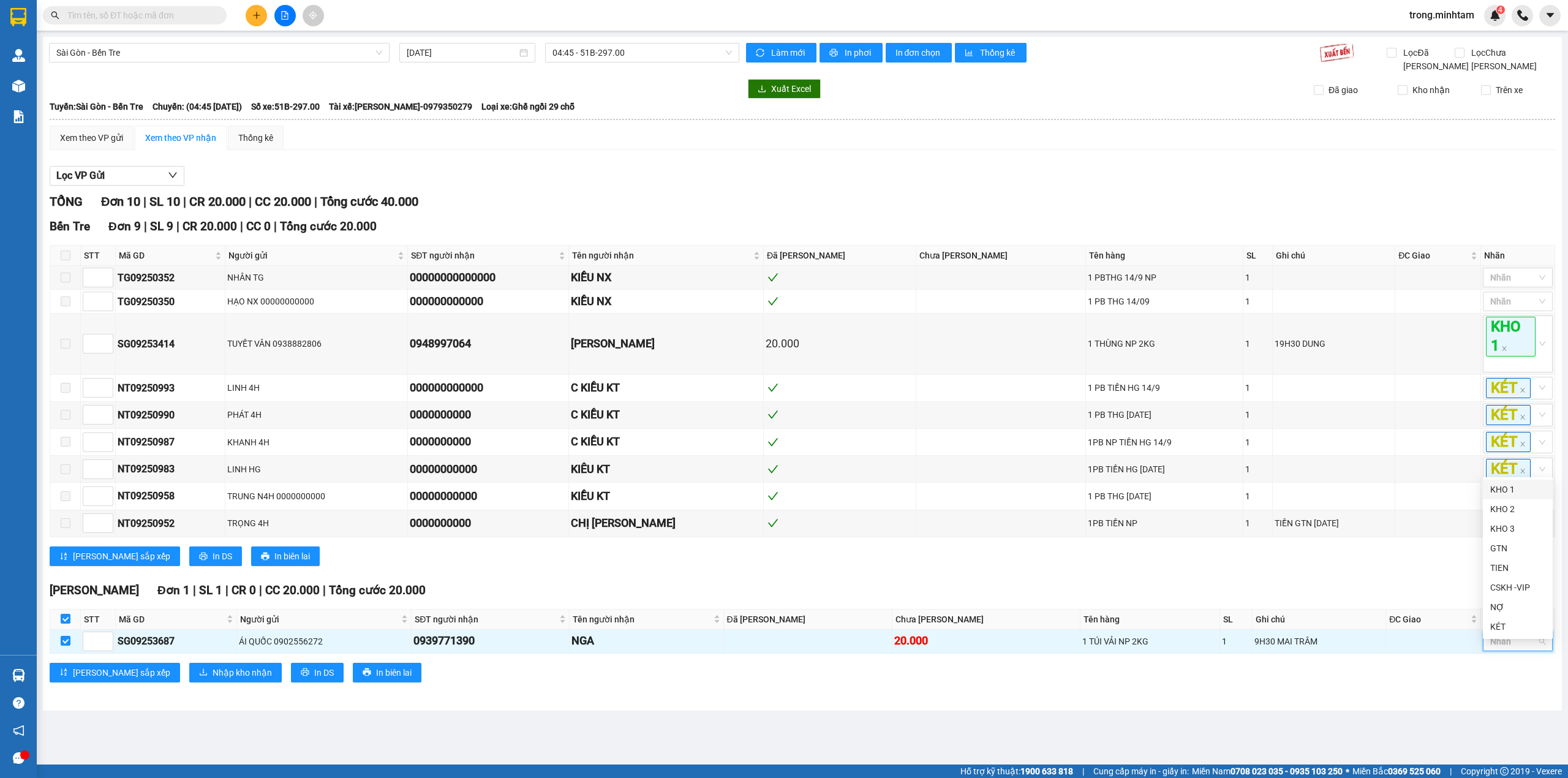
click at [1505, 488] on div "KHO 1" at bounding box center [1518, 490] width 55 height 14
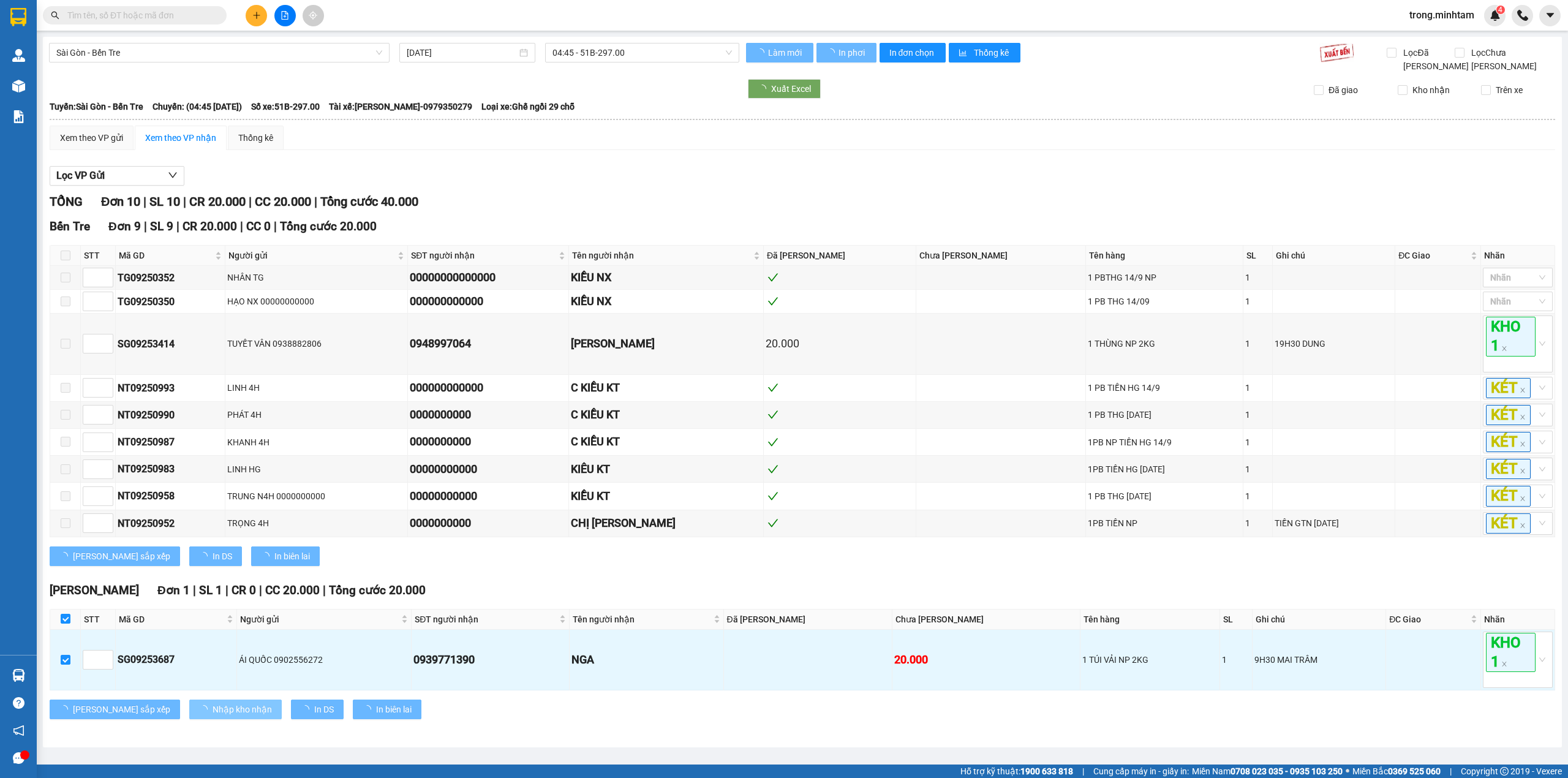
click at [212, 716] on span "Nhập kho nhận" at bounding box center [242, 710] width 59 height 14
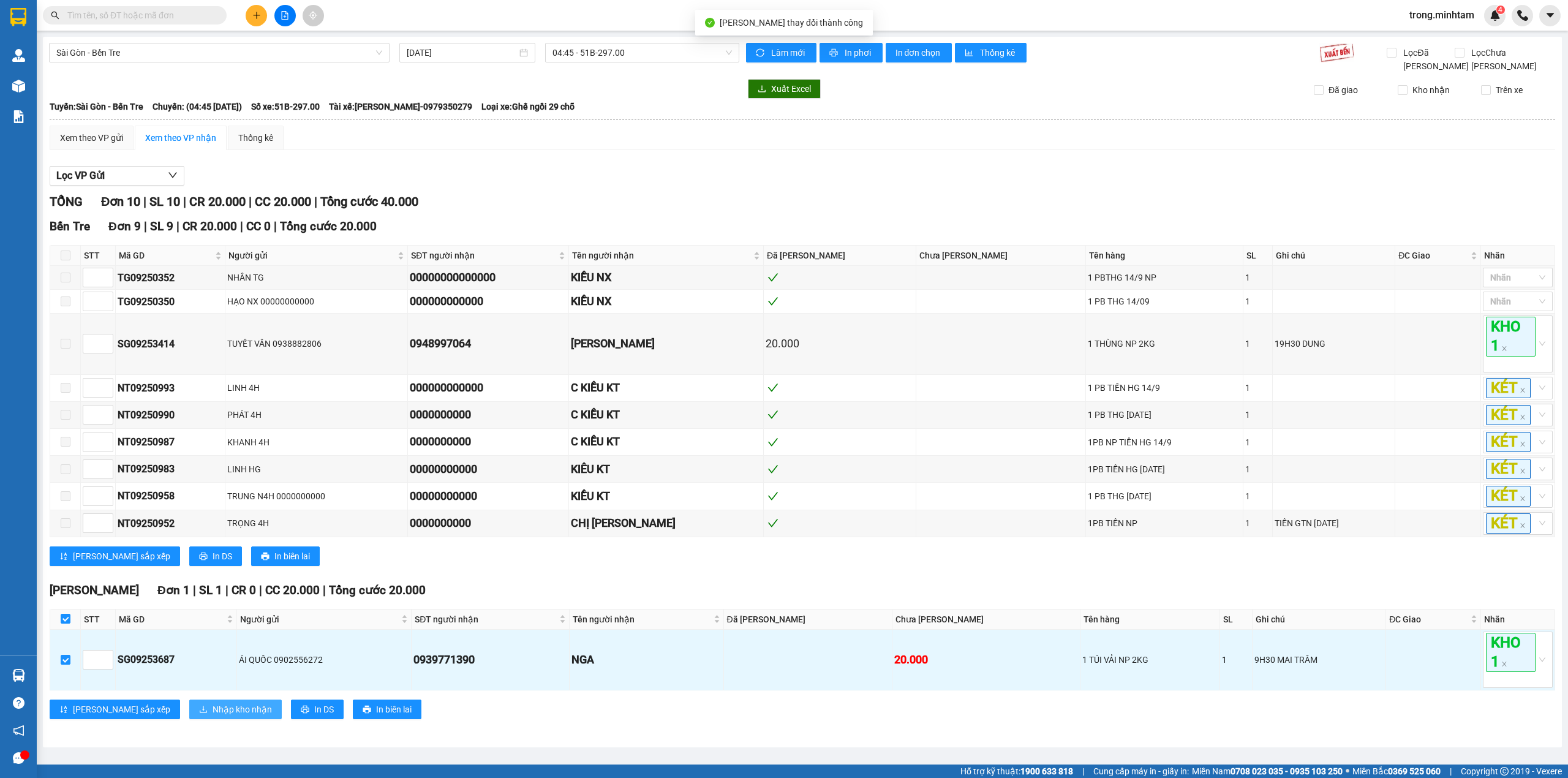
click at [212, 716] on span "Nhập kho nhận" at bounding box center [242, 710] width 59 height 14
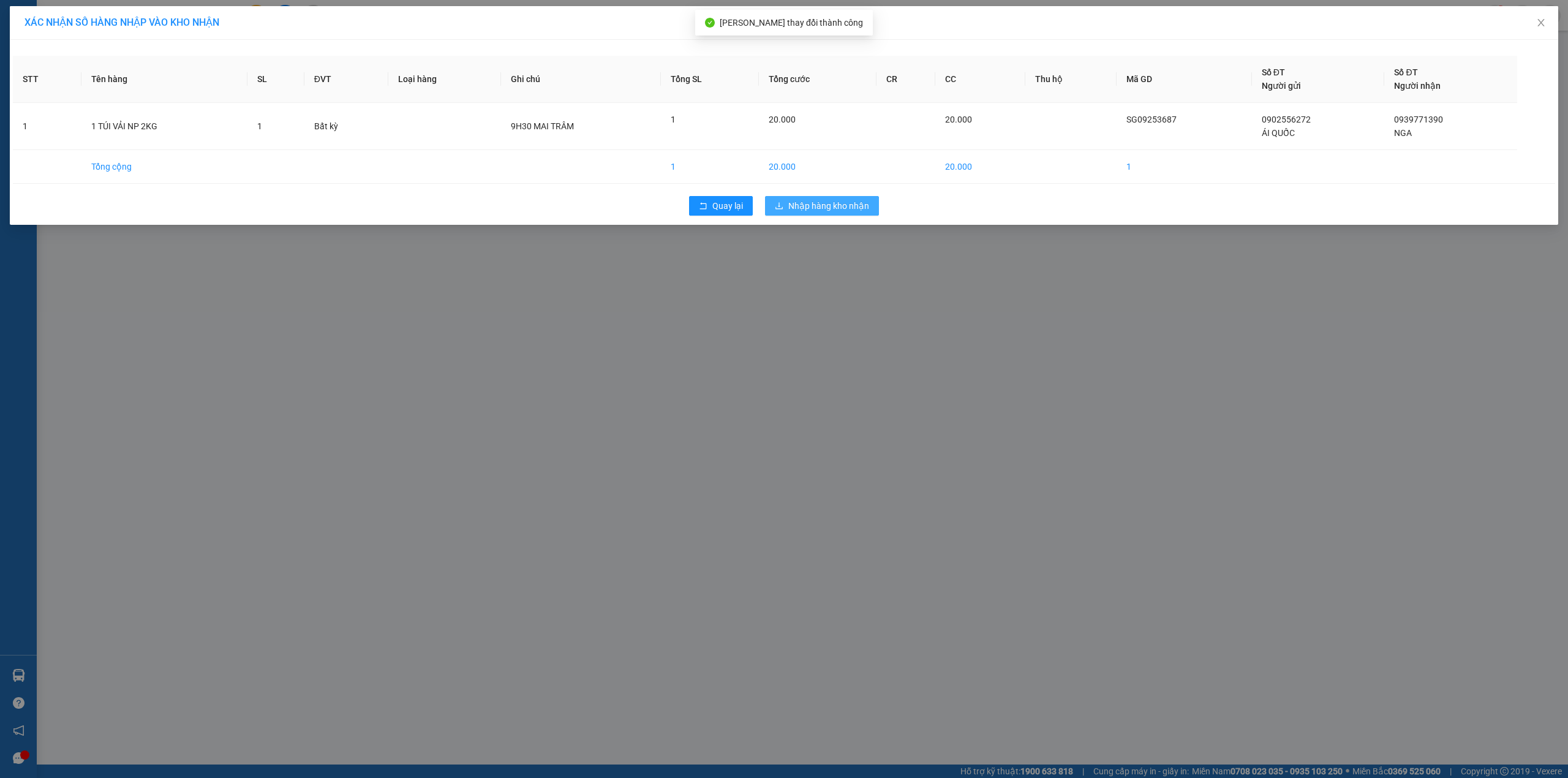
click at [853, 216] on button "Nhập hàng kho nhận" at bounding box center [822, 206] width 114 height 20
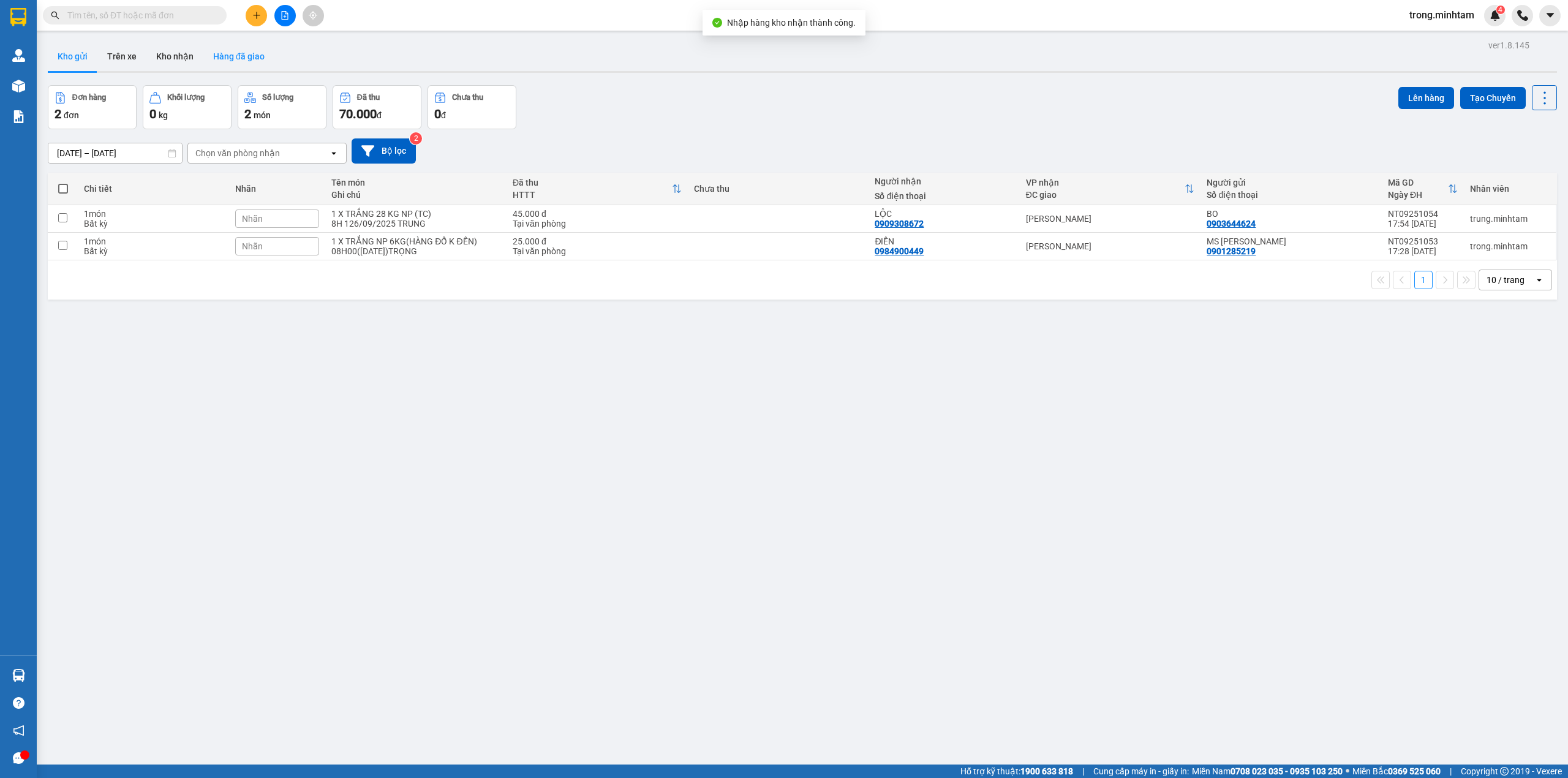
drag, startPoint x: 167, startPoint y: 55, endPoint x: 201, endPoint y: 68, distance: 36.4
click at [168, 55] on button "Kho nhận" at bounding box center [175, 56] width 57 height 29
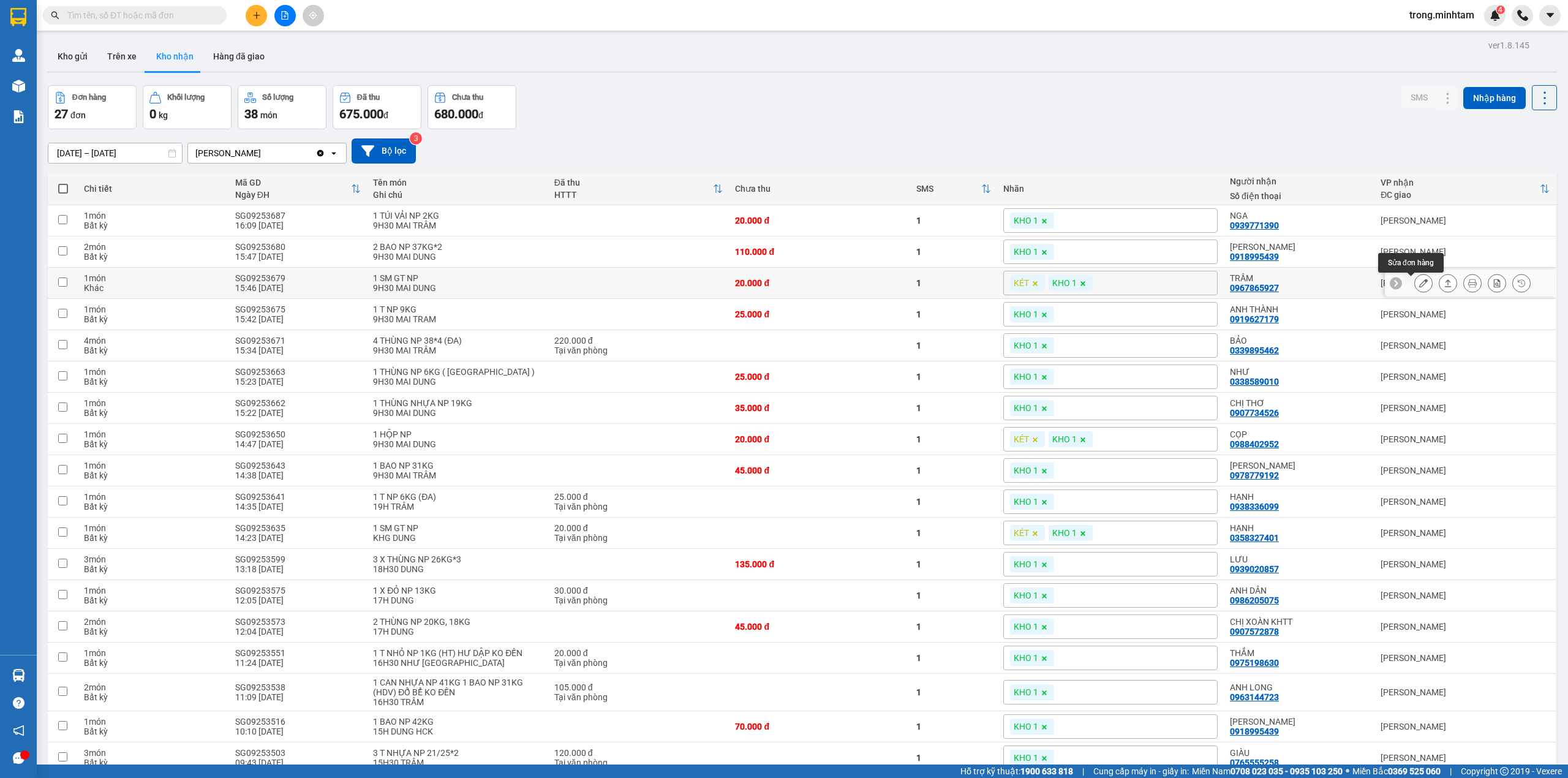
click at [1415, 285] on button at bounding box center [1423, 283] width 17 height 22
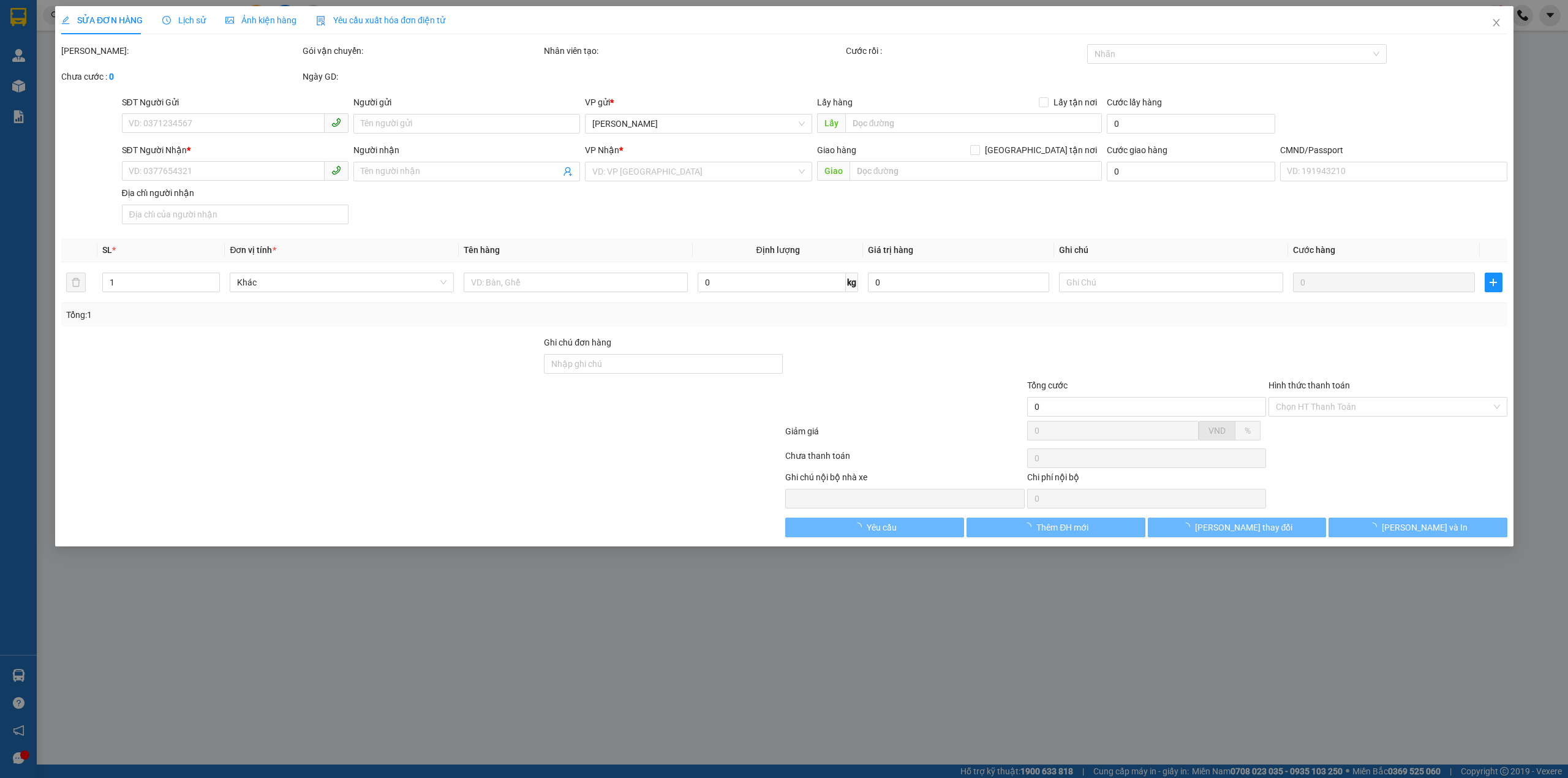
type input "0938974268"
type input "PHƯỚC 4H"
type input "0967865927"
type input "TRẦM"
type input "20.000"
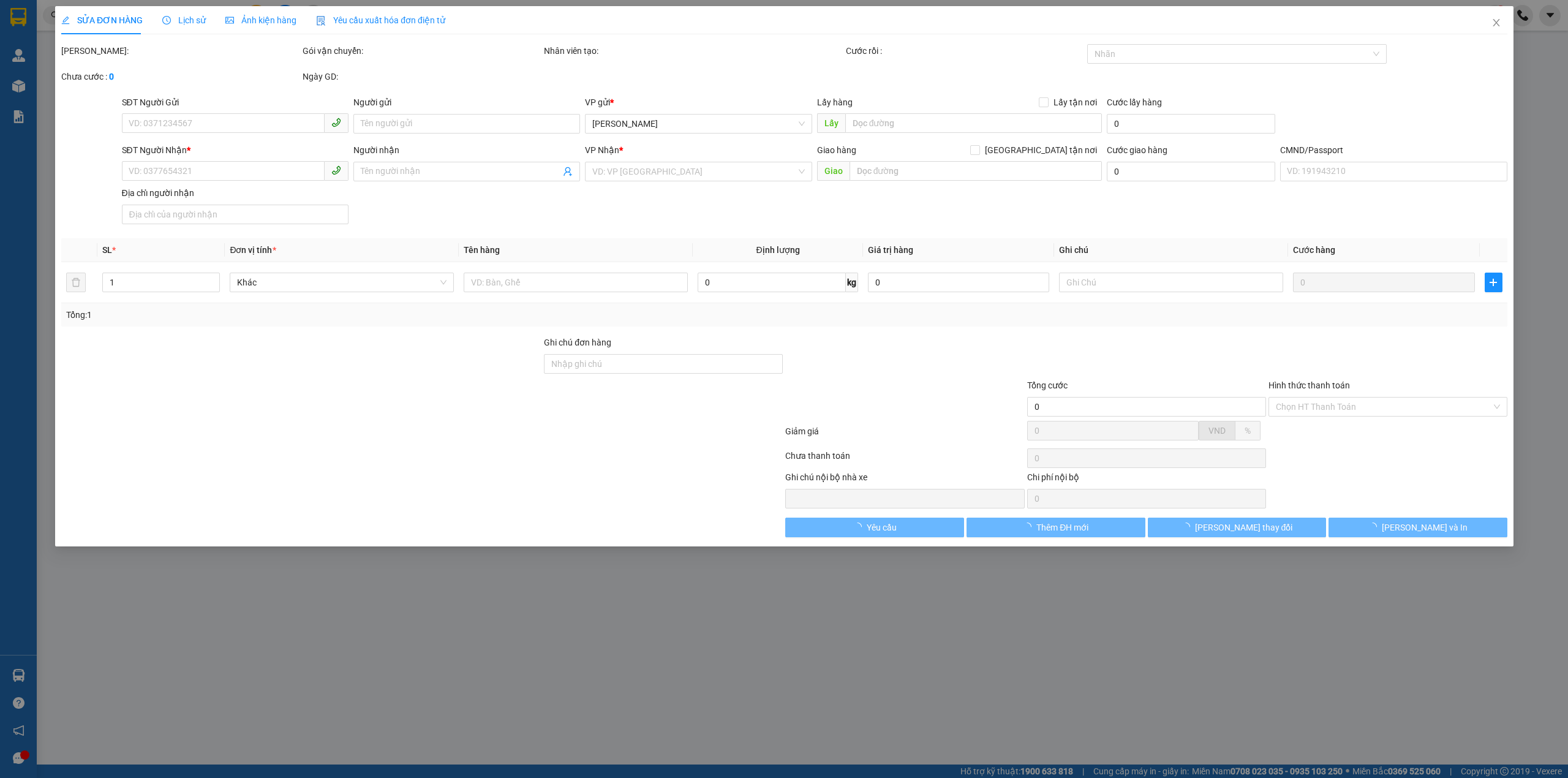
type input "20.000"
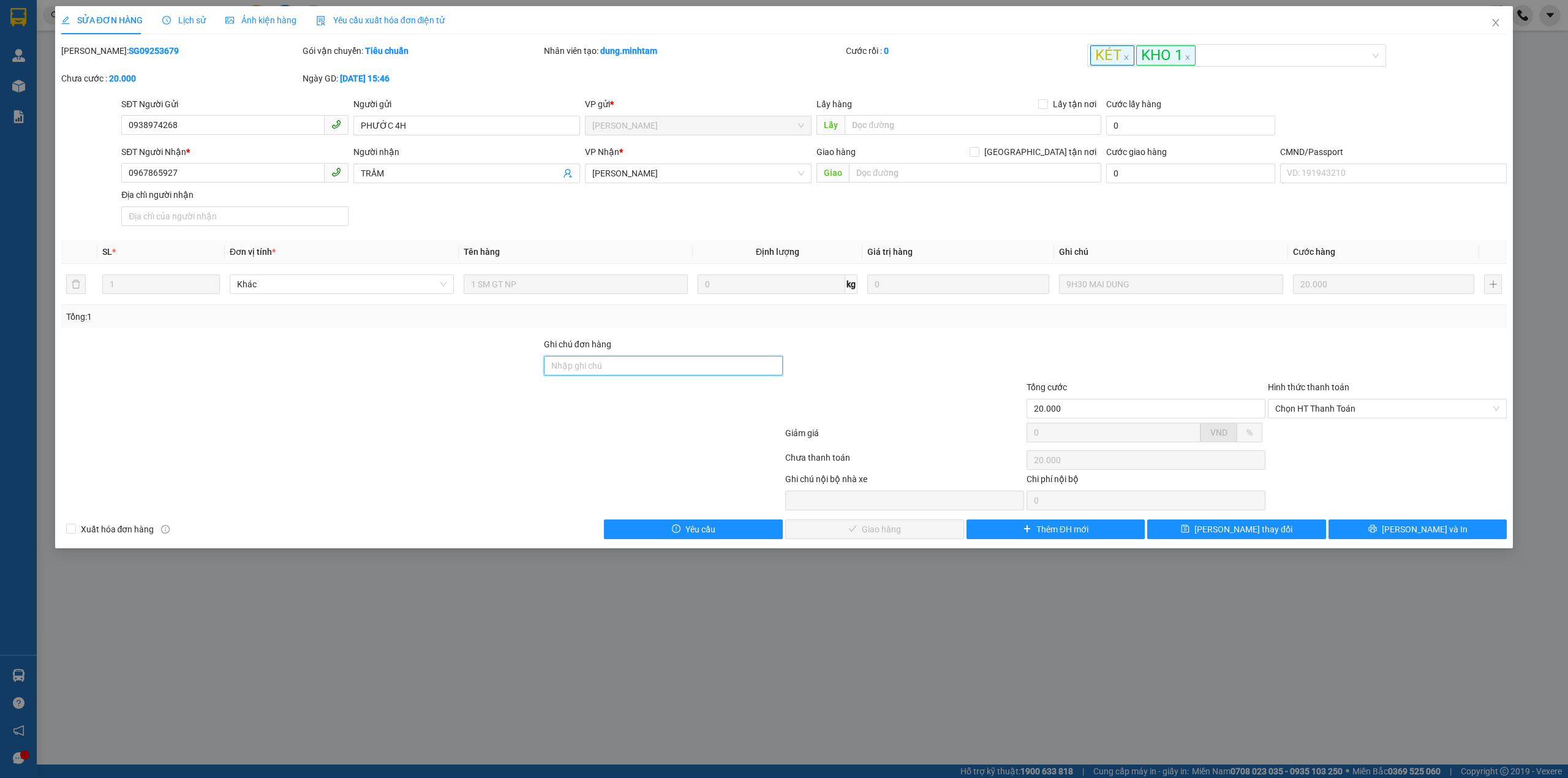
click at [604, 368] on input "Ghi chú đơn hàng" at bounding box center [664, 366] width 239 height 20
type input "KNM"
click at [1251, 531] on span "[PERSON_NAME] thay đổi" at bounding box center [1243, 529] width 98 height 14
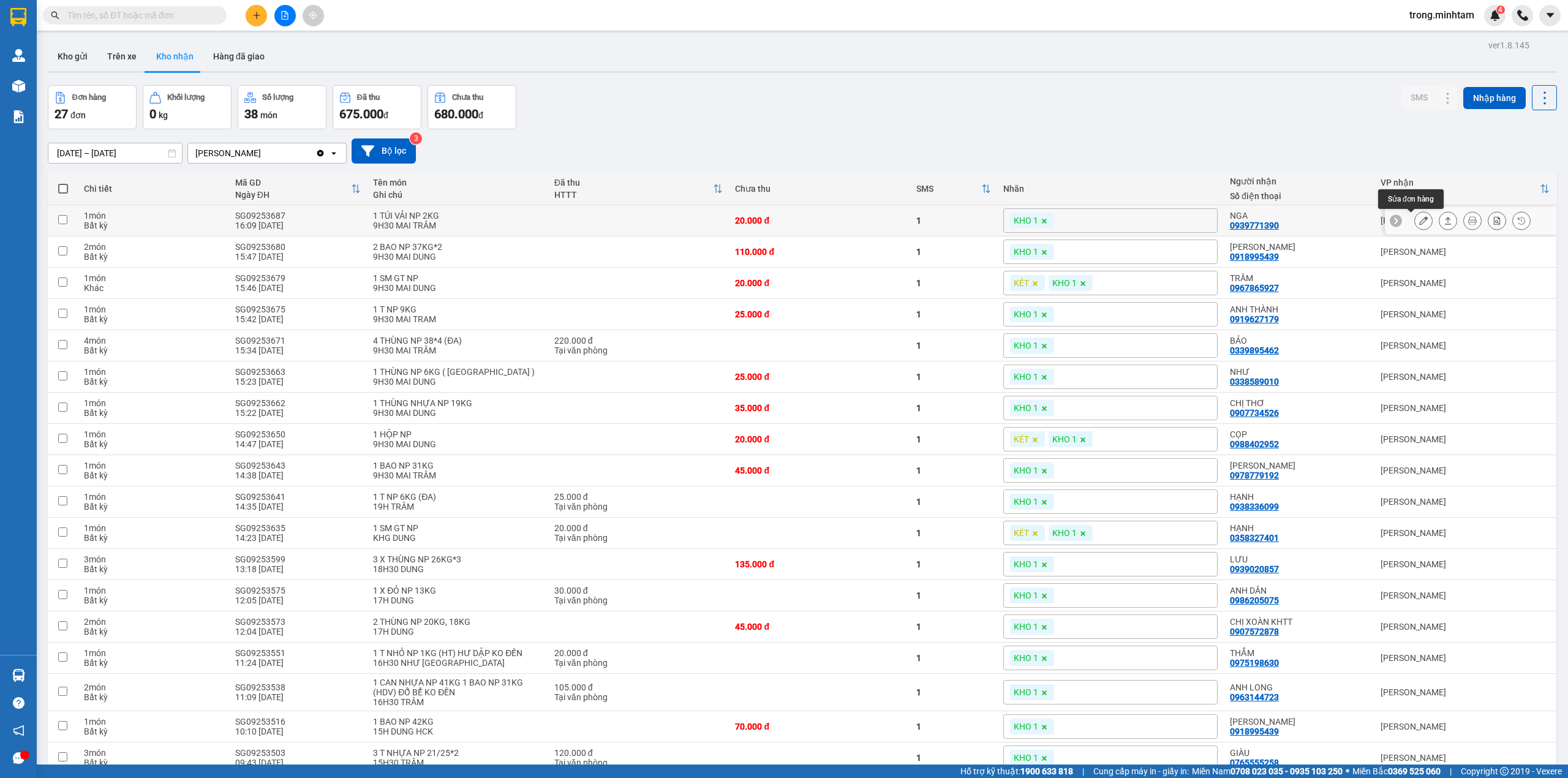
click at [1419, 219] on icon at bounding box center [1423, 220] width 8 height 8
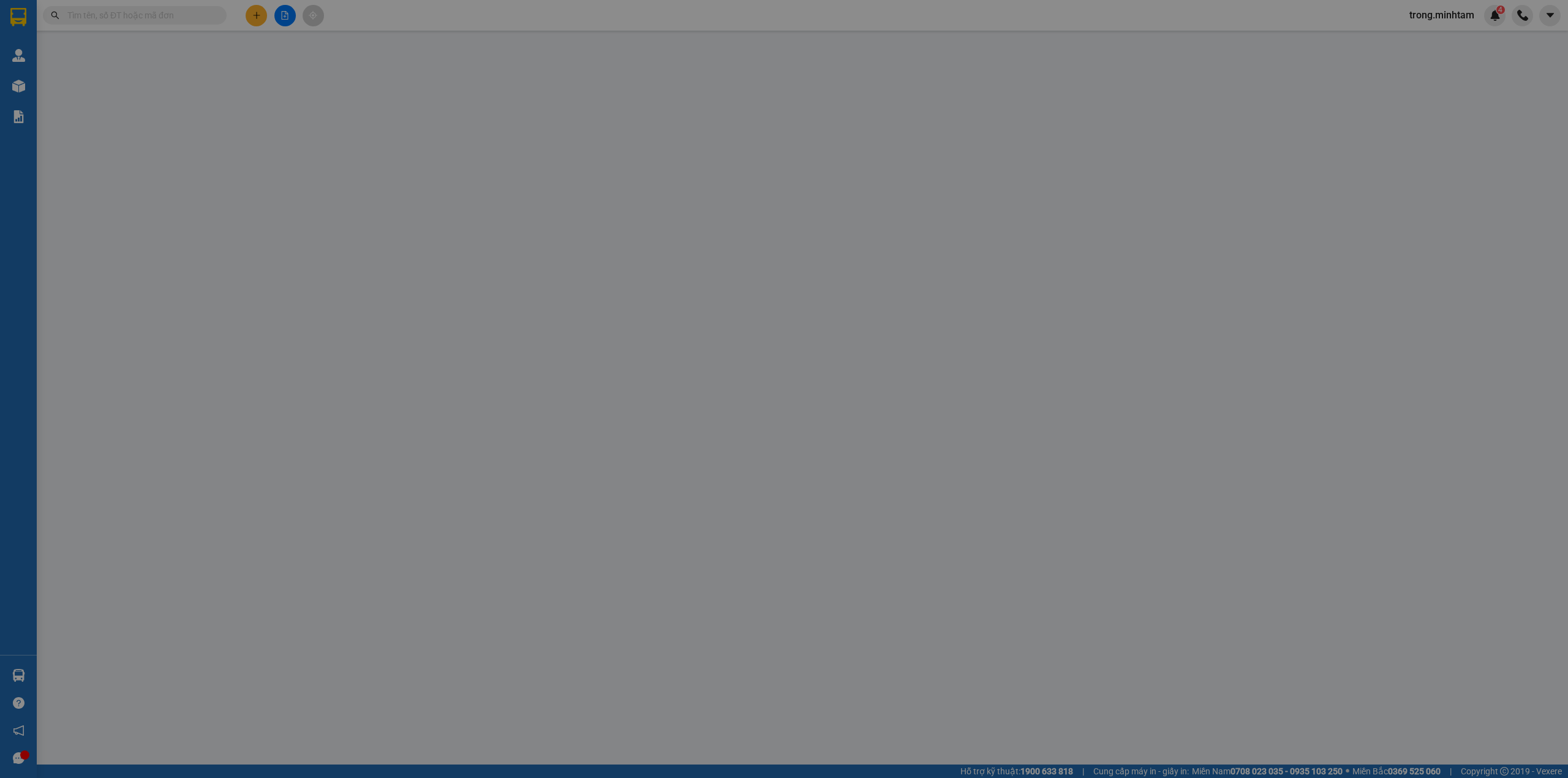
type input "0902556272"
type input "ÁI QUỐC"
type input "0939771390"
type input "NGA"
type input "Q ÁO"
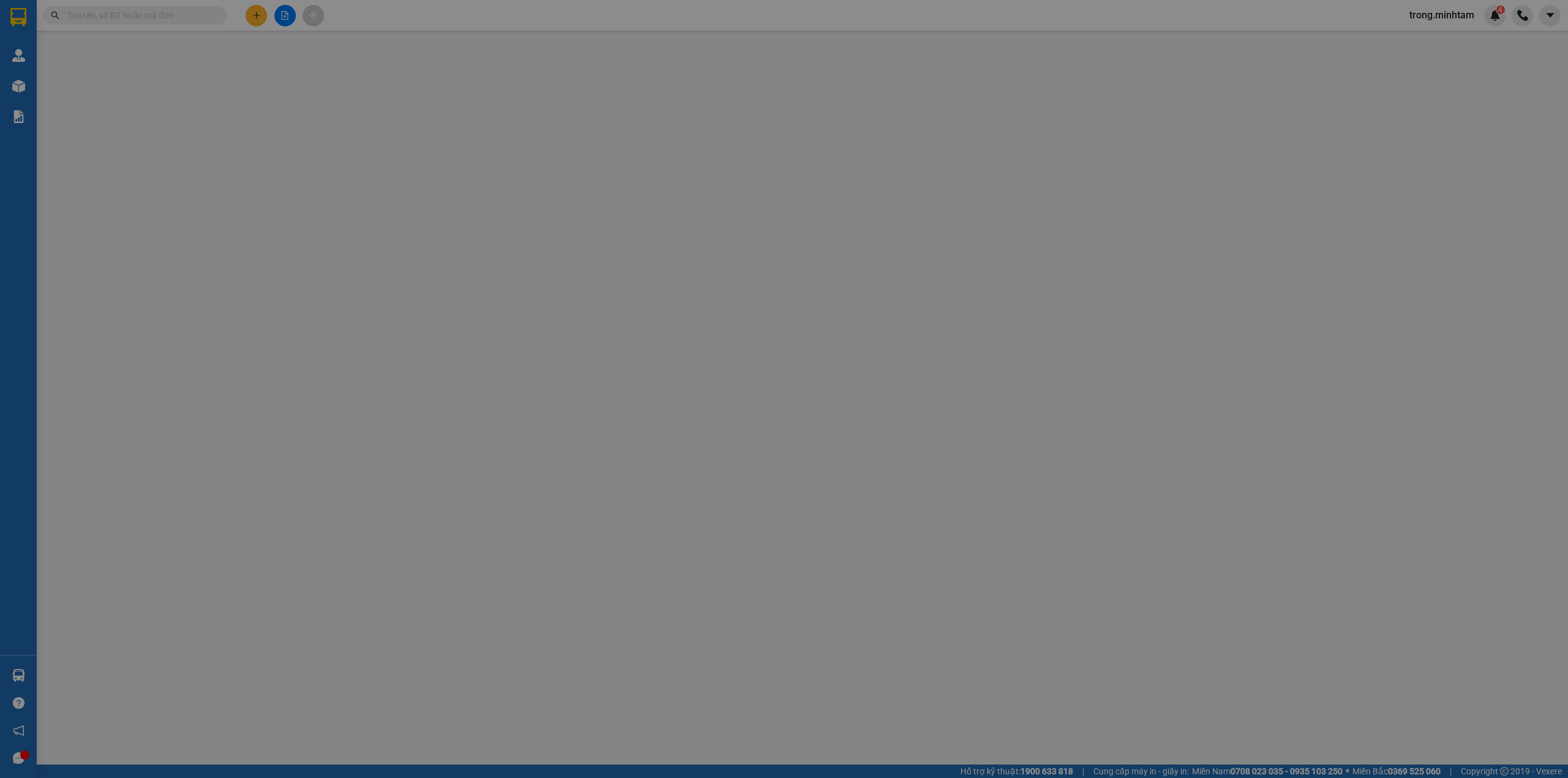
type input "20.000"
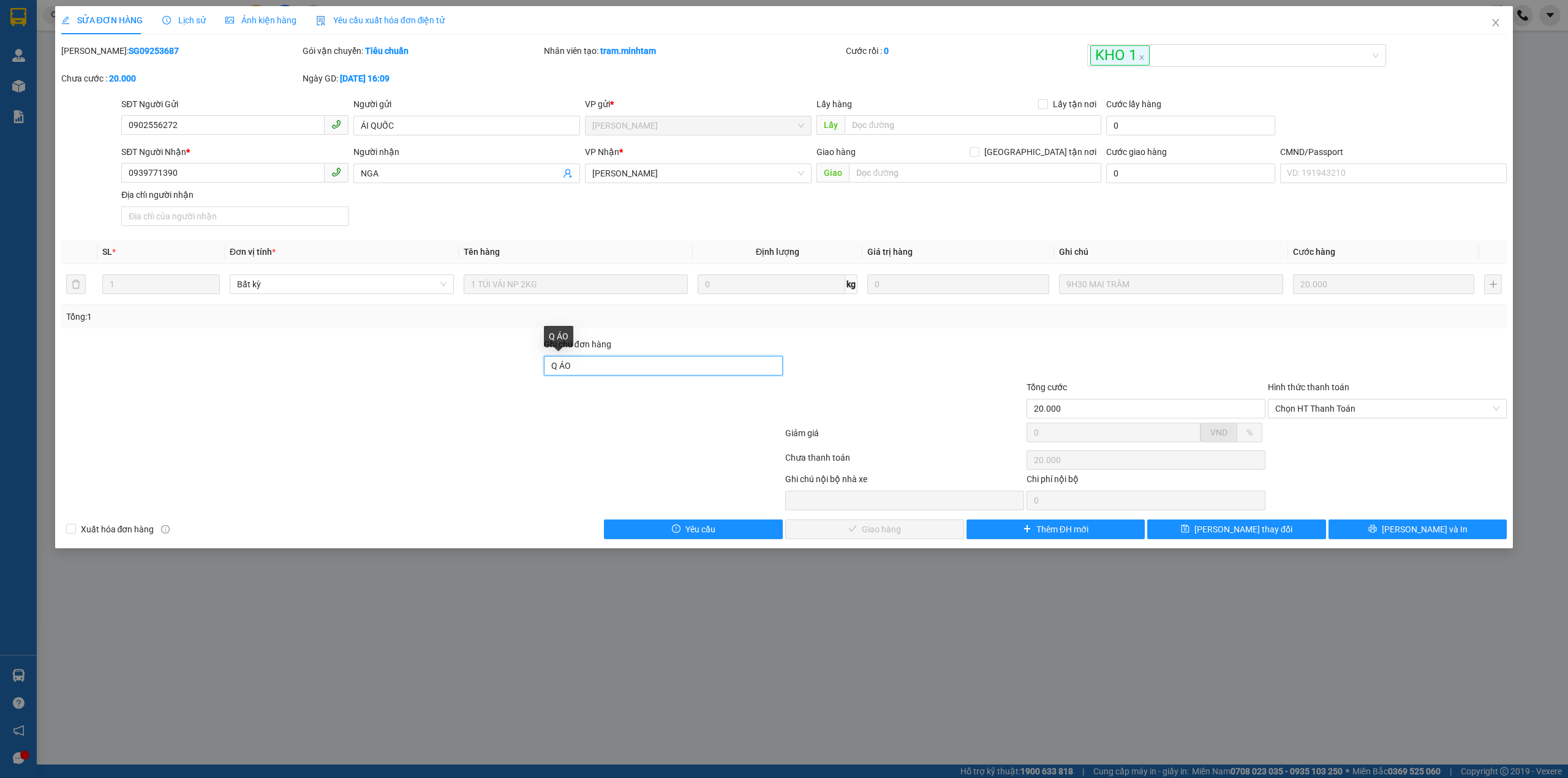
click at [691, 364] on input "Q ÁO" at bounding box center [664, 366] width 239 height 20
type input "Q ÁO / DG"
click at [1277, 529] on button "[PERSON_NAME] thay đổi" at bounding box center [1237, 529] width 179 height 20
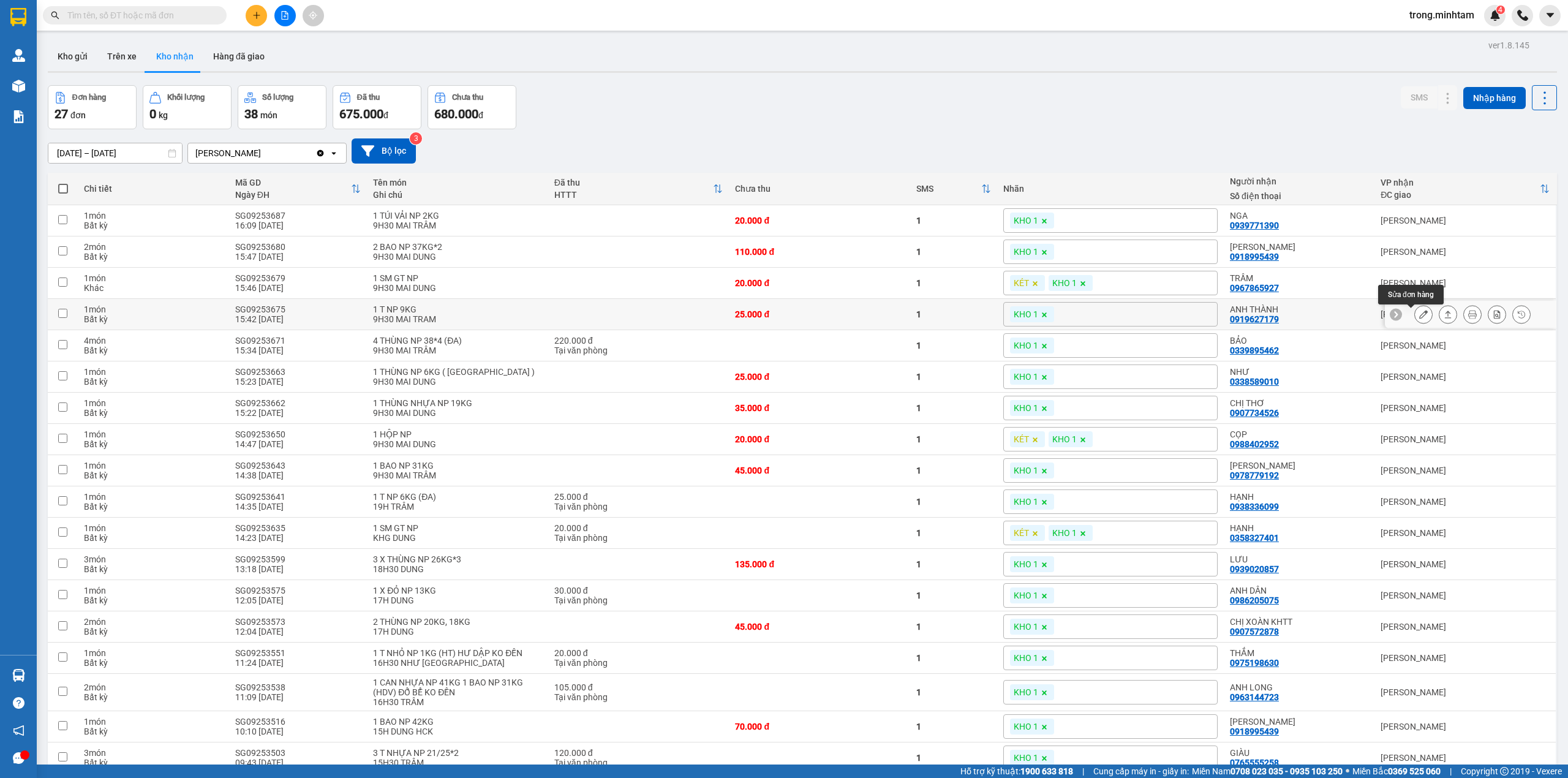
click at [1419, 318] on icon at bounding box center [1423, 314] width 8 height 8
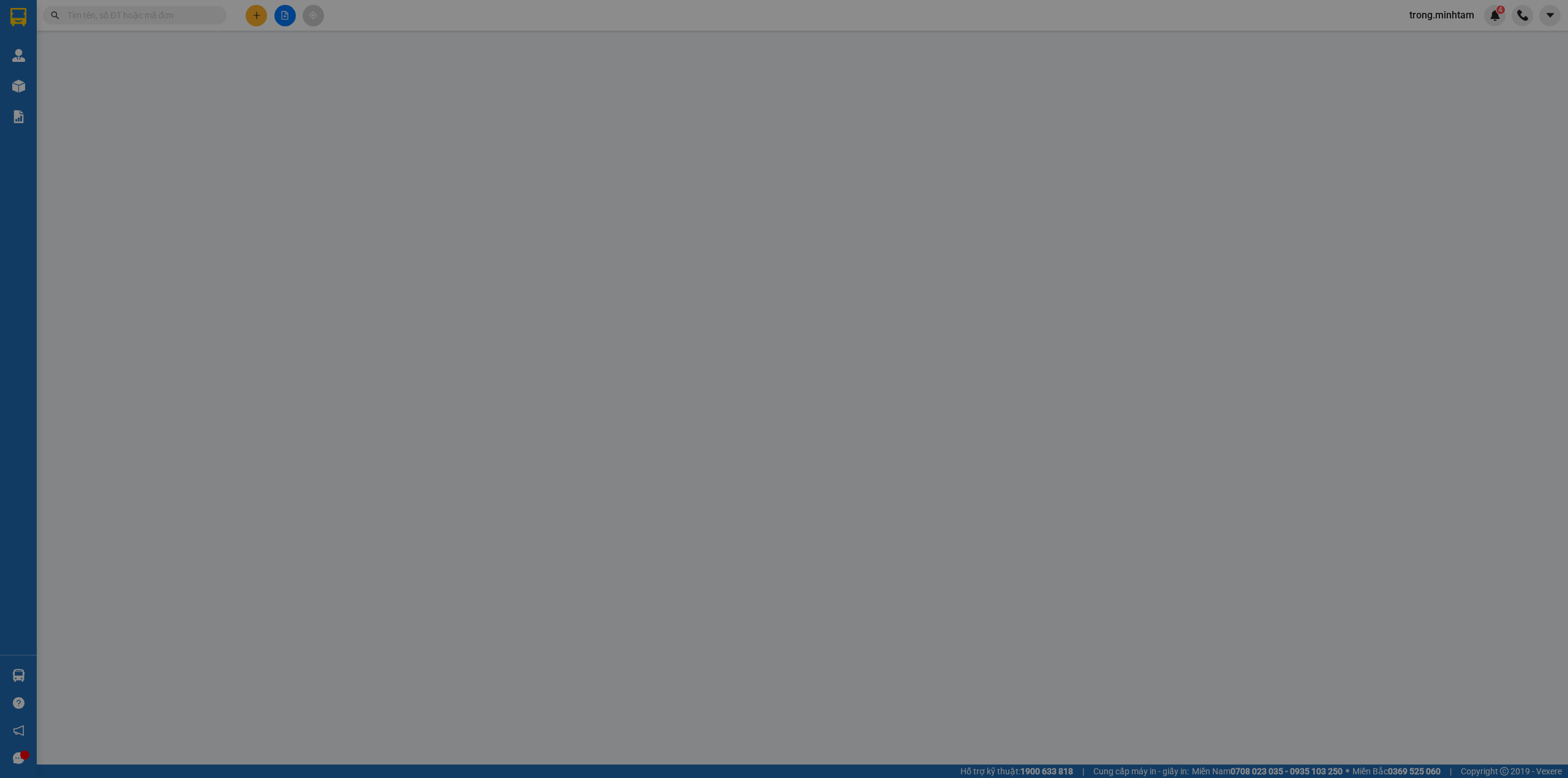
type input "0933917333"
type input "[PERSON_NAME]"
type input "0919627179"
type input "ANH THÀNH"
type input "25.000"
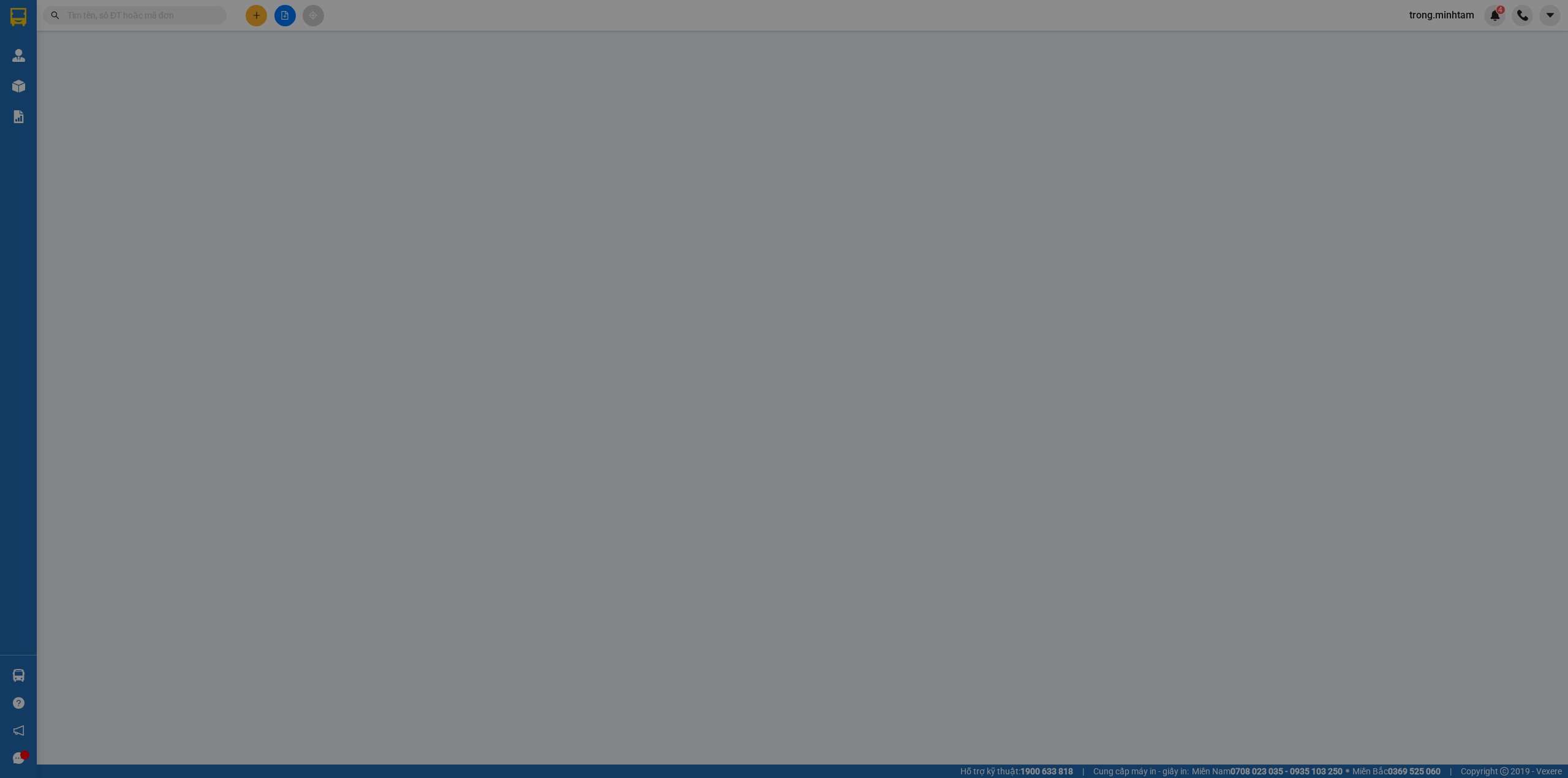
type input "25.000"
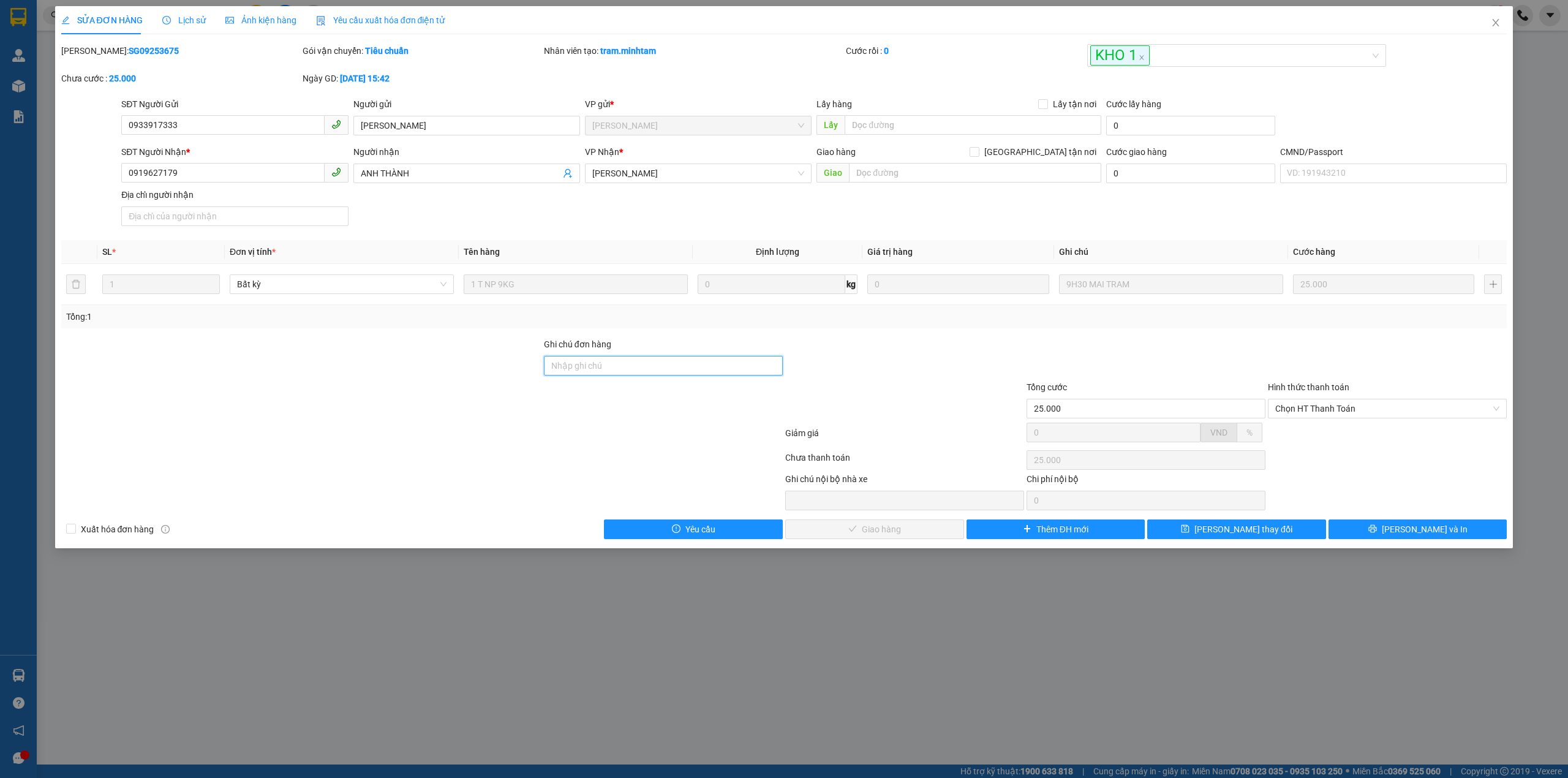
click at [568, 366] on input "Ghi chú đơn hàng" at bounding box center [664, 366] width 239 height 20
type input "KNM"
click at [1275, 538] on button "[PERSON_NAME] thay đổi" at bounding box center [1237, 529] width 179 height 20
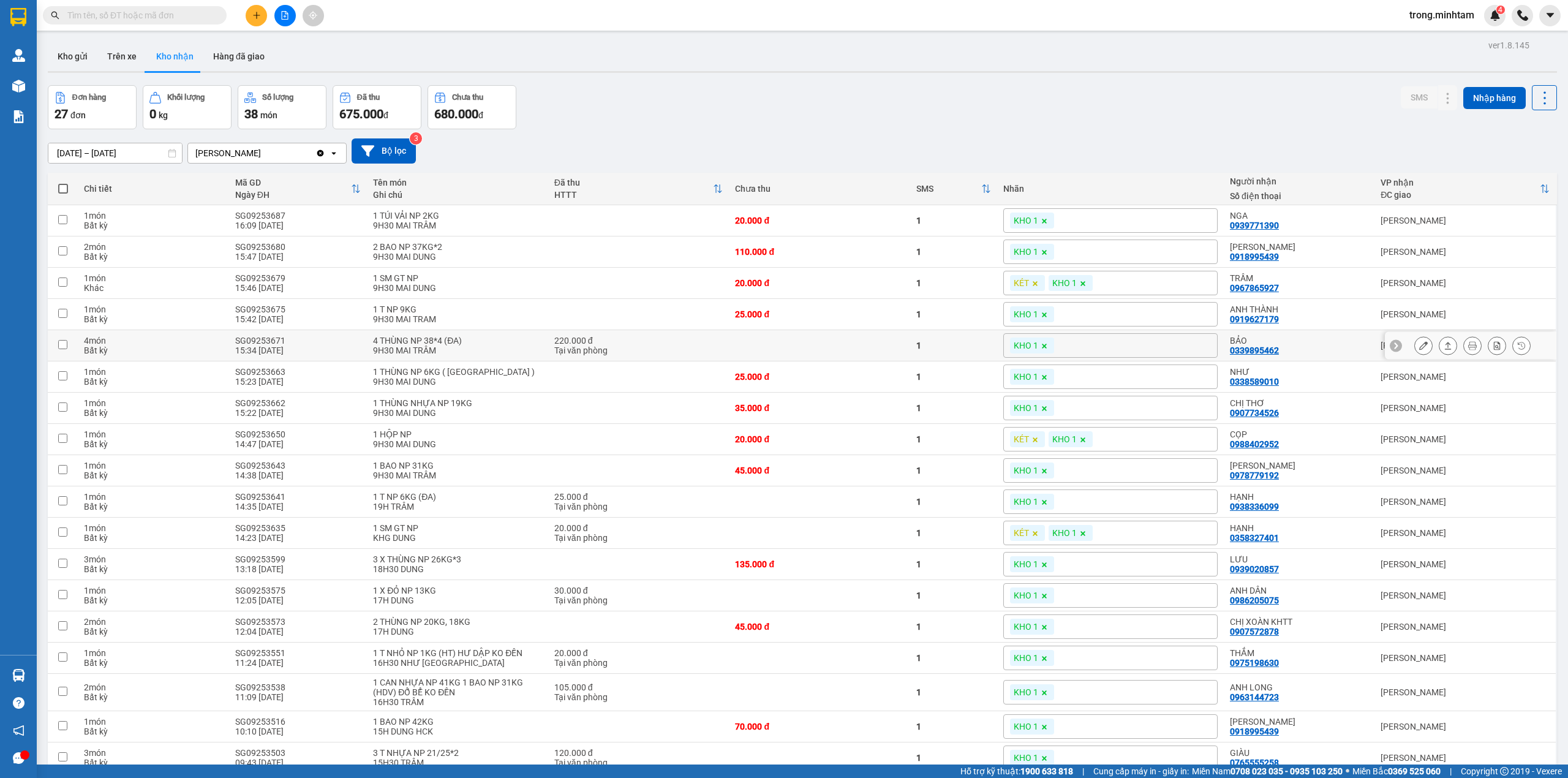
click at [1414, 339] on div at bounding box center [1423, 345] width 18 height 18
click at [1415, 343] on button at bounding box center [1423, 345] width 17 height 22
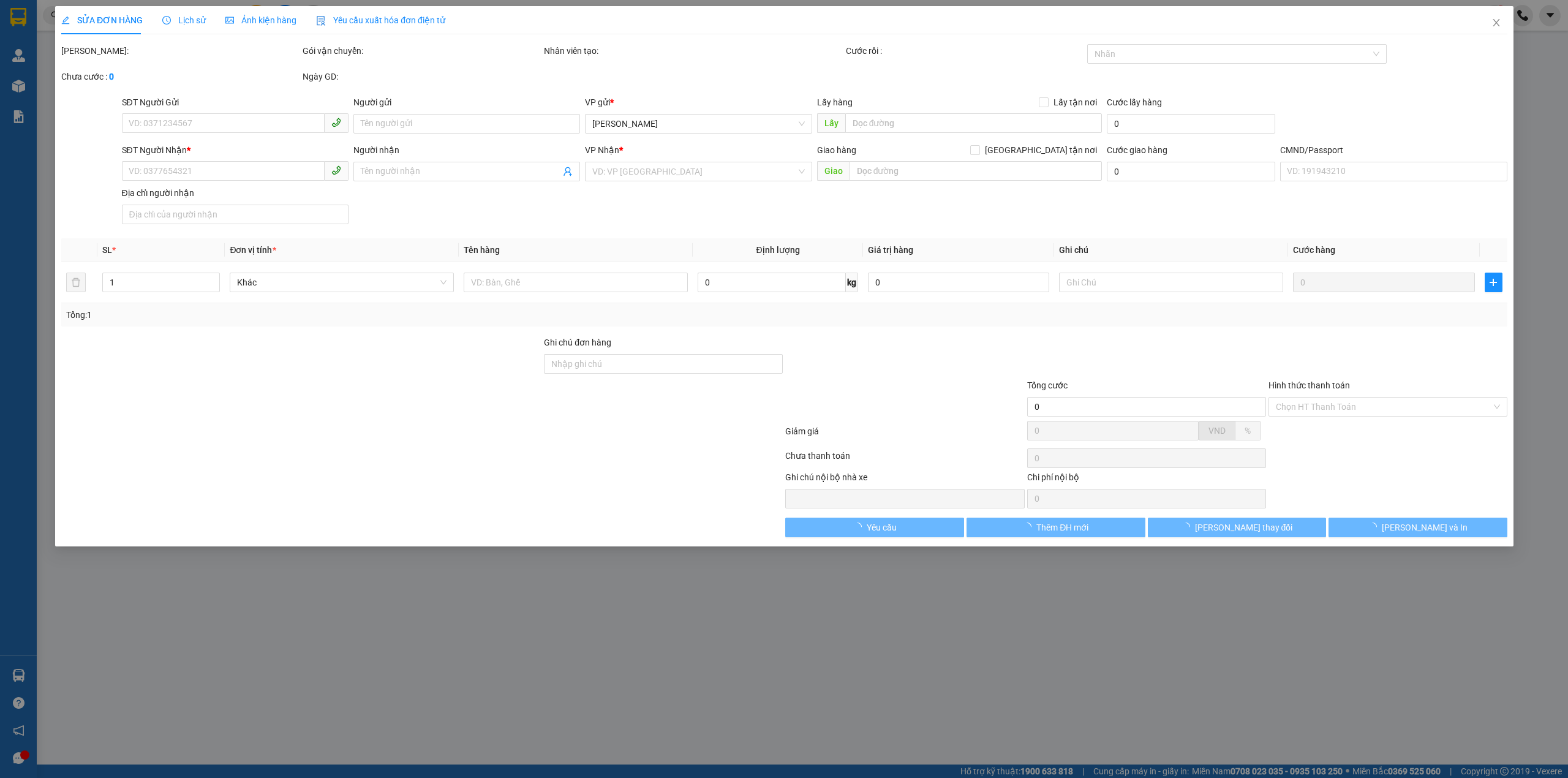
type input "0768888859"
type input "THƯỜNG"
type input "0339895462"
type input "BẢO"
type input "NƯỚC SỐT BÒ"
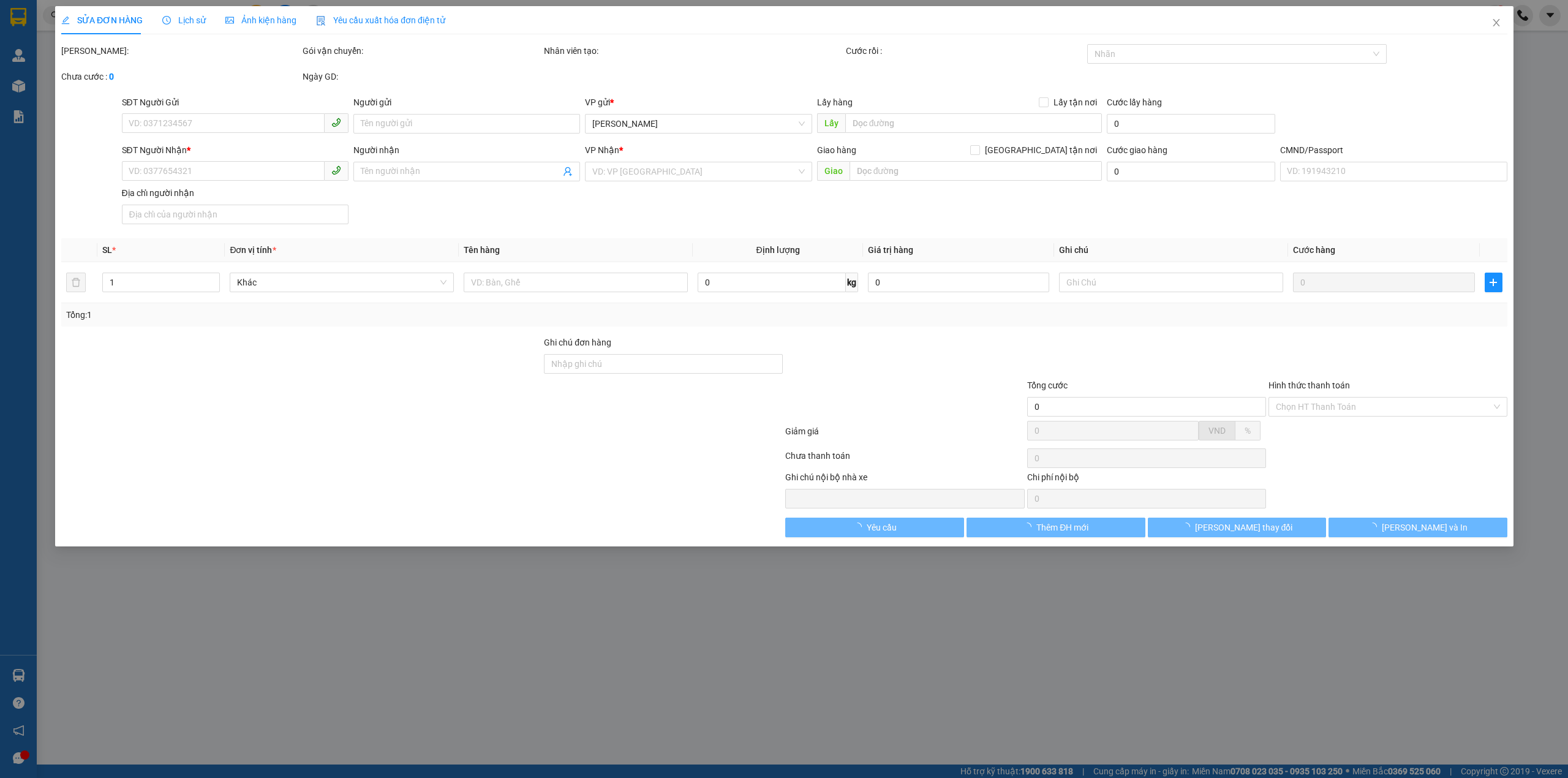
type input "220.000"
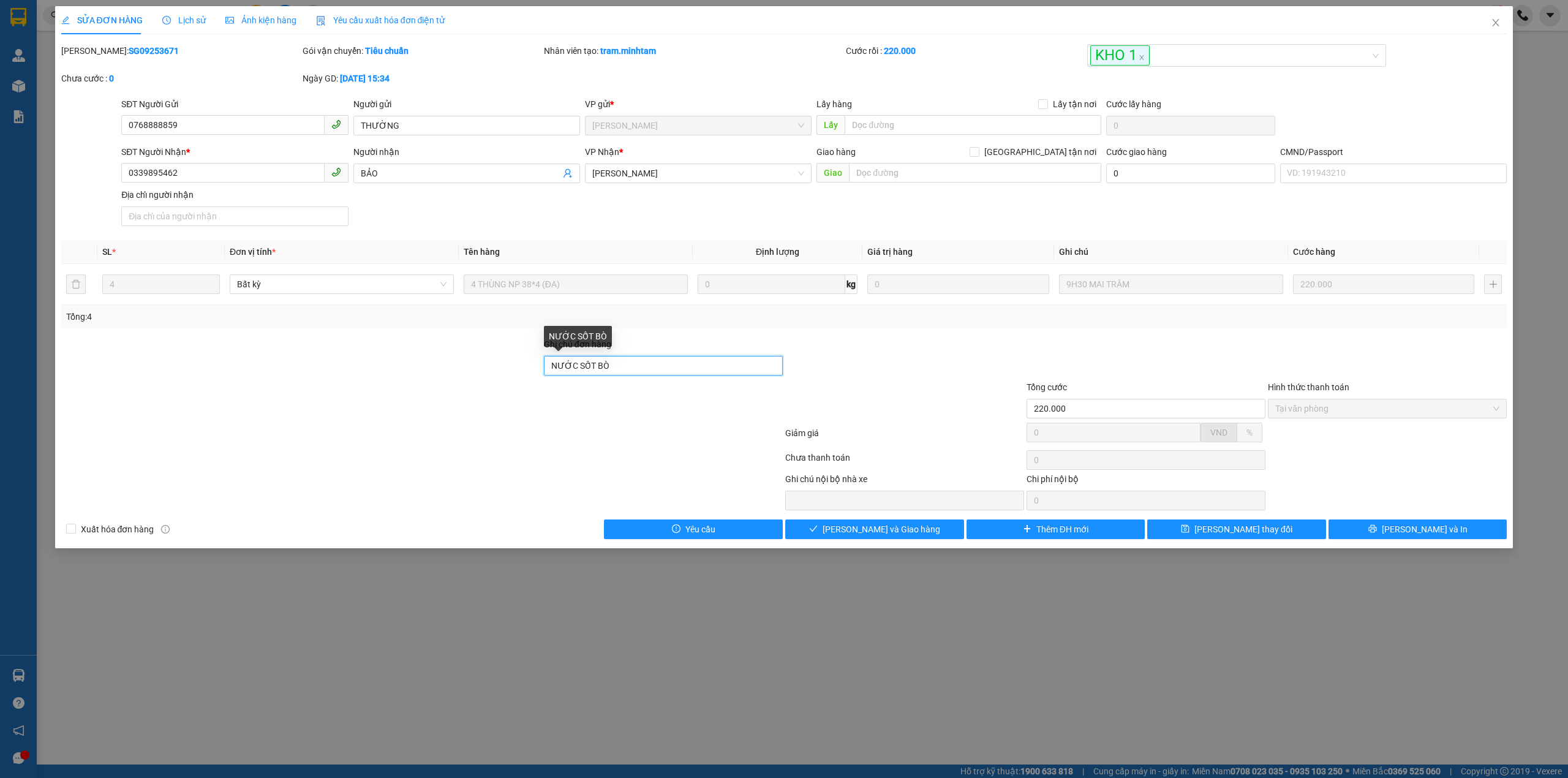
click at [628, 371] on input "NƯỚC SỐT BÒ" at bounding box center [664, 366] width 239 height 20
type input "NƯỚC SỐT BÒ / DG"
click at [1279, 529] on button "[PERSON_NAME] thay đổi" at bounding box center [1237, 529] width 179 height 20
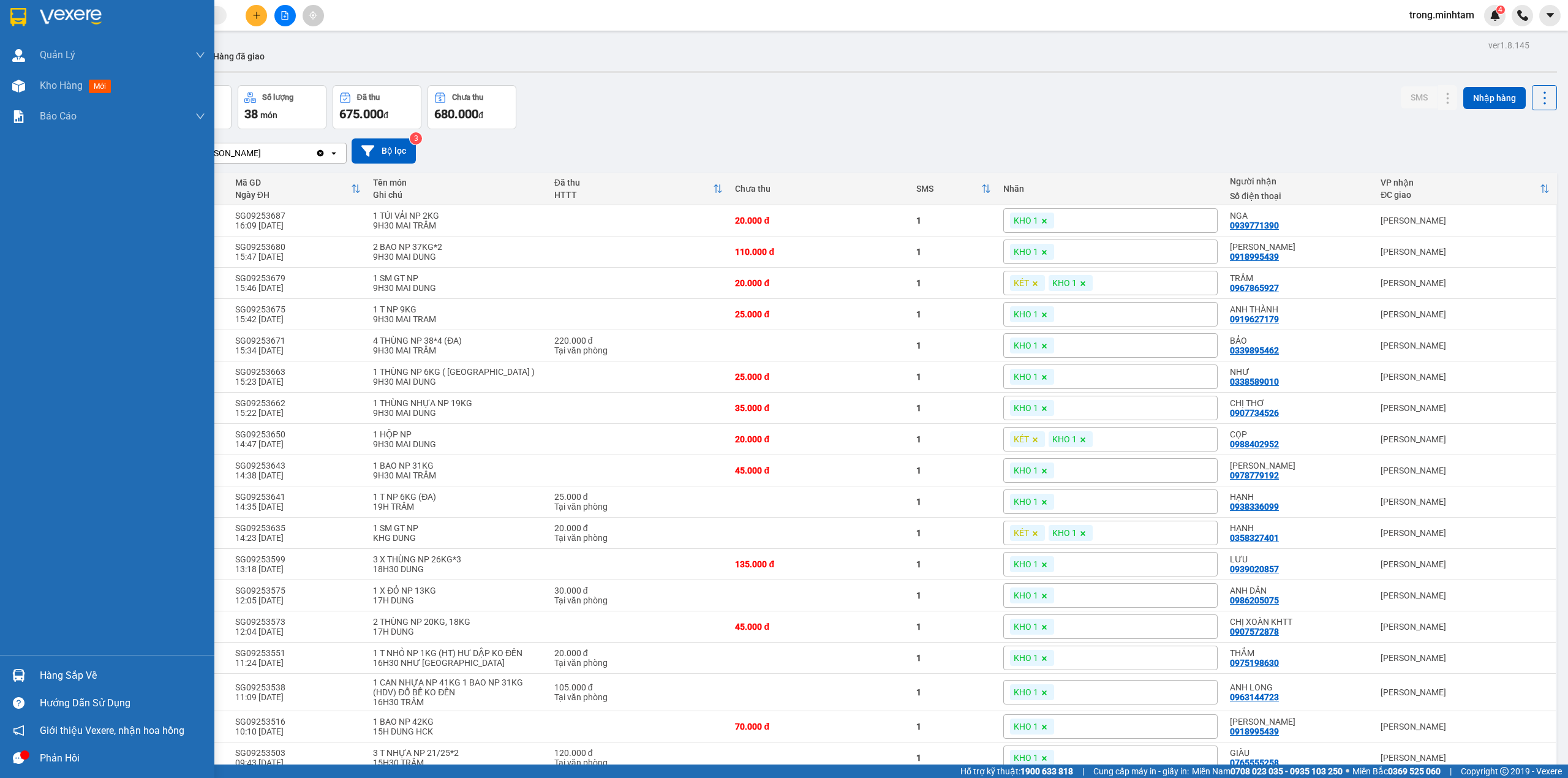
click at [64, 675] on div "Hàng sắp về" at bounding box center [122, 676] width 165 height 18
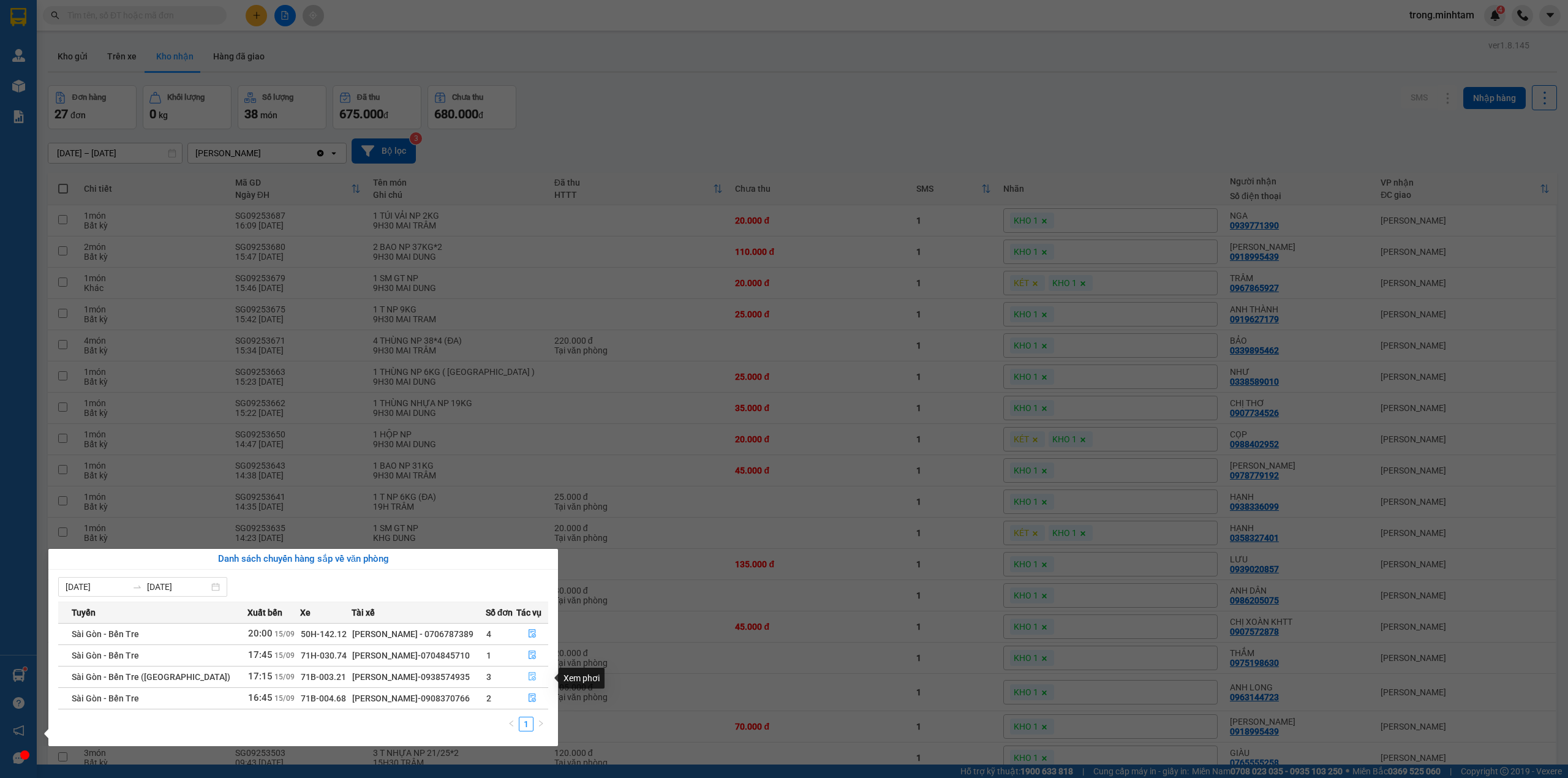
click at [528, 678] on icon "file-done" at bounding box center [532, 676] width 8 height 8
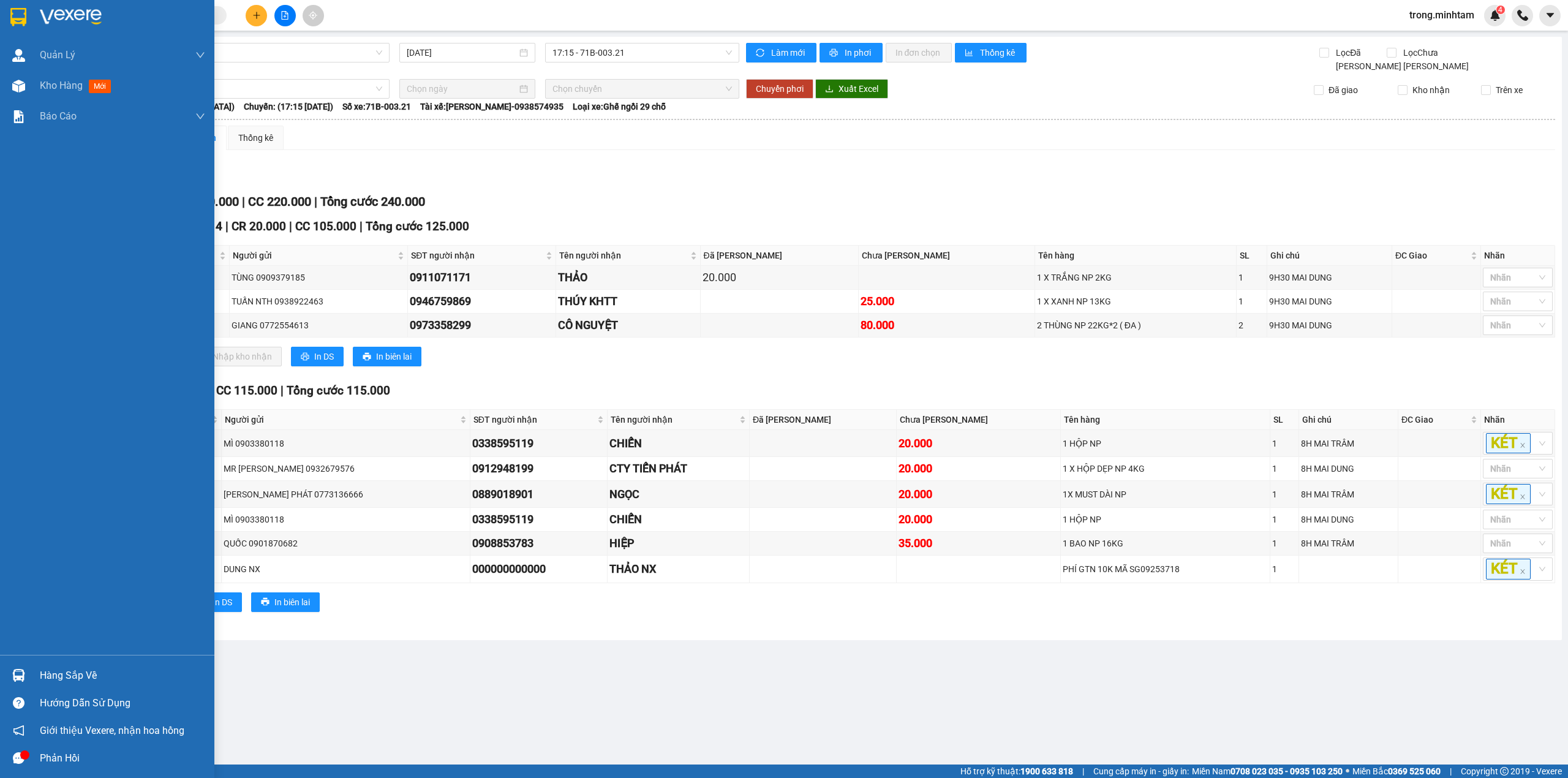
click at [82, 670] on div "Hàng sắp về" at bounding box center [122, 676] width 165 height 18
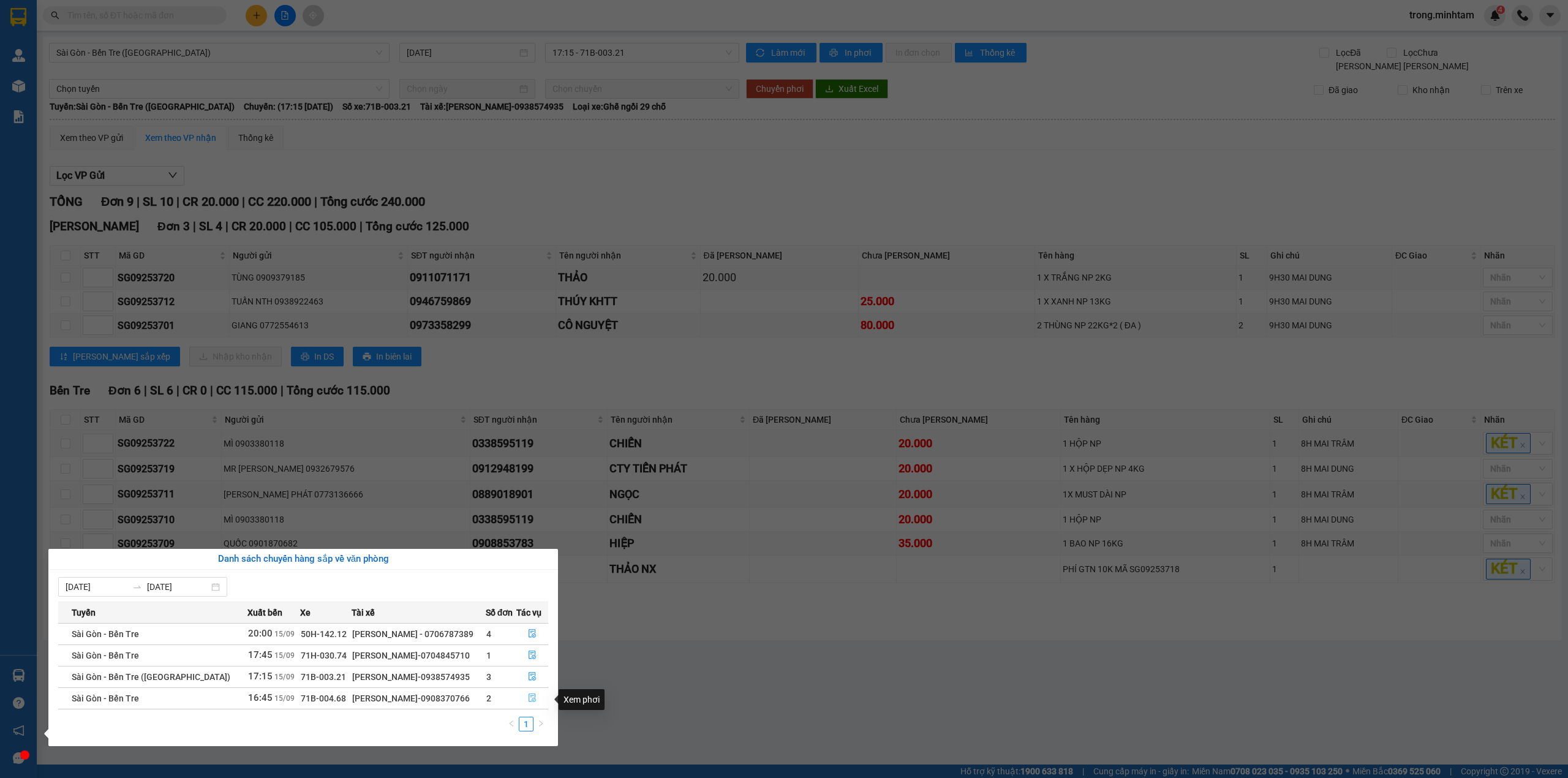
click at [534, 701] on icon "file-done" at bounding box center [532, 698] width 8 height 8
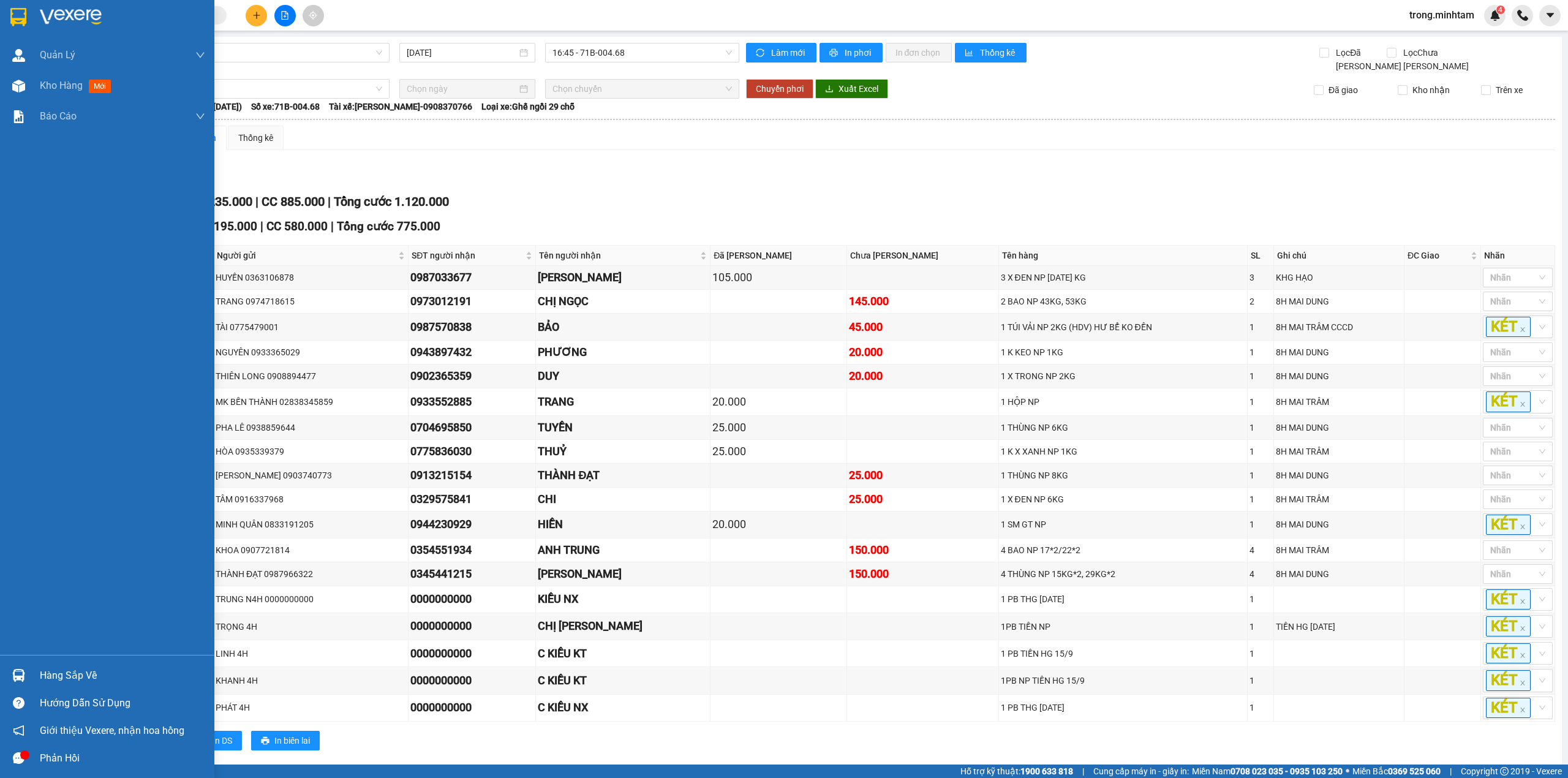
click at [42, 668] on div "Hàng sắp về" at bounding box center [122, 676] width 165 height 18
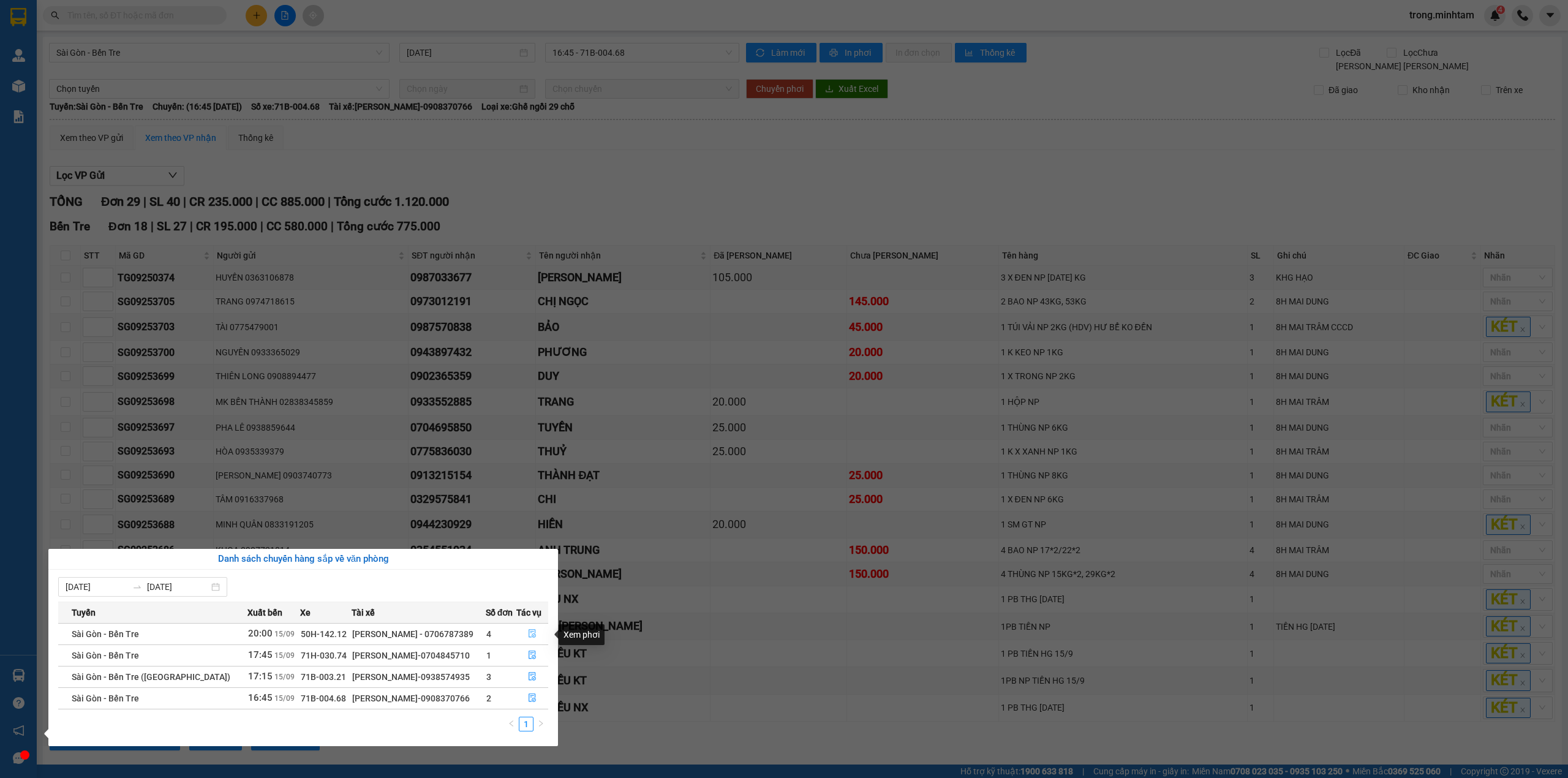
click at [528, 633] on icon "file-done" at bounding box center [532, 633] width 8 height 8
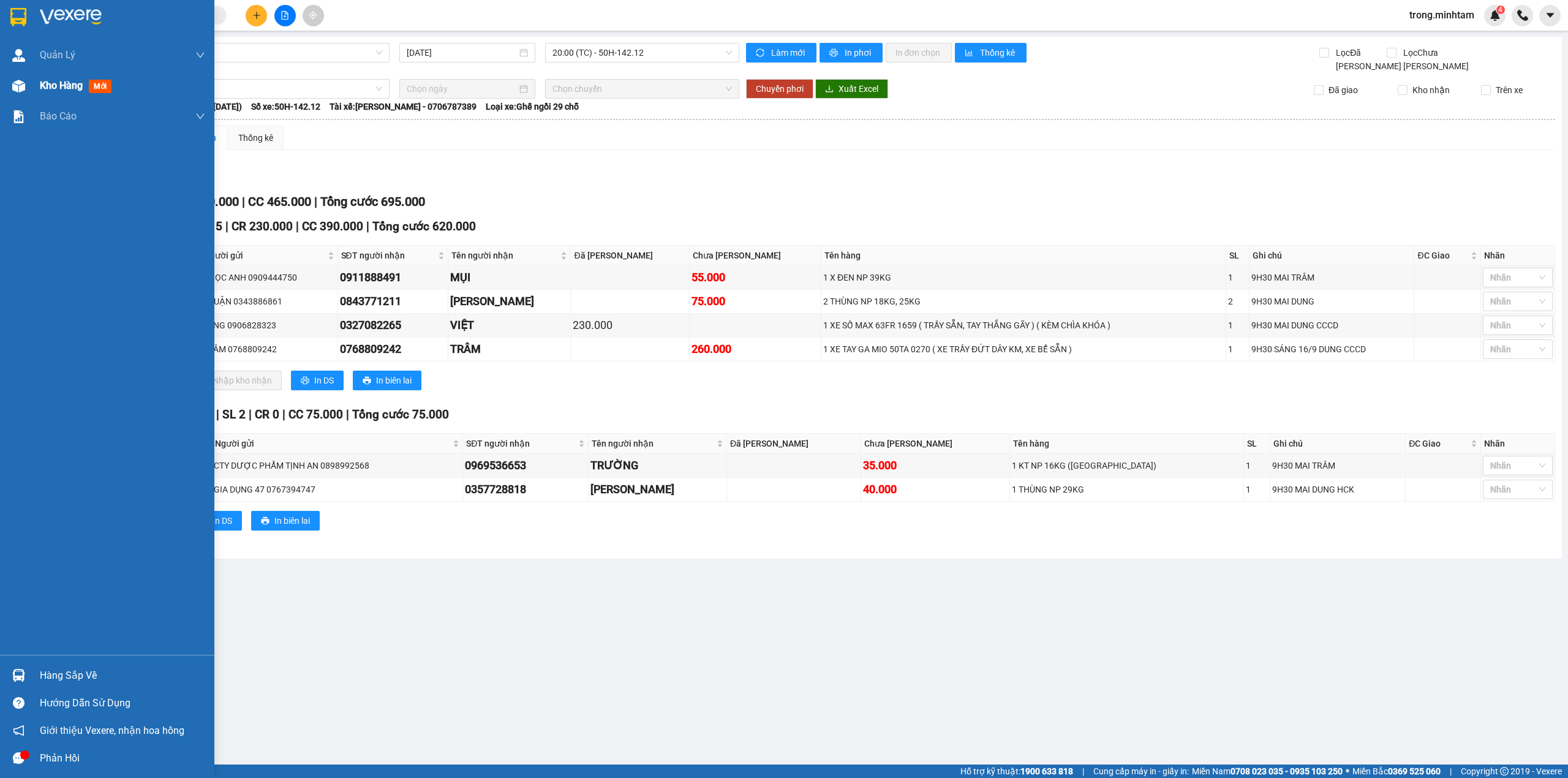
click at [66, 80] on span "Kho hàng" at bounding box center [61, 86] width 43 height 12
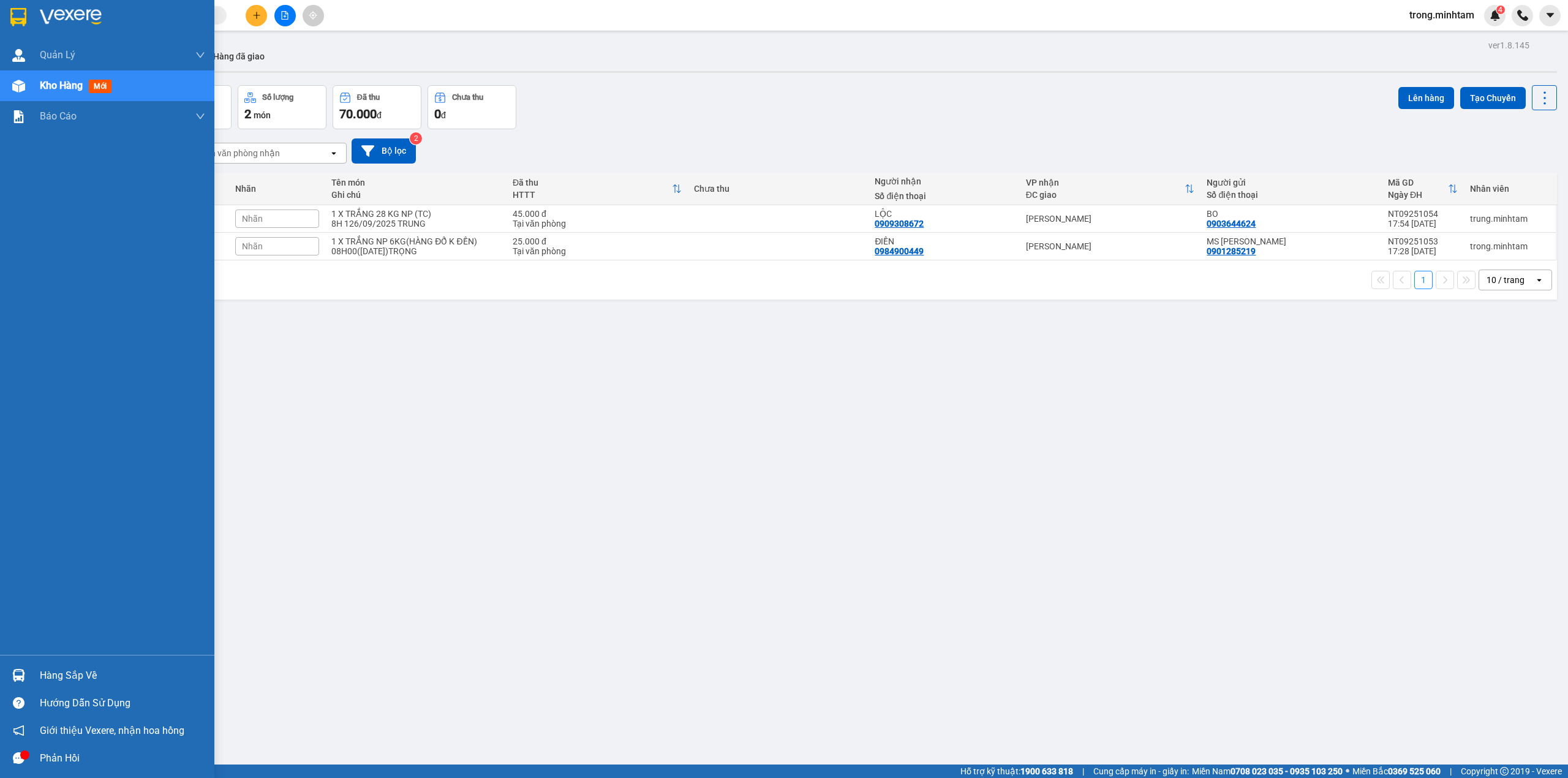
click at [89, 674] on div "Hàng sắp về" at bounding box center [122, 676] width 165 height 18
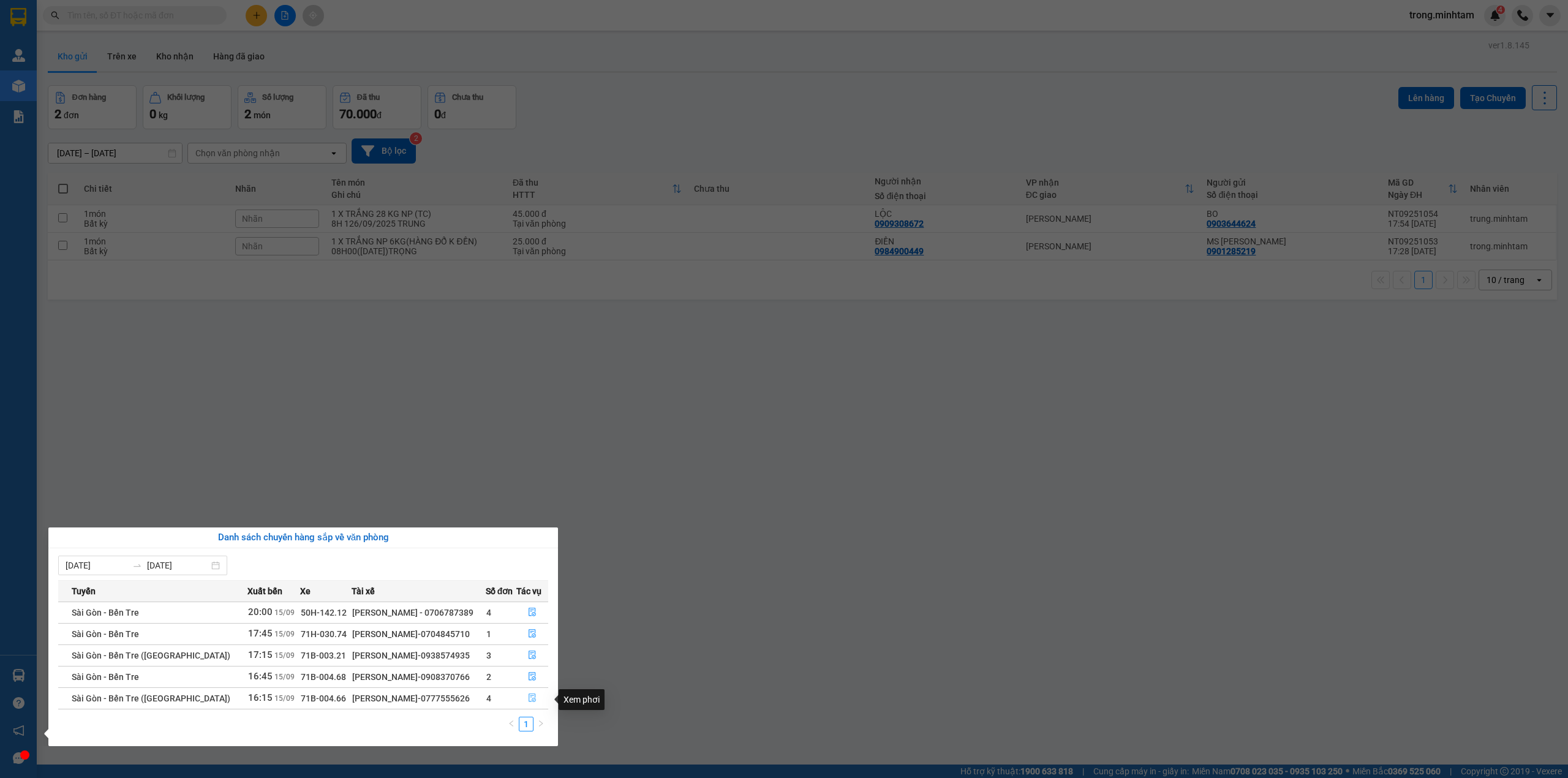
click at [518, 706] on button "button" at bounding box center [533, 698] width 32 height 20
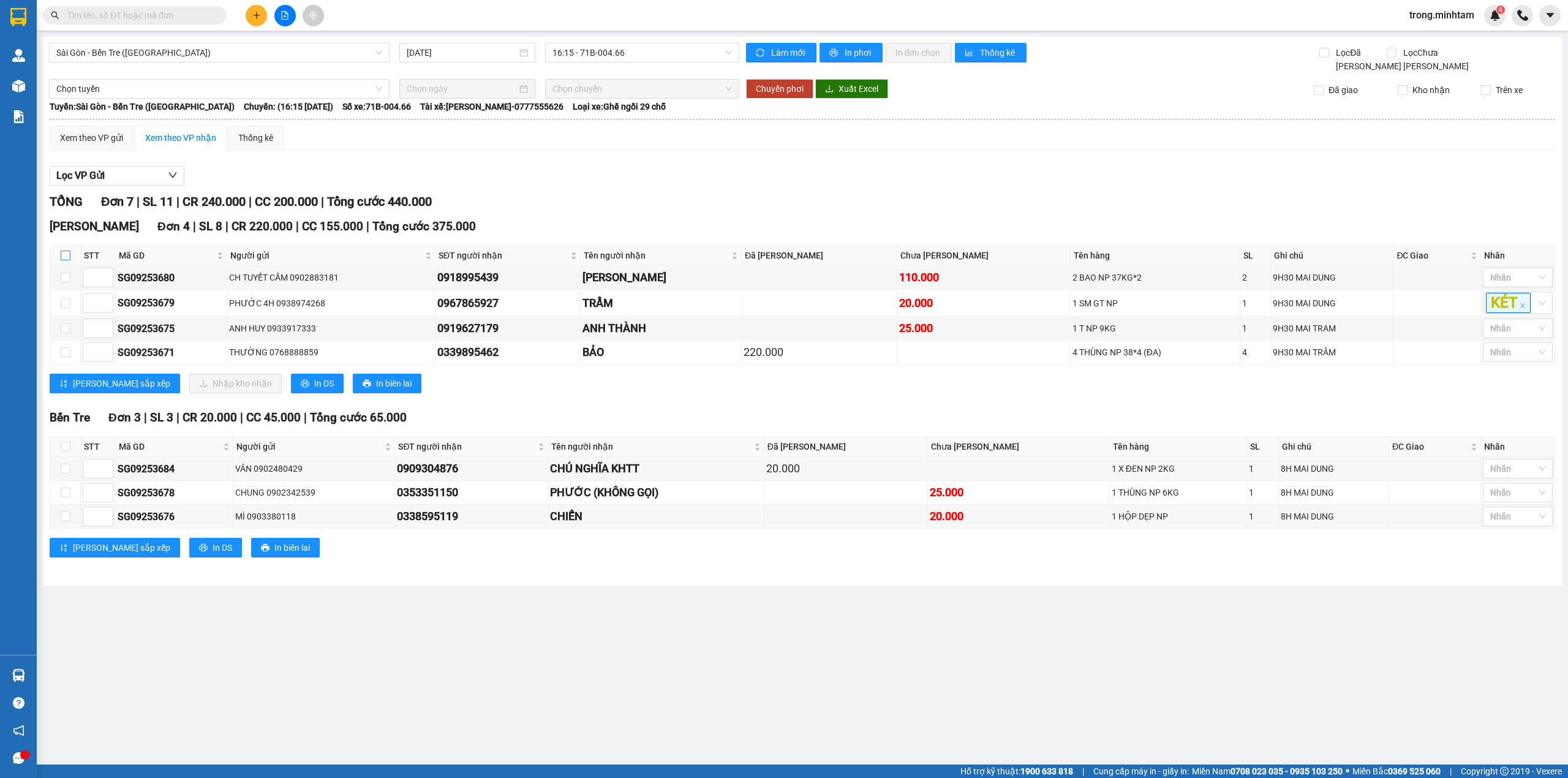
click at [62, 258] on input "checkbox" at bounding box center [65, 255] width 10 height 10
checkbox input "true"
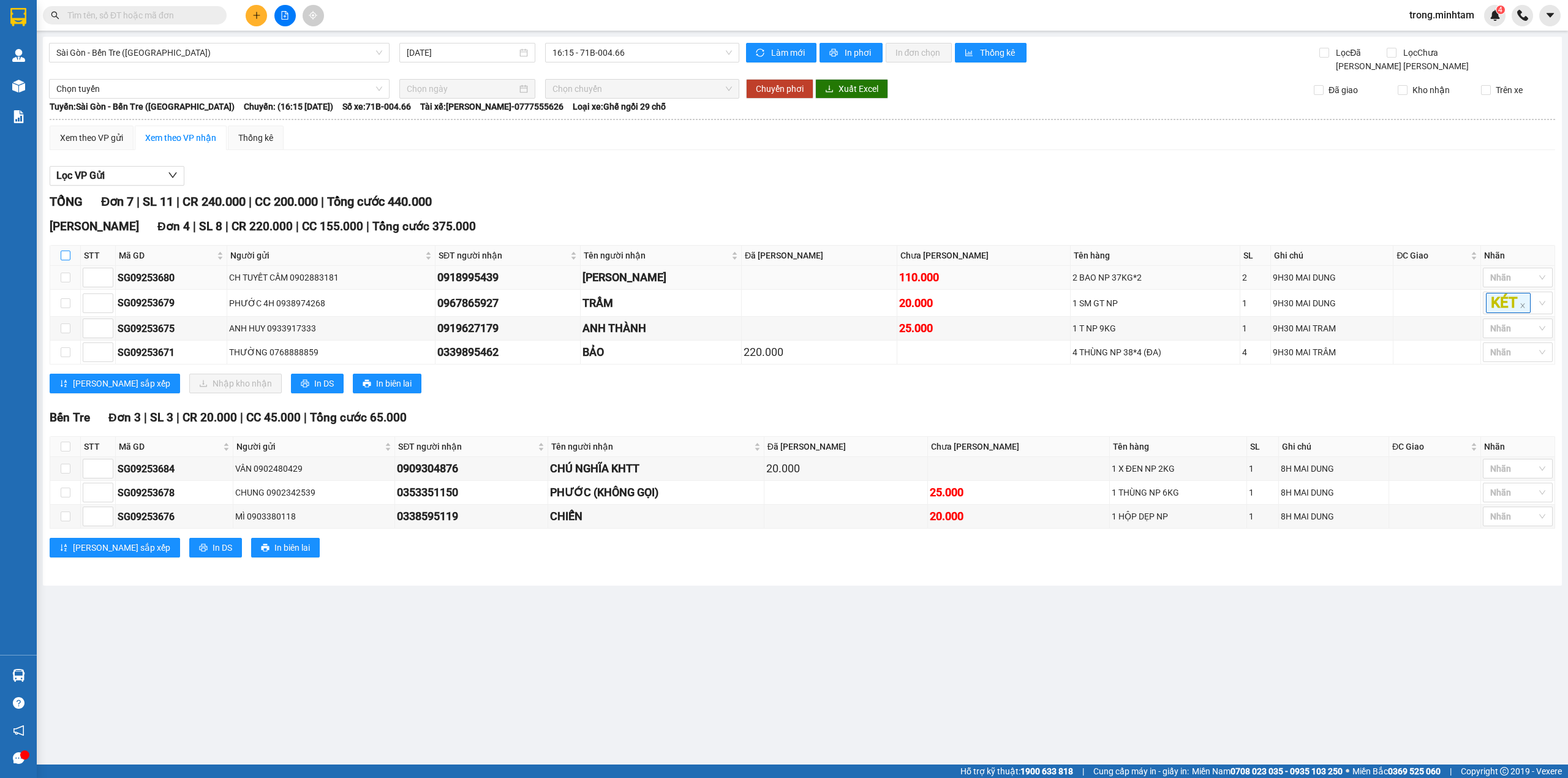
checkbox input "true"
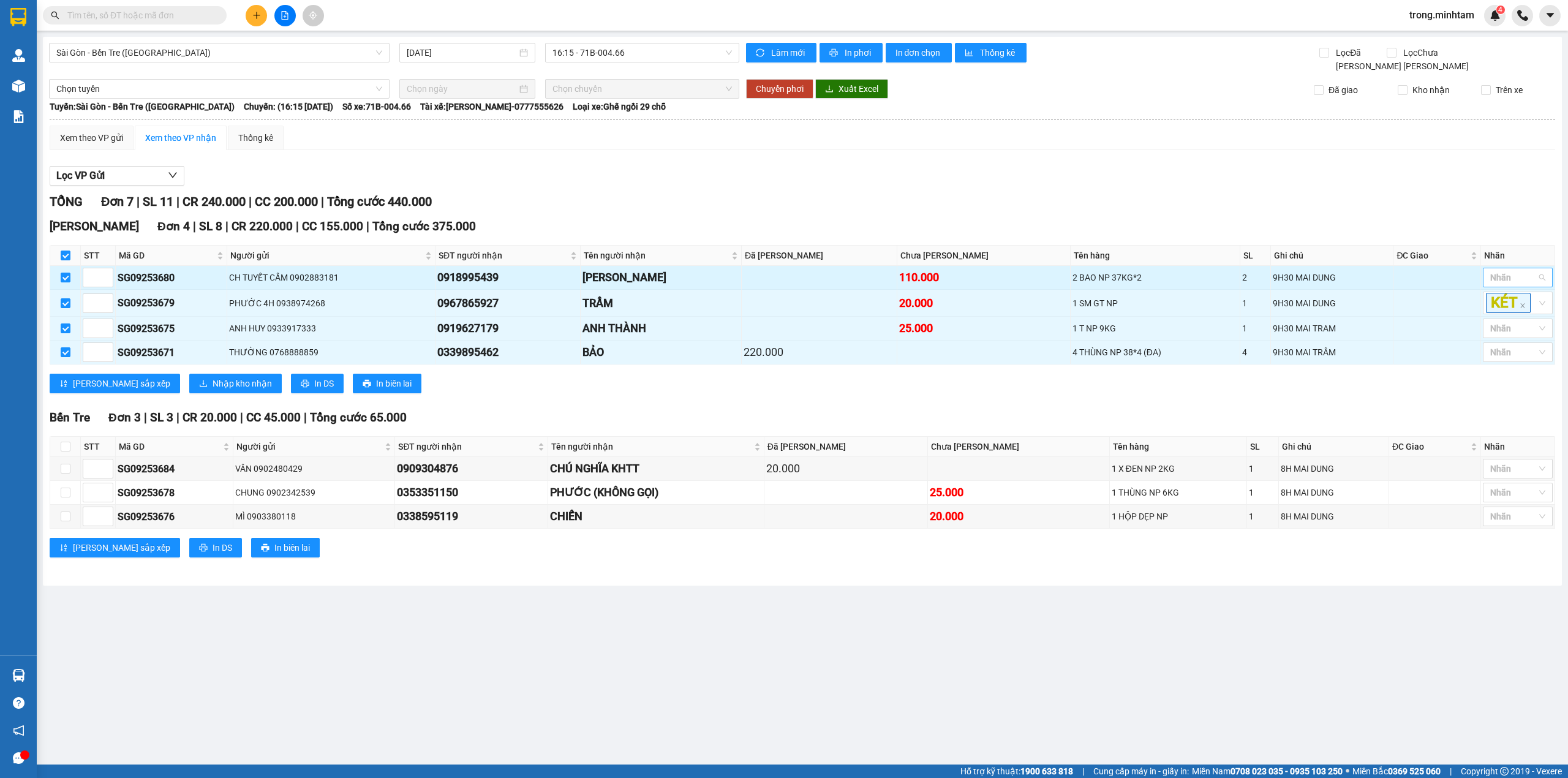
click at [1527, 283] on div at bounding box center [1512, 278] width 52 height 15
click at [1527, 298] on div "KHO 1" at bounding box center [1518, 305] width 55 height 14
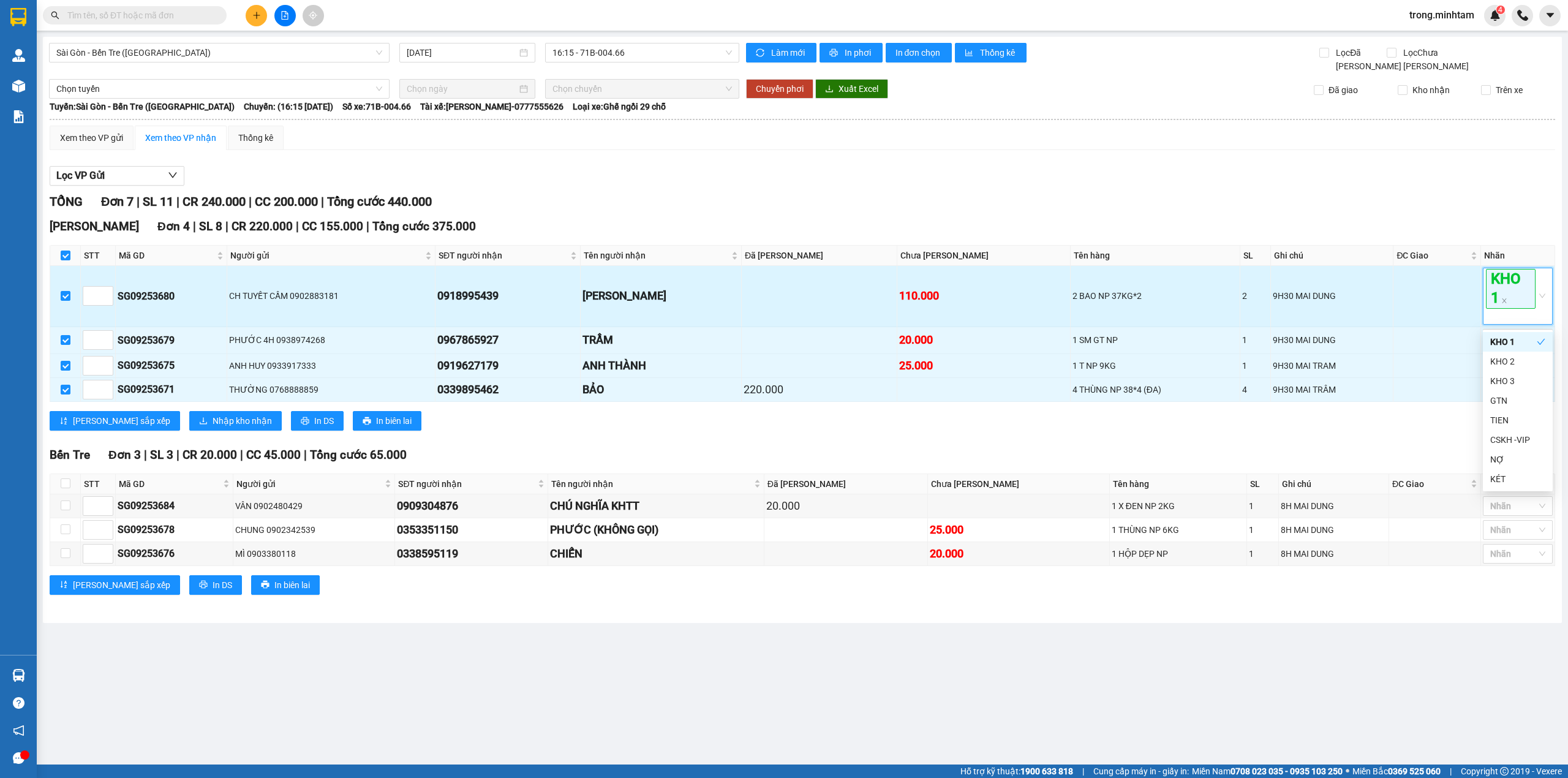
click at [1496, 312] on div "KHO 1" at bounding box center [1512, 296] width 52 height 54
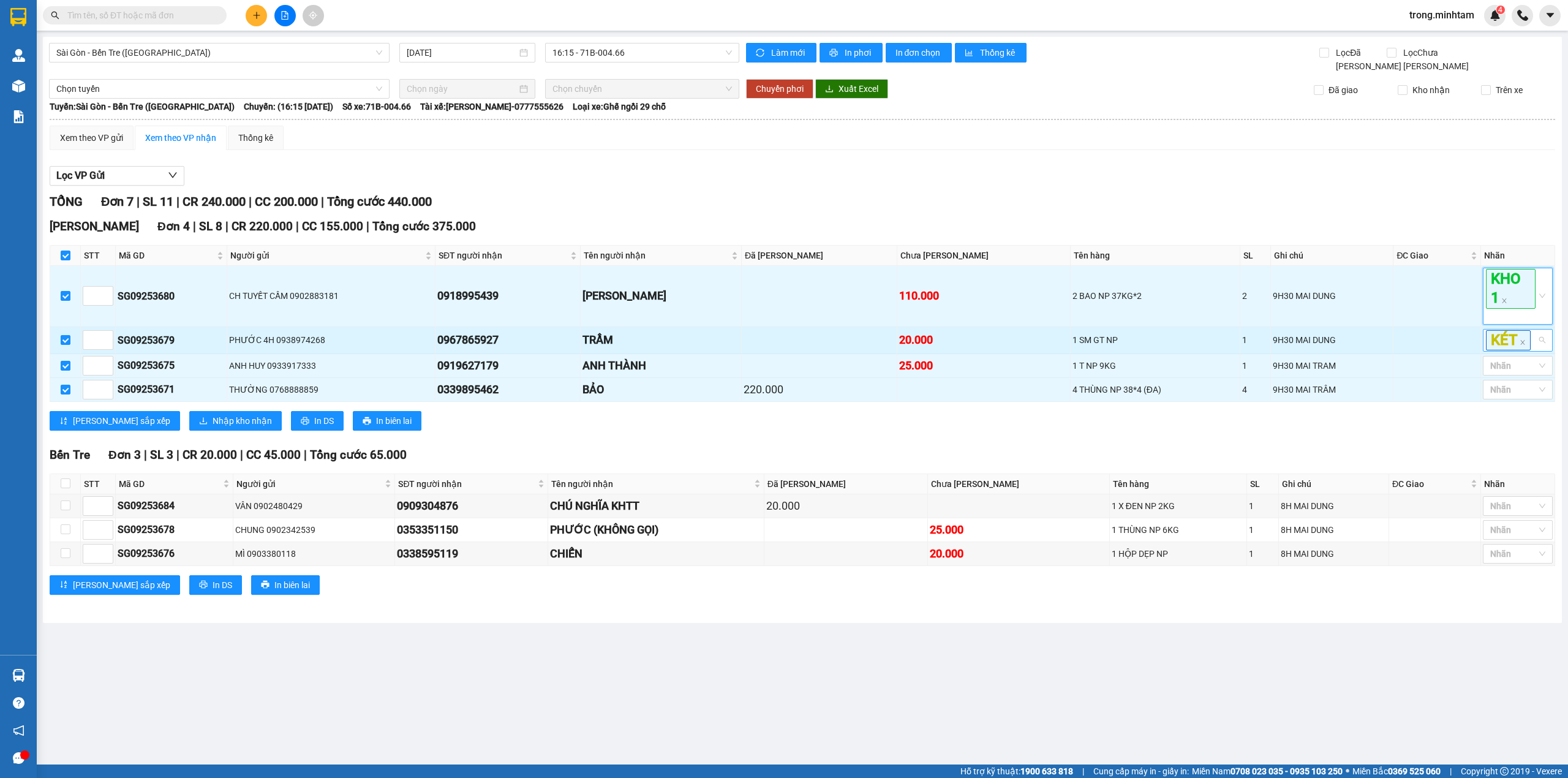
click at [1537, 348] on div "KÉT" at bounding box center [1518, 340] width 70 height 23
click at [1514, 364] on div "KHO 1" at bounding box center [1518, 370] width 55 height 14
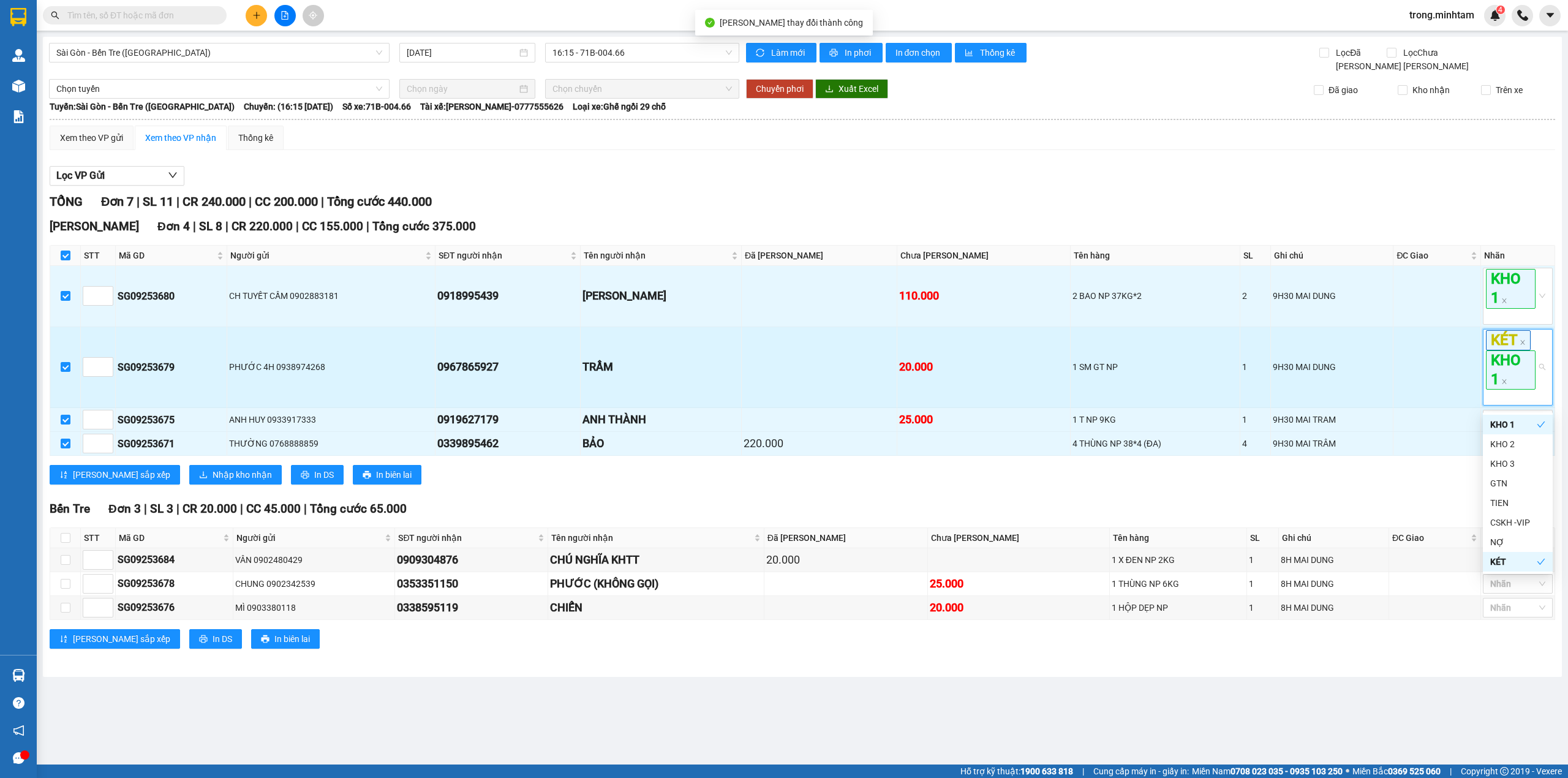
click at [1490, 401] on div "KÉT KHO 1" at bounding box center [1512, 368] width 52 height 75
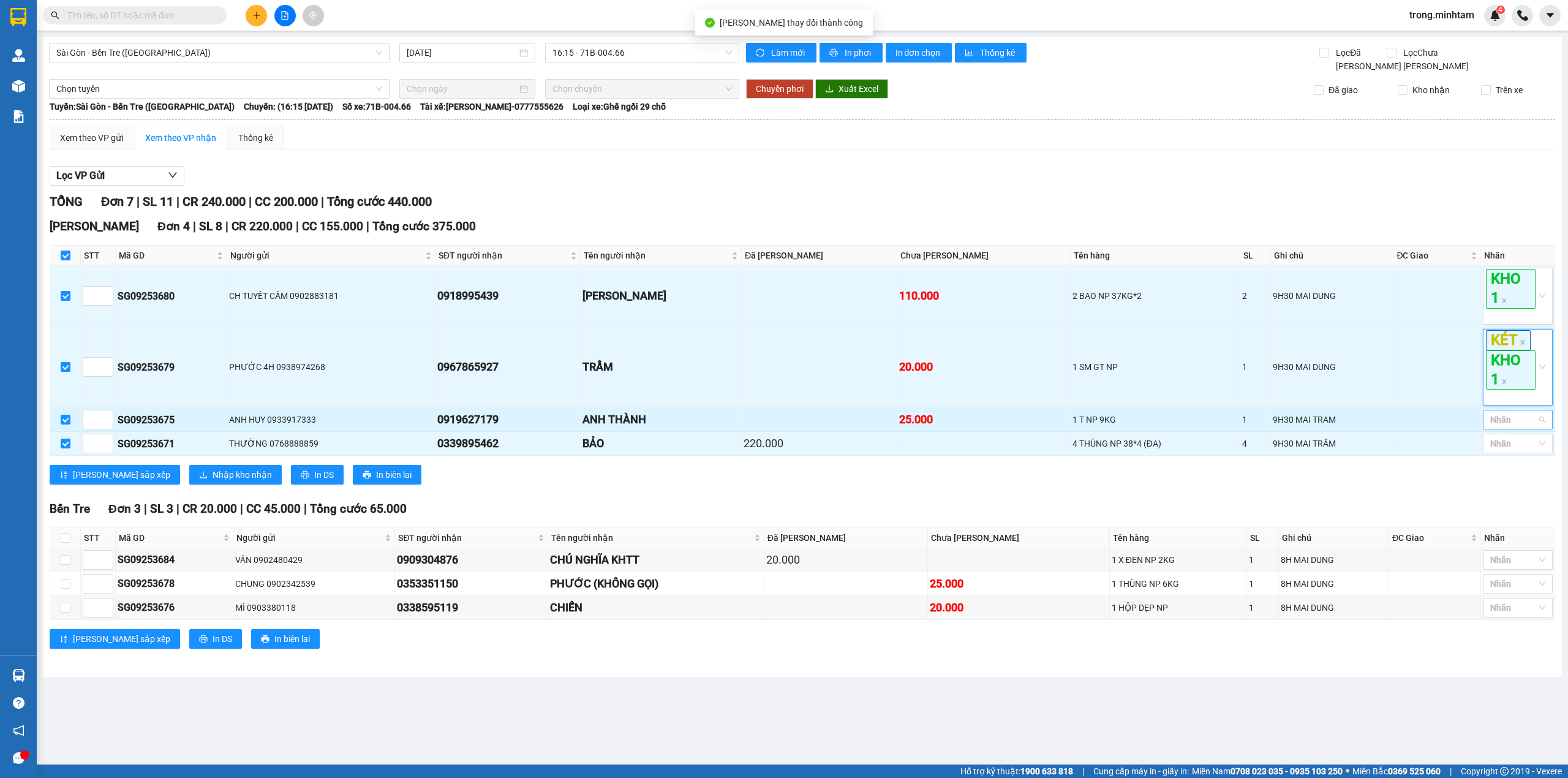
click at [1502, 427] on div at bounding box center [1512, 420] width 52 height 15
click at [1501, 442] on div "KHO 1" at bounding box center [1518, 449] width 70 height 20
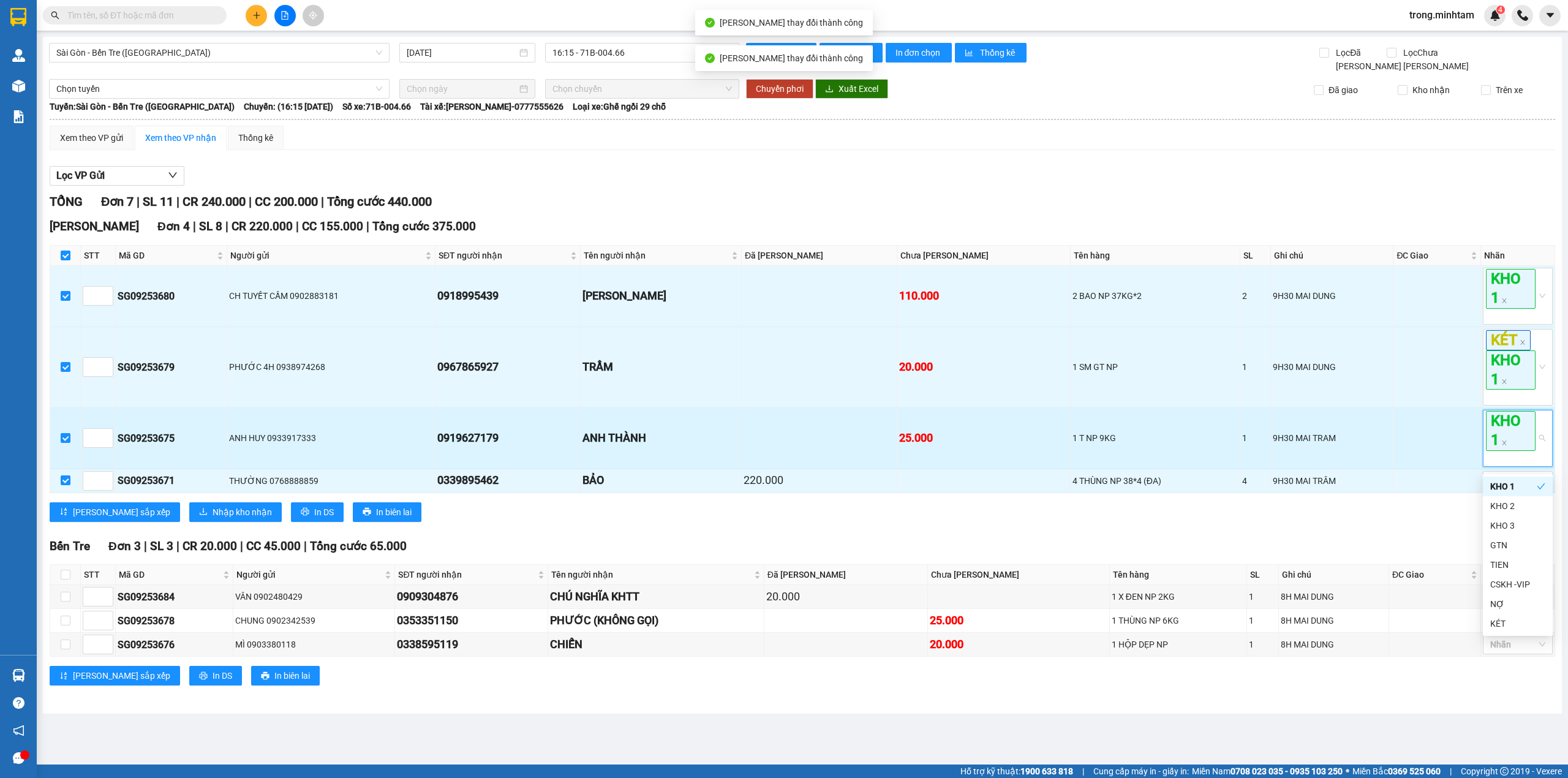
click at [1495, 465] on div "KHO 1" at bounding box center [1512, 439] width 52 height 54
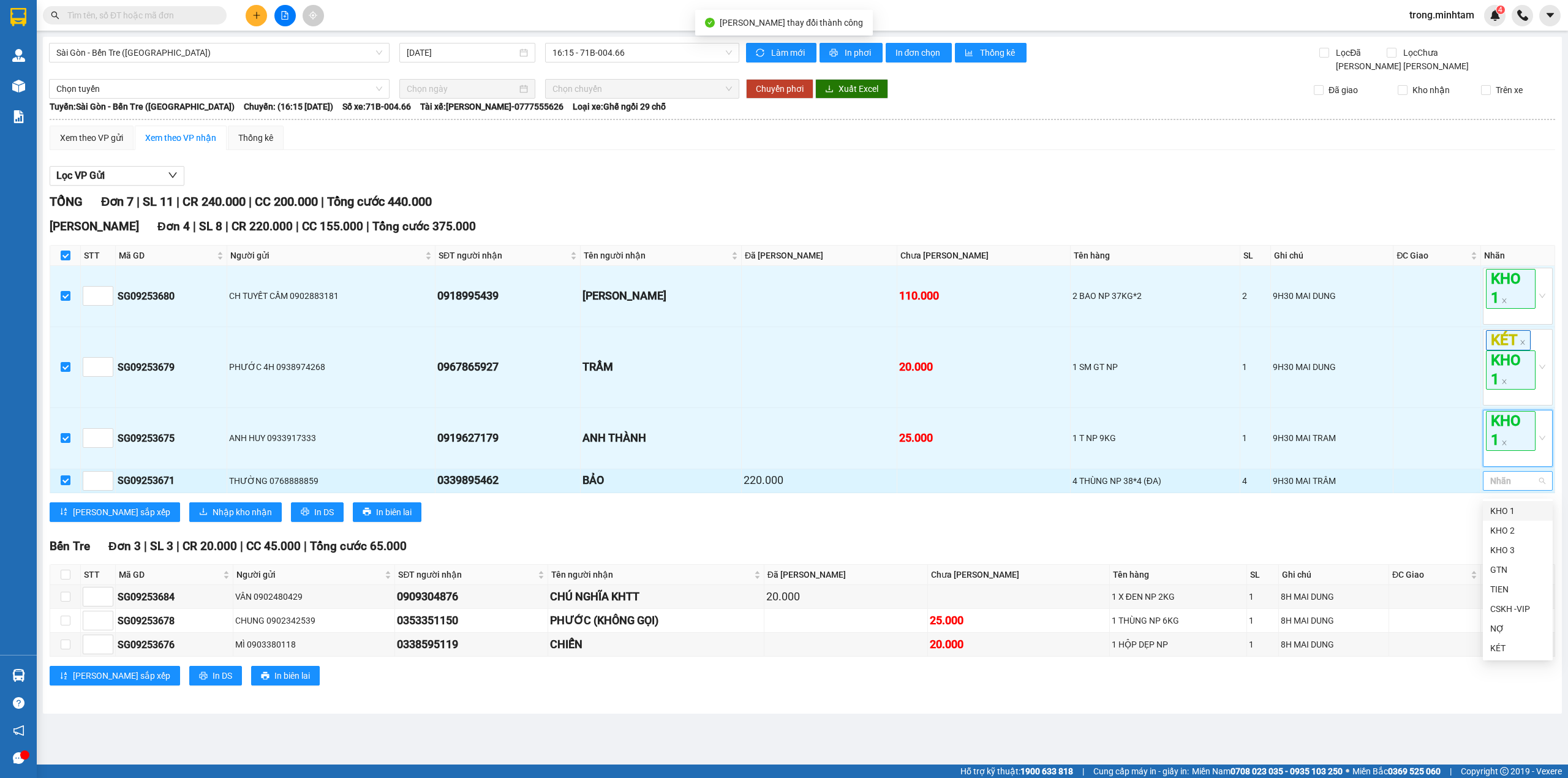
click at [1488, 478] on div at bounding box center [1489, 481] width 7 height 15
click at [1504, 514] on div "KHO 1" at bounding box center [1518, 511] width 55 height 14
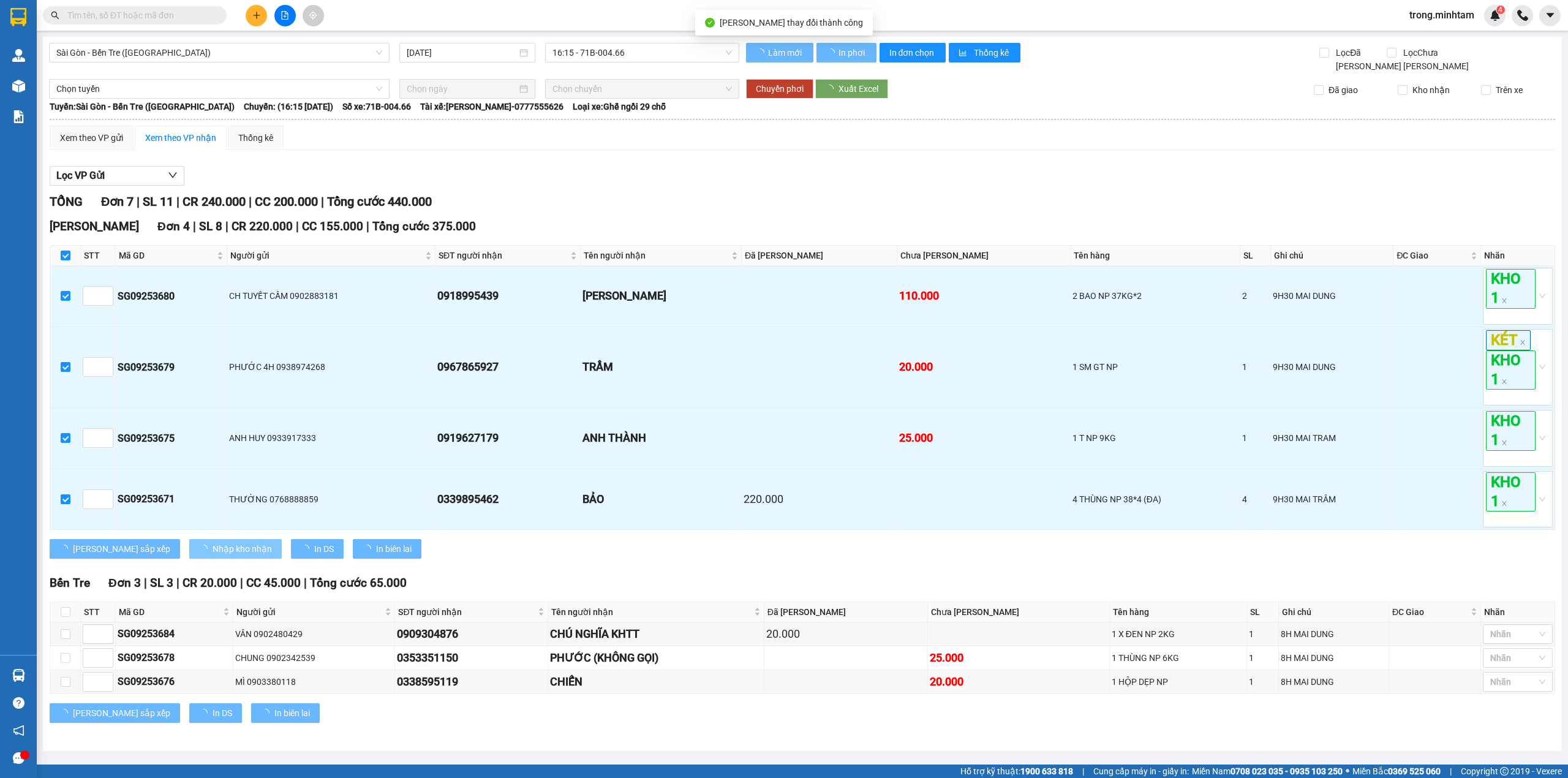
click at [212, 556] on span "Nhập kho nhận" at bounding box center [242, 549] width 59 height 14
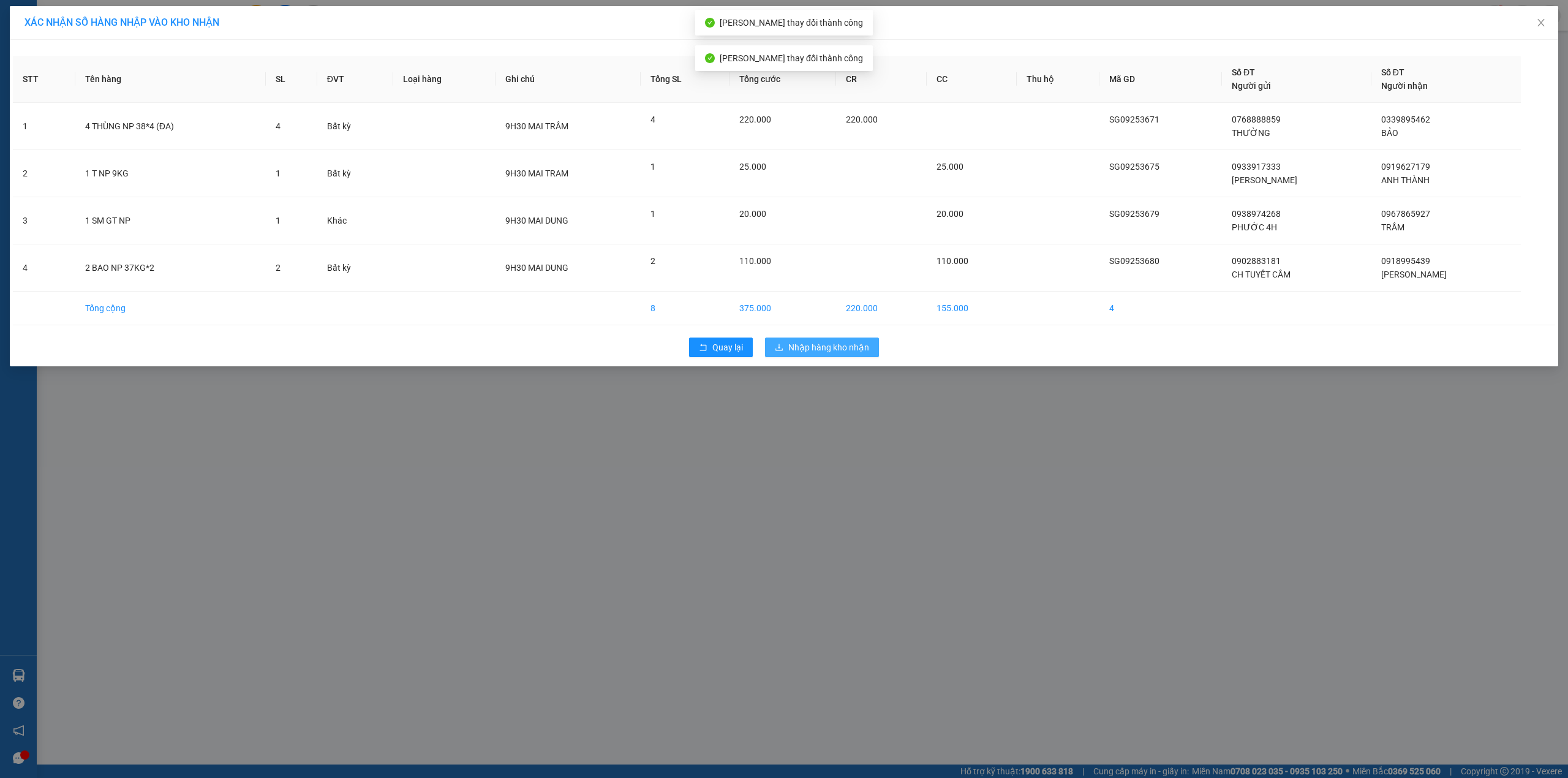
click at [851, 351] on span "Nhập hàng kho nhận" at bounding box center [829, 348] width 81 height 14
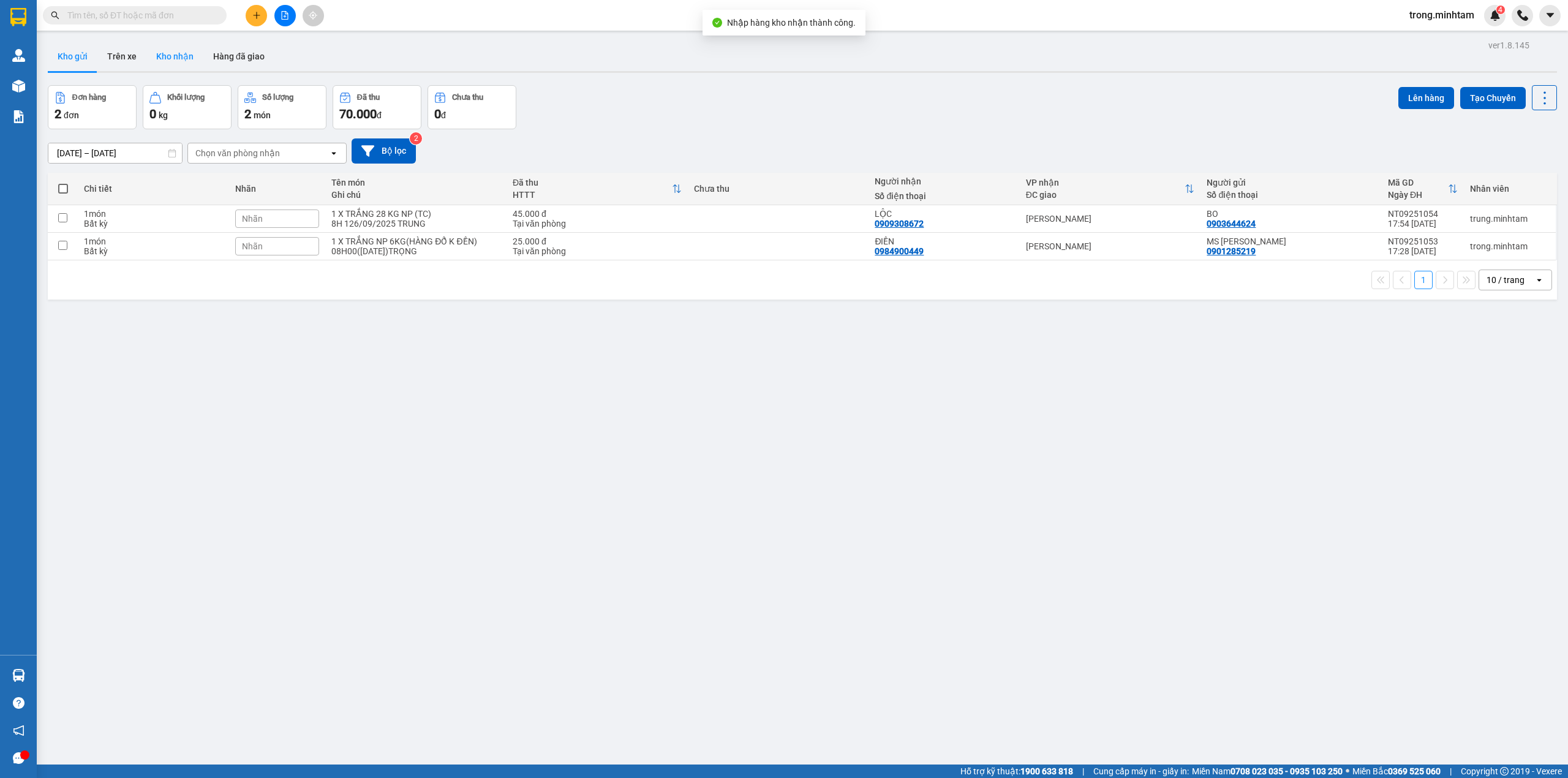
click at [159, 68] on button "Kho nhận" at bounding box center [175, 56] width 57 height 29
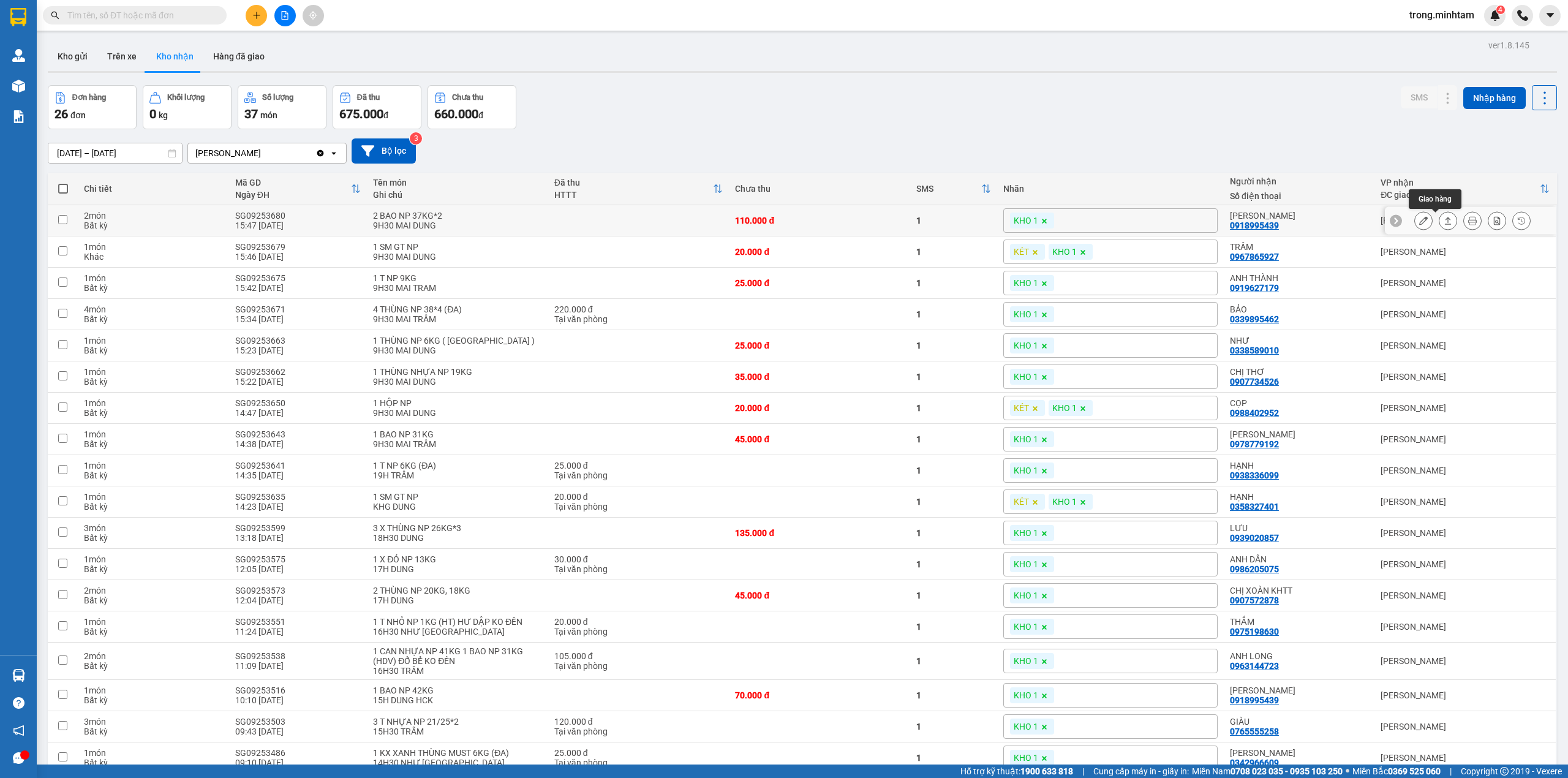
click at [1418, 223] on button at bounding box center [1423, 221] width 17 height 22
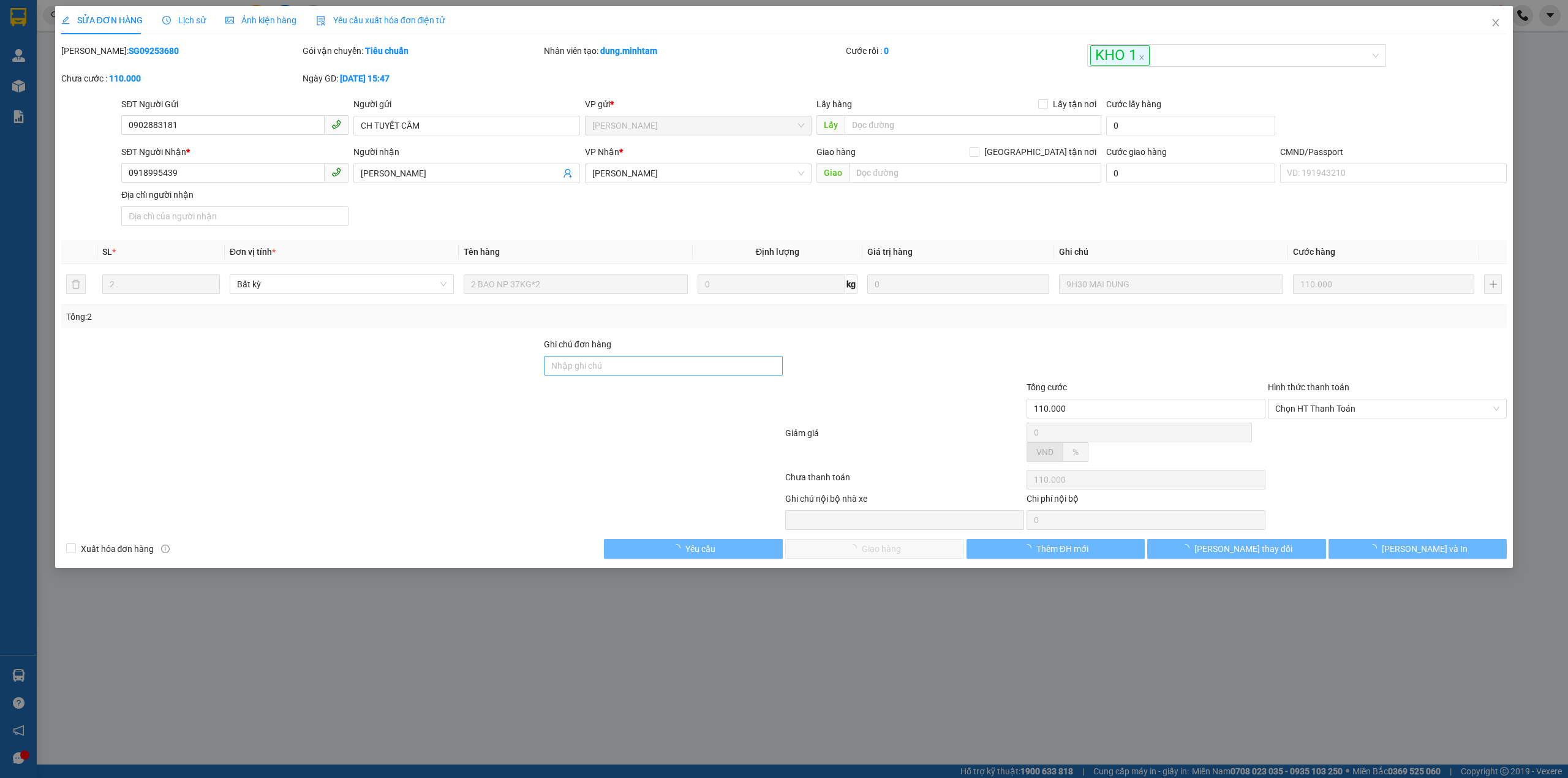
type input "0902883181"
type input "CH TUYẾT CẦM"
type input "0918995439"
type input "[PERSON_NAME]"
type input "110.000"
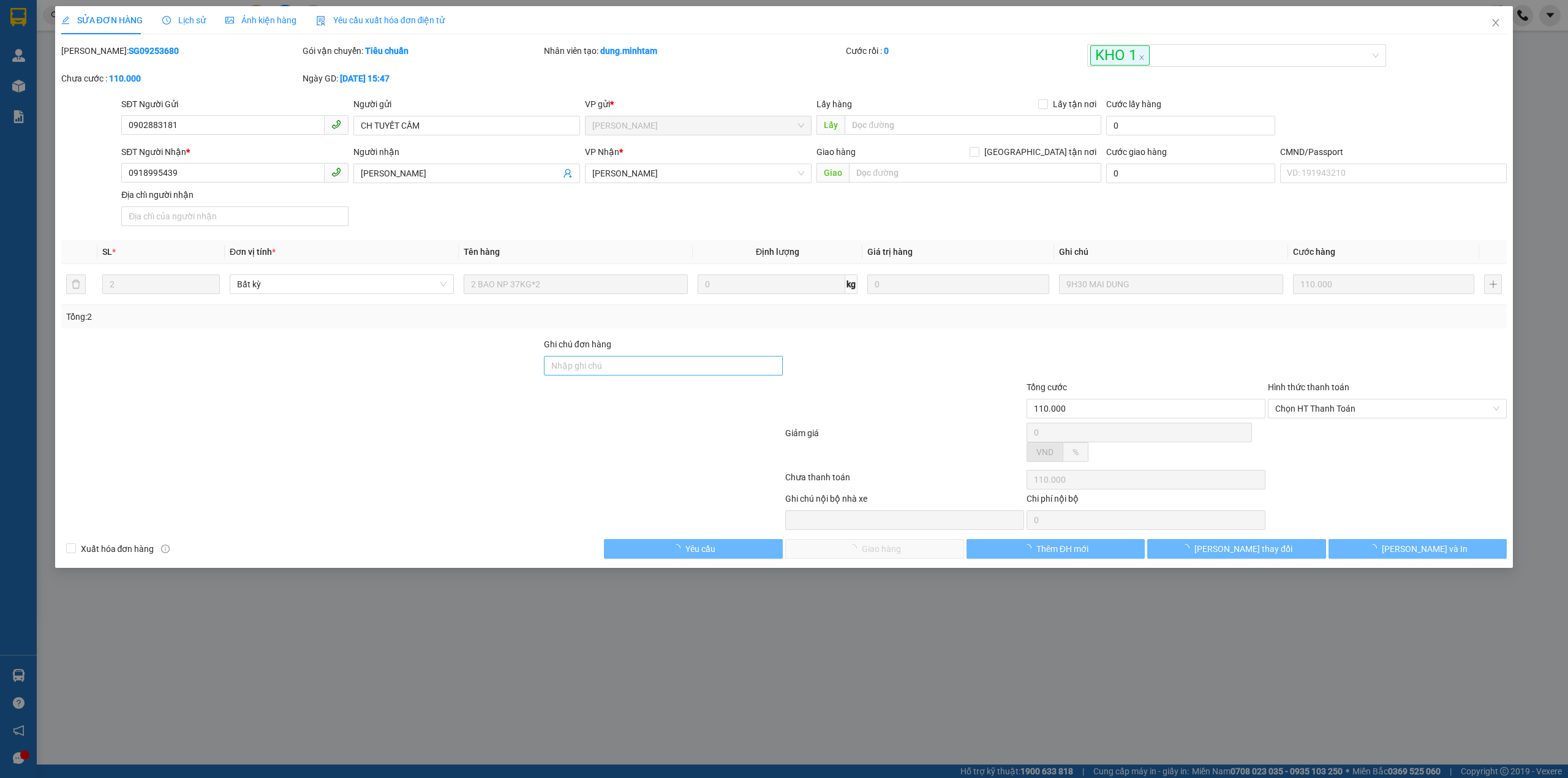
type input "110.000"
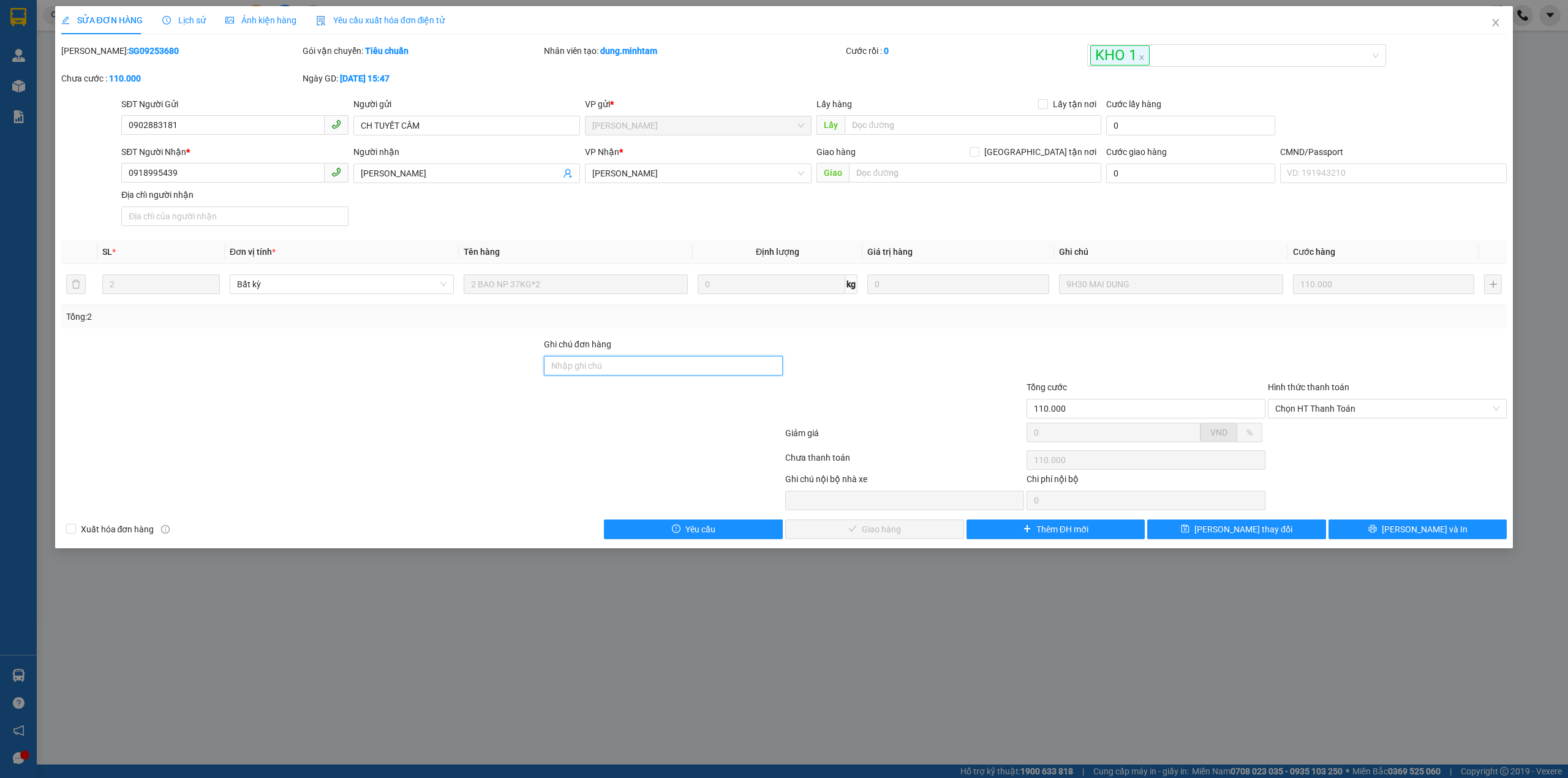
click at [647, 364] on input "Ghi chú đơn hàng" at bounding box center [664, 366] width 239 height 20
type input "DG"
click at [1273, 529] on button "[PERSON_NAME] thay đổi" at bounding box center [1237, 529] width 179 height 20
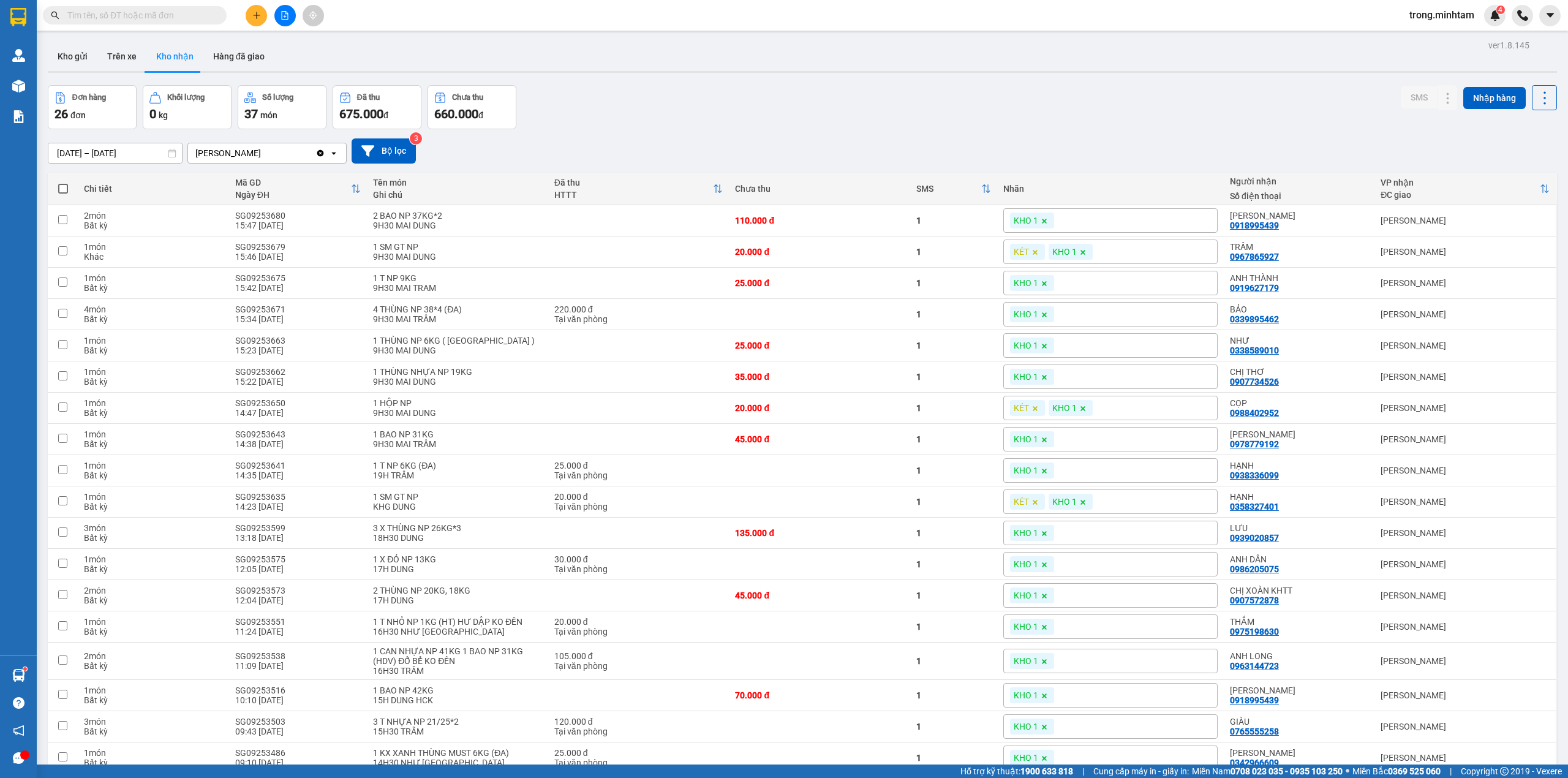
click at [95, 57] on button "Kho gửi" at bounding box center [73, 56] width 50 height 29
